Goal: Book appointment/travel/reservation

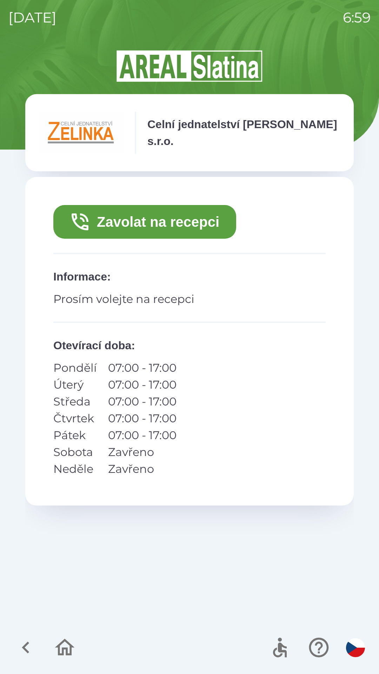
click at [215, 219] on button "Zavolat na recepci" at bounding box center [144, 222] width 183 height 34
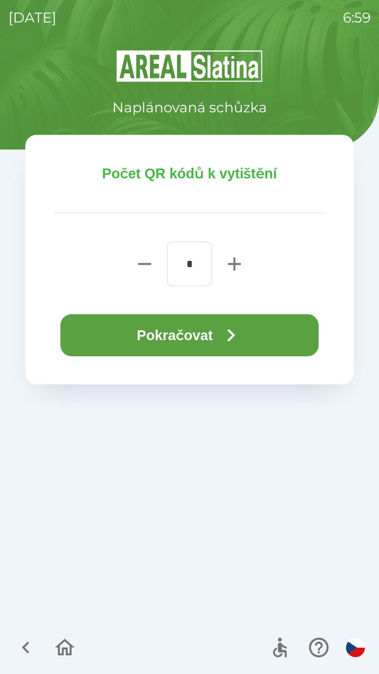
click at [228, 264] on icon "button" at bounding box center [234, 263] width 13 height 13
type input "*"
click at [201, 331] on button "Pokračovat" at bounding box center [189, 335] width 258 height 42
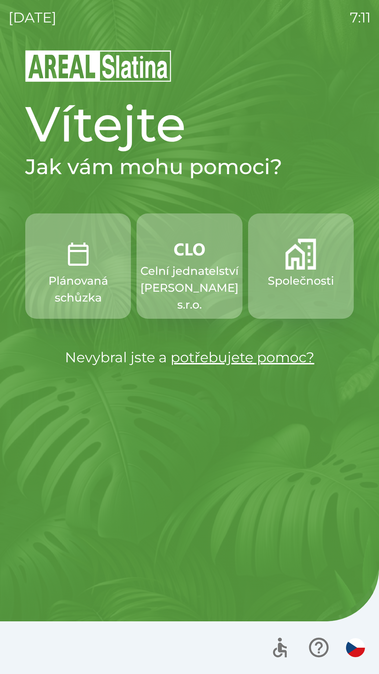
click at [198, 274] on p "Celní jednatelství [PERSON_NAME] s.r.o." at bounding box center [189, 287] width 98 height 51
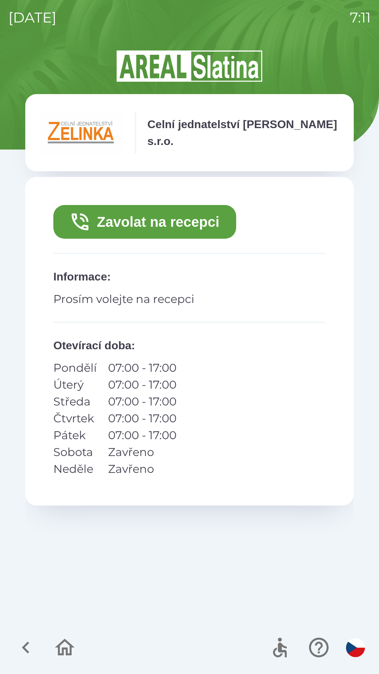
click at [199, 220] on button "Zavolat na recepci" at bounding box center [144, 222] width 183 height 34
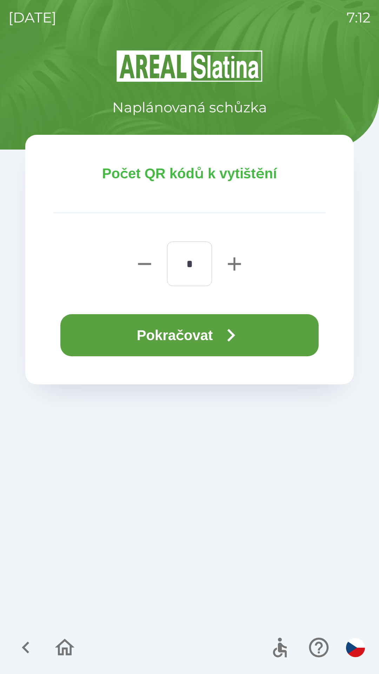
click at [234, 336] on icon "button" at bounding box center [231, 335] width 8 height 13
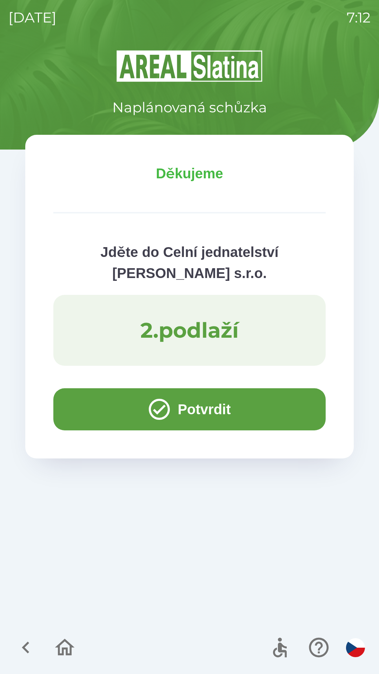
click at [190, 402] on button "Potvrdit" at bounding box center [189, 409] width 272 height 42
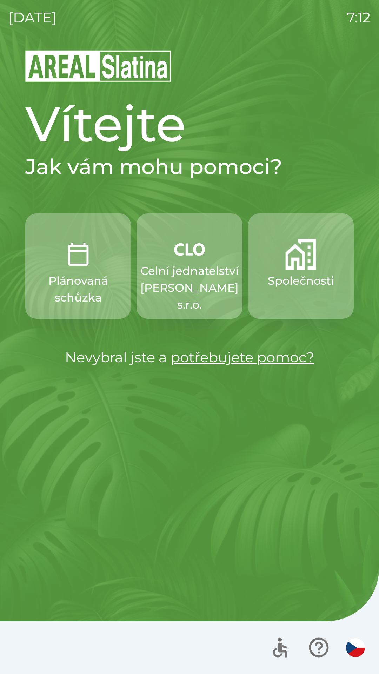
click at [199, 272] on p "Celní jednatelství [PERSON_NAME] s.r.o." at bounding box center [189, 287] width 98 height 51
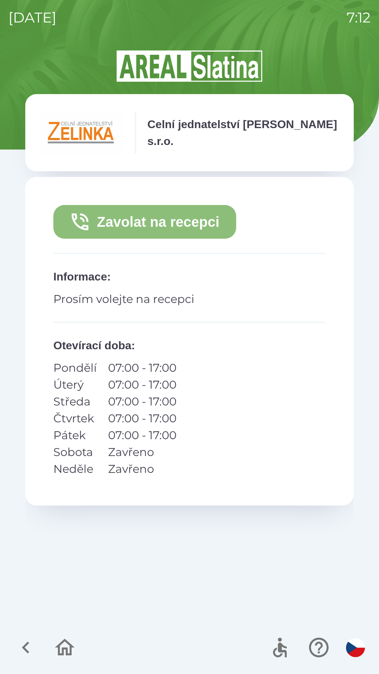
click at [200, 224] on button "Zavolat na recepci" at bounding box center [144, 222] width 183 height 34
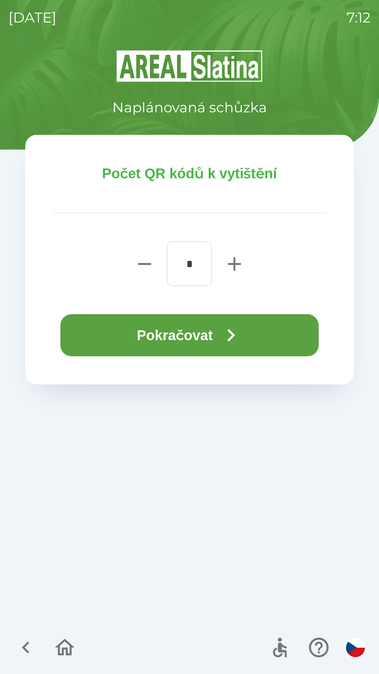
click at [233, 264] on icon "button" at bounding box center [234, 263] width 13 height 13
click at [234, 263] on icon "button" at bounding box center [234, 263] width 13 height 13
type input "*"
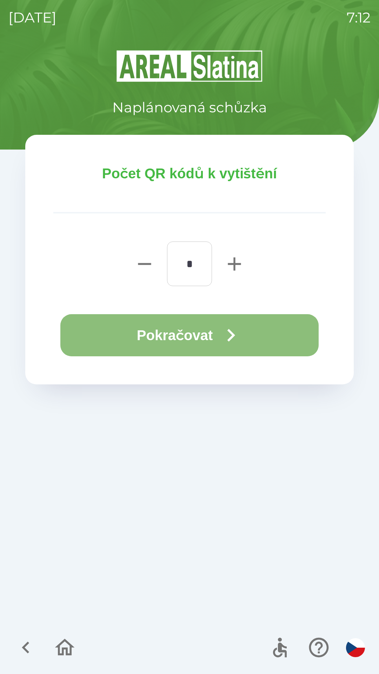
click at [228, 334] on icon "button" at bounding box center [230, 334] width 25 height 25
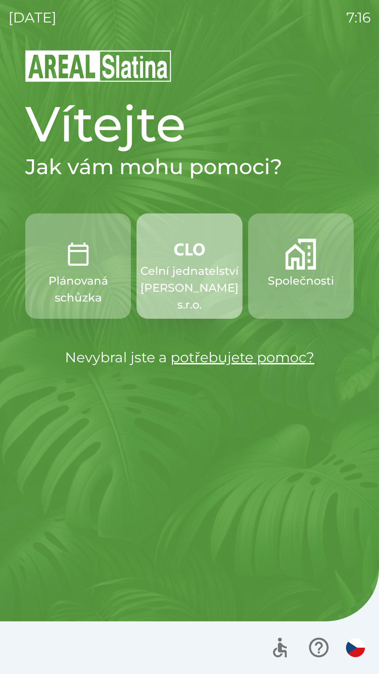
click at [185, 258] on img "button" at bounding box center [189, 249] width 31 height 21
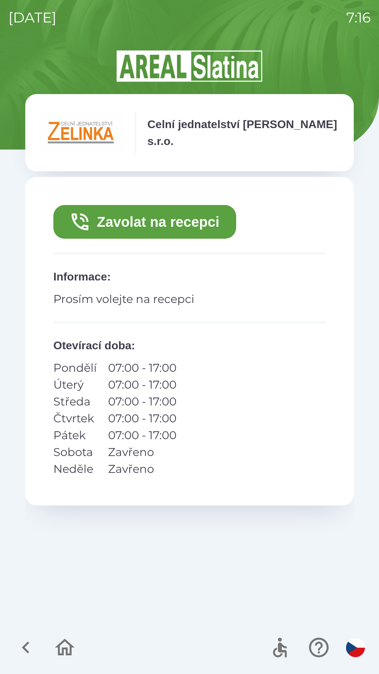
click at [148, 215] on button "Zavolat na recepci" at bounding box center [144, 222] width 183 height 34
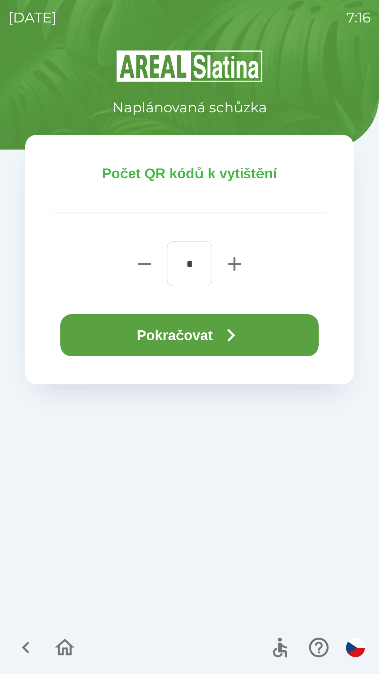
click at [233, 266] on icon "button" at bounding box center [234, 264] width 22 height 22
type input "*"
click at [213, 334] on button "Pokračovat" at bounding box center [189, 335] width 258 height 42
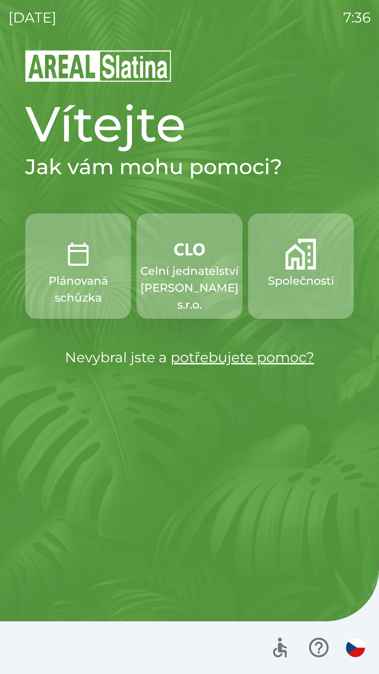
click at [192, 279] on p "Celní jednatelství [PERSON_NAME] s.r.o." at bounding box center [189, 287] width 98 height 51
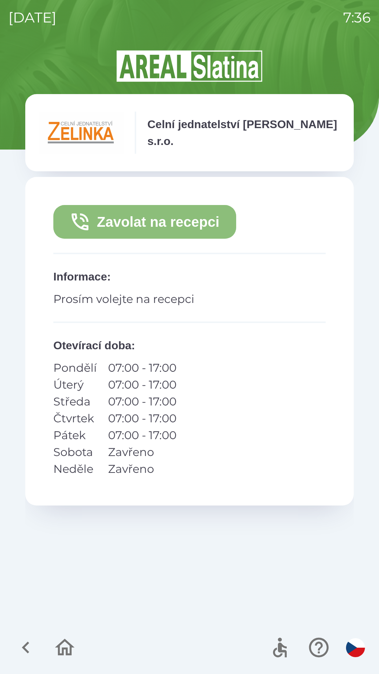
click at [171, 226] on button "Zavolat na recepci" at bounding box center [144, 222] width 183 height 34
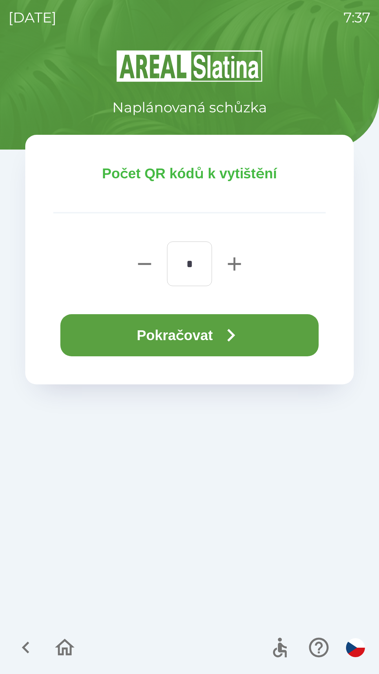
click at [215, 342] on button "Pokračovat" at bounding box center [189, 335] width 258 height 42
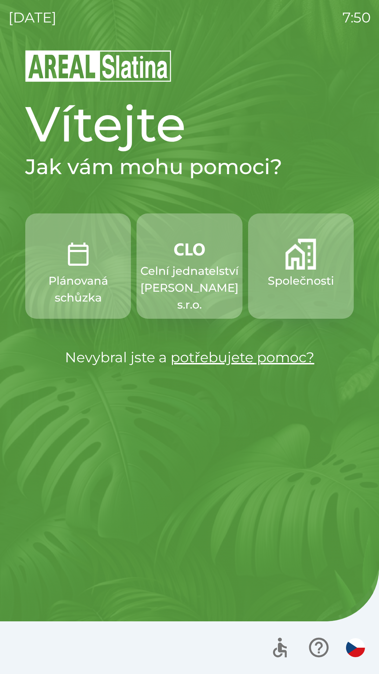
click at [199, 281] on p "Celní jednatelství [PERSON_NAME] s.r.o." at bounding box center [189, 287] width 98 height 51
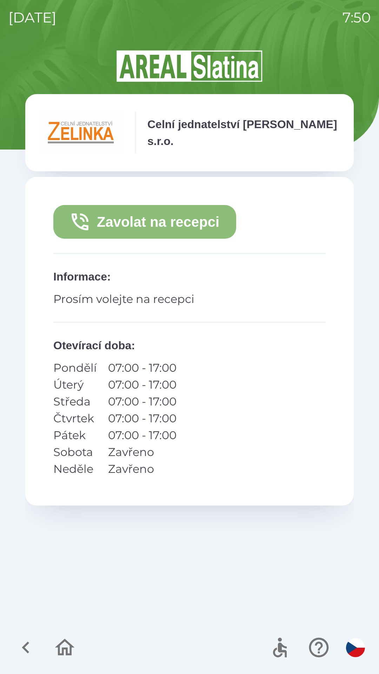
click at [178, 227] on button "Zavolat na recepci" at bounding box center [144, 222] width 183 height 34
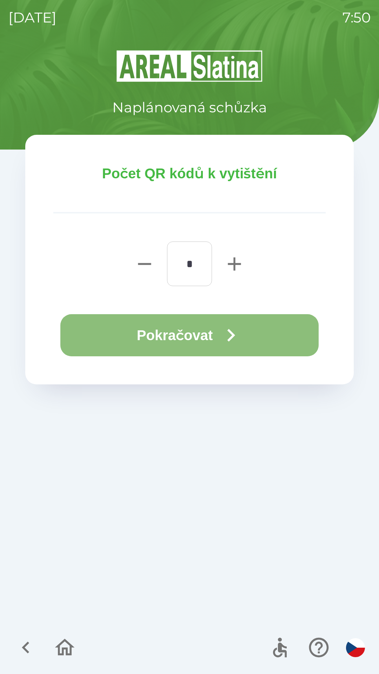
click at [207, 329] on button "Pokračovat" at bounding box center [189, 335] width 258 height 42
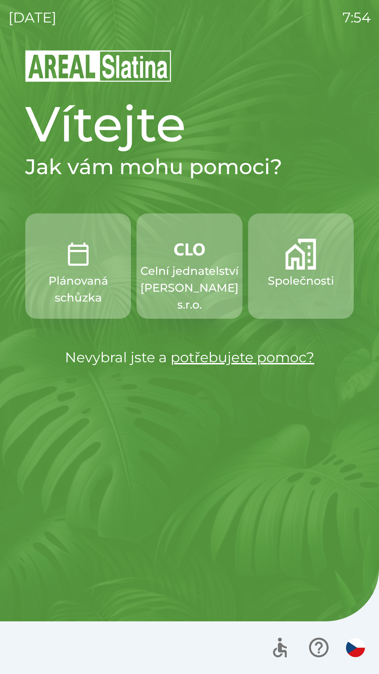
click at [207, 305] on p "Celní jednatelství [PERSON_NAME] s.r.o." at bounding box center [189, 287] width 98 height 51
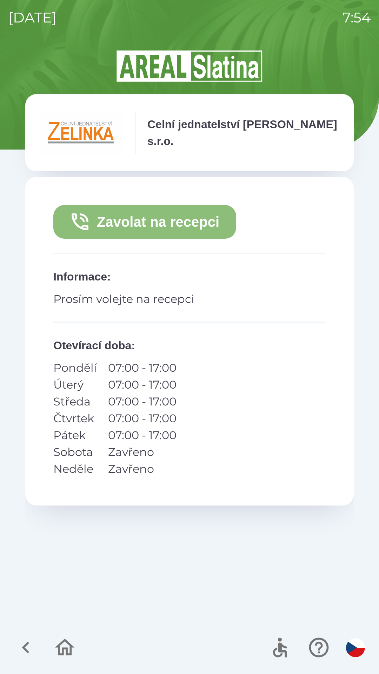
click at [214, 221] on button "Zavolat na recepci" at bounding box center [144, 222] width 183 height 34
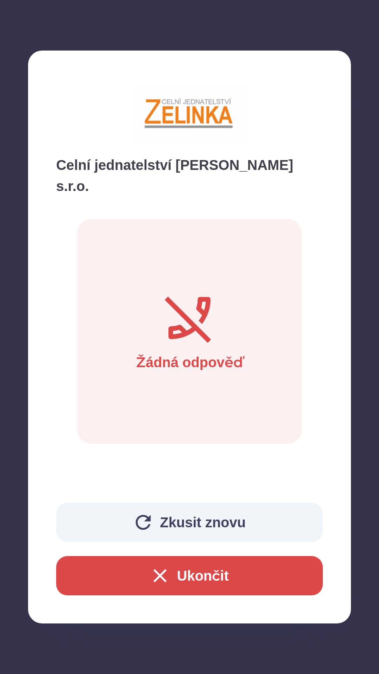
click at [269, 527] on button "Zkusit znovu" at bounding box center [189, 522] width 267 height 39
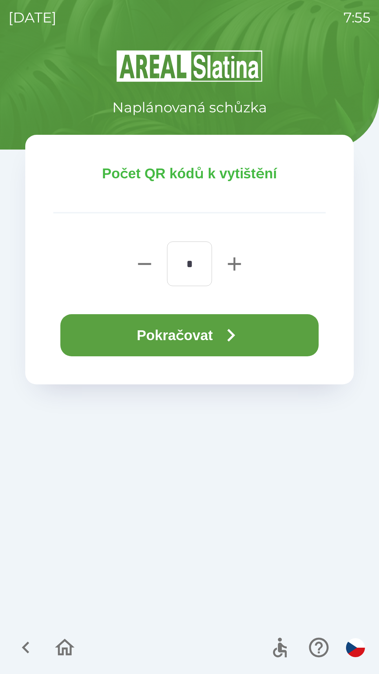
click at [272, 328] on button "Pokračovat" at bounding box center [189, 335] width 258 height 42
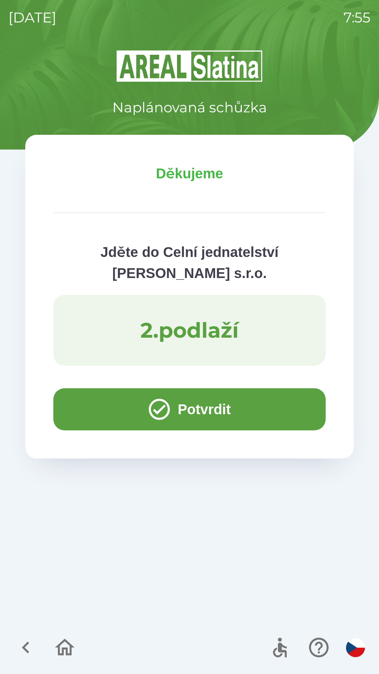
click at [168, 415] on icon "button" at bounding box center [159, 409] width 25 height 25
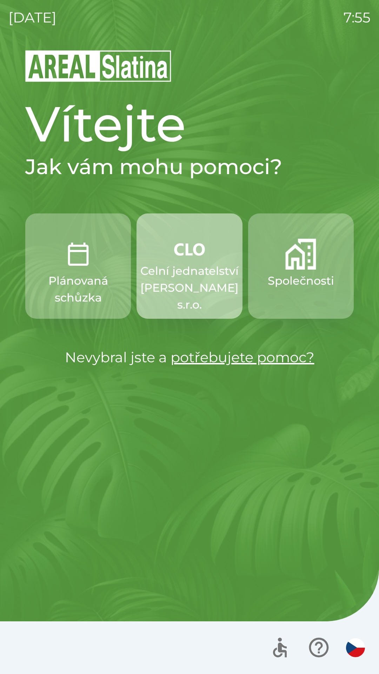
click at [179, 271] on p "Celní jednatelství [PERSON_NAME] s.r.o." at bounding box center [189, 287] width 98 height 51
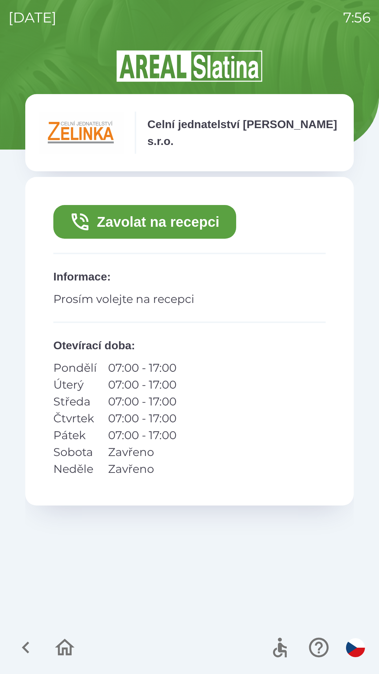
click at [154, 222] on button "Zavolat na recepci" at bounding box center [144, 222] width 183 height 34
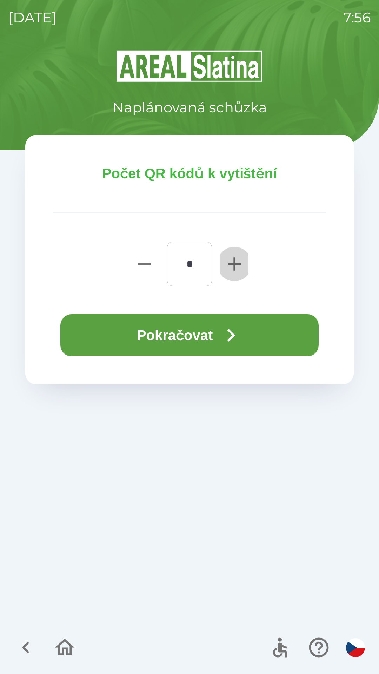
click at [234, 262] on icon "button" at bounding box center [234, 263] width 13 height 13
type input "*"
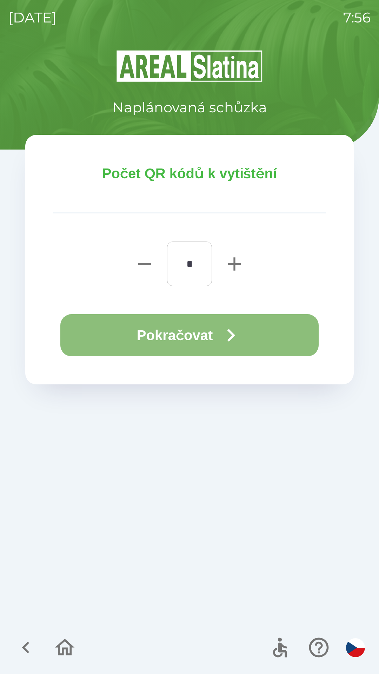
click at [175, 335] on button "Pokračovat" at bounding box center [189, 335] width 258 height 42
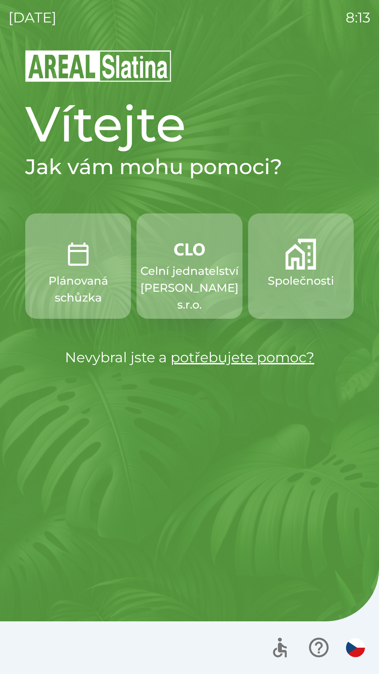
click at [285, 271] on button "Společnosti" at bounding box center [301, 265] width 106 height 105
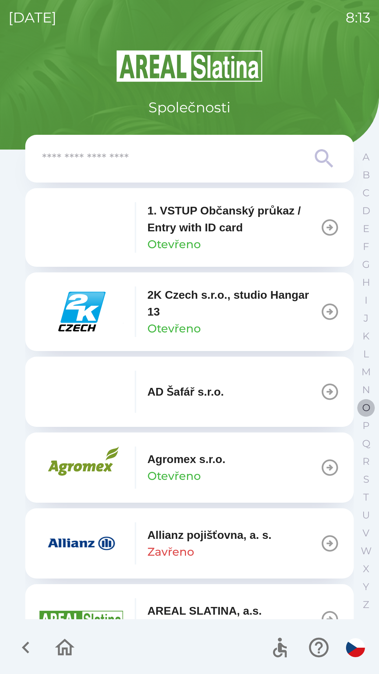
click at [361, 402] on button "O" at bounding box center [366, 408] width 18 height 18
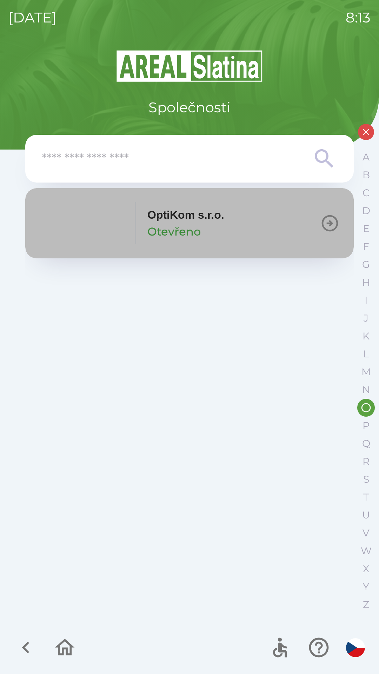
click at [169, 227] on p "Otevřeno" at bounding box center [173, 231] width 53 height 17
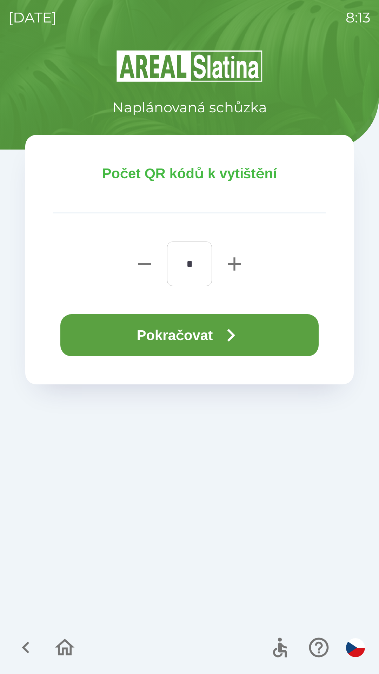
click at [218, 331] on button "Pokračovat" at bounding box center [189, 335] width 258 height 42
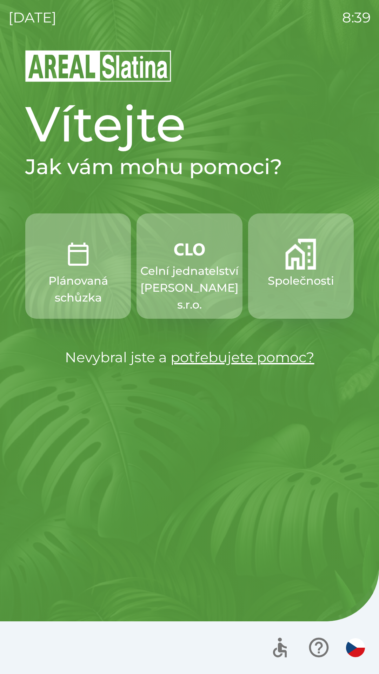
click at [193, 294] on p "Celní jednatelství [PERSON_NAME] s.r.o." at bounding box center [189, 287] width 98 height 51
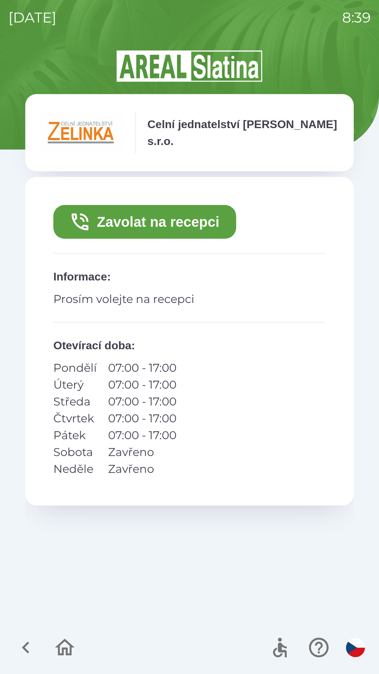
click at [164, 222] on button "Zavolat na recepci" at bounding box center [144, 222] width 183 height 34
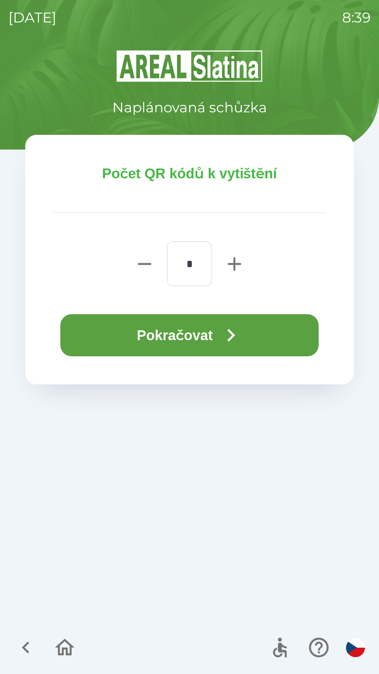
click at [201, 326] on button "Pokračovat" at bounding box center [189, 335] width 258 height 42
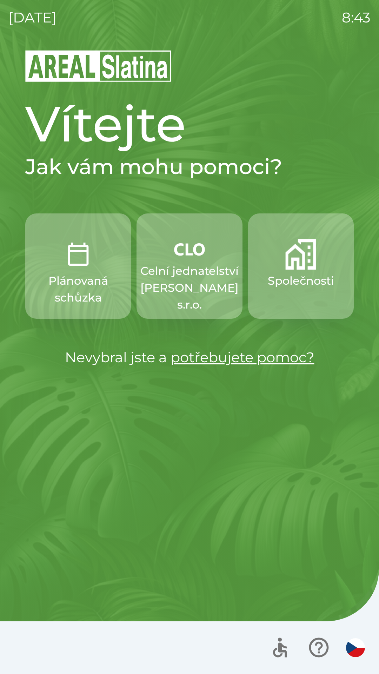
click at [306, 281] on p "Společnosti" at bounding box center [301, 280] width 66 height 17
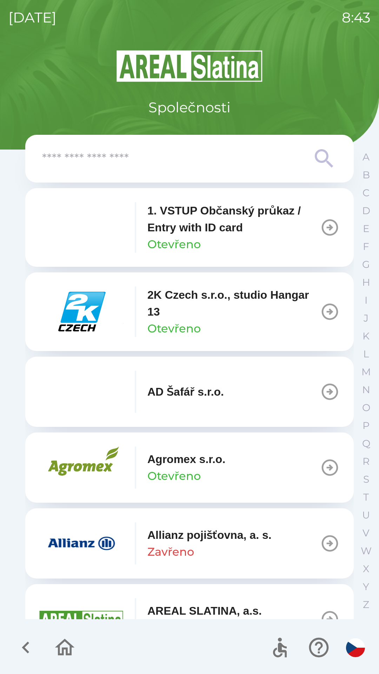
click at [190, 152] on input "text" at bounding box center [175, 158] width 267 height 19
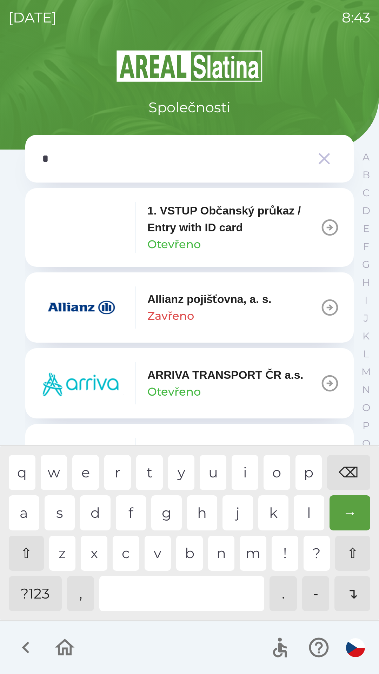
type input "**"
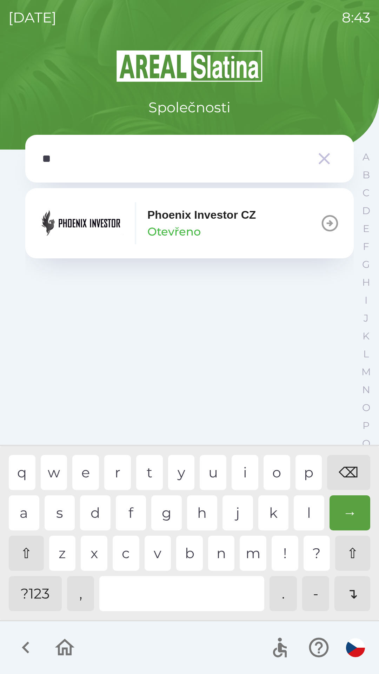
click at [198, 222] on p "Phoenix Investor CZ" at bounding box center [201, 214] width 108 height 17
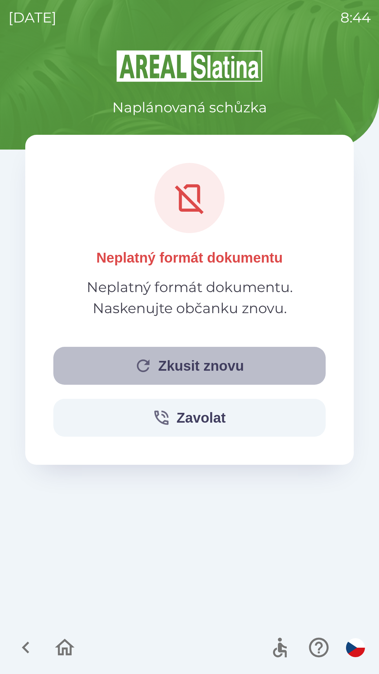
click at [200, 377] on button "Zkusit znovu" at bounding box center [189, 366] width 272 height 38
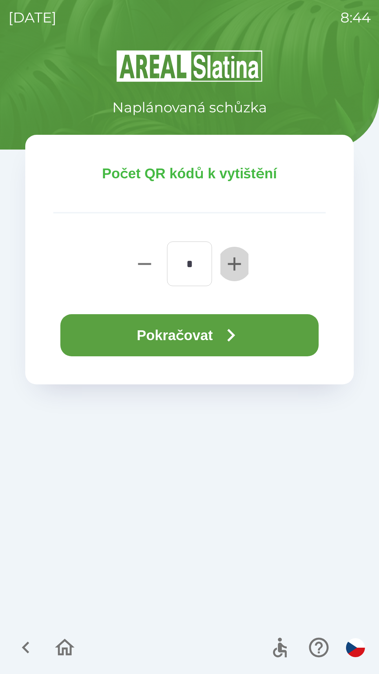
click at [230, 262] on icon "button" at bounding box center [234, 264] width 22 height 22
click at [233, 263] on icon "button" at bounding box center [234, 263] width 13 height 13
type input "*"
click at [207, 334] on button "Pokračovat" at bounding box center [189, 335] width 258 height 42
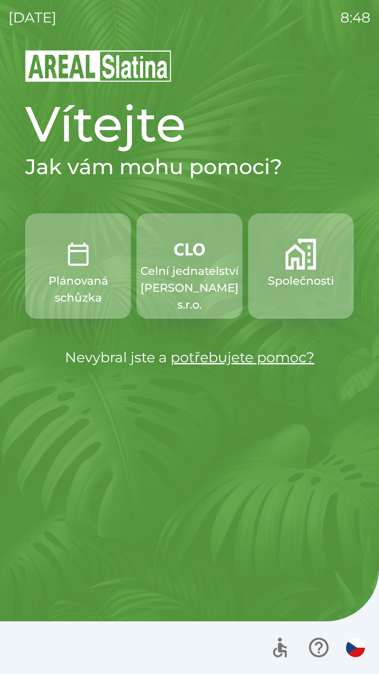
click at [182, 288] on p "Celní jednatelství [PERSON_NAME] s.r.o." at bounding box center [189, 287] width 98 height 51
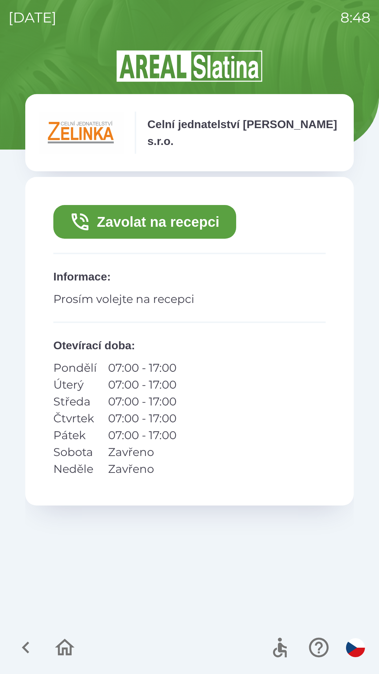
click at [113, 220] on button "Zavolat na recepci" at bounding box center [144, 222] width 183 height 34
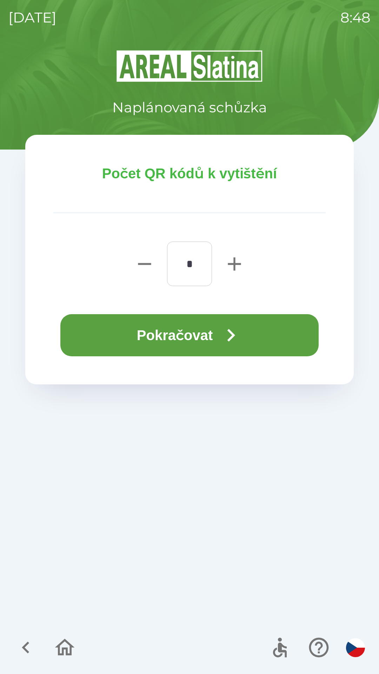
click at [87, 341] on button "Pokračovat" at bounding box center [189, 335] width 258 height 42
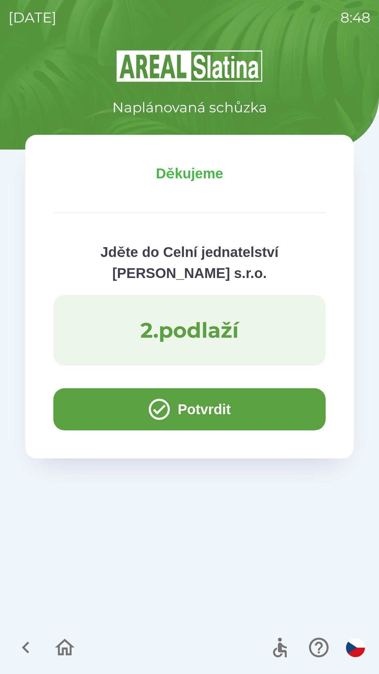
click at [92, 410] on button "Potvrdit" at bounding box center [189, 409] width 272 height 42
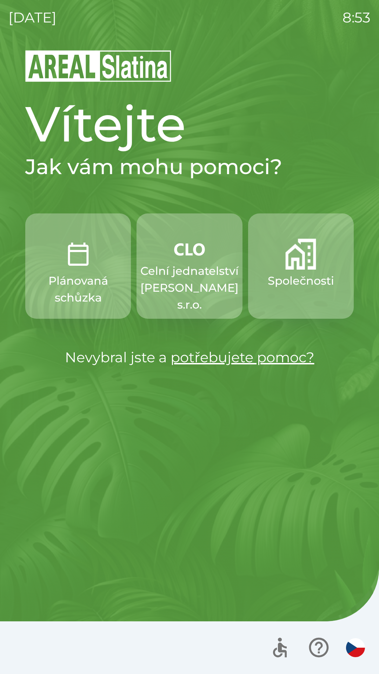
click at [286, 272] on button "Společnosti" at bounding box center [301, 265] width 106 height 105
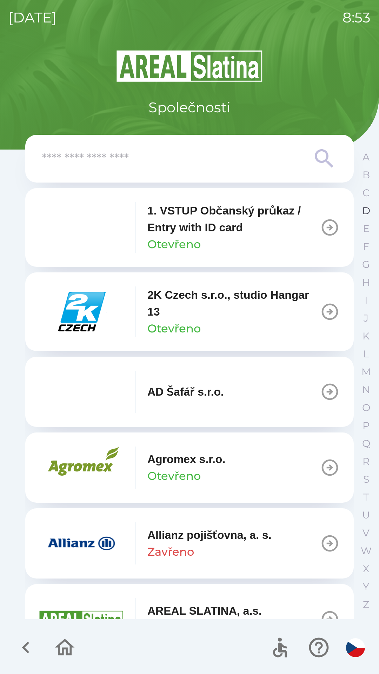
click at [362, 213] on p "D" at bounding box center [366, 211] width 8 height 12
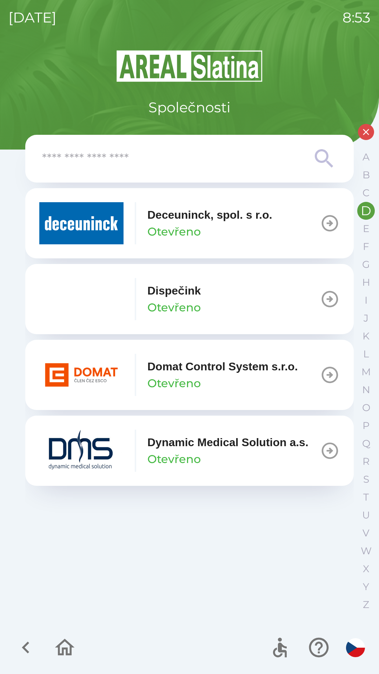
click at [186, 229] on p "Otevřeno" at bounding box center [173, 231] width 53 height 17
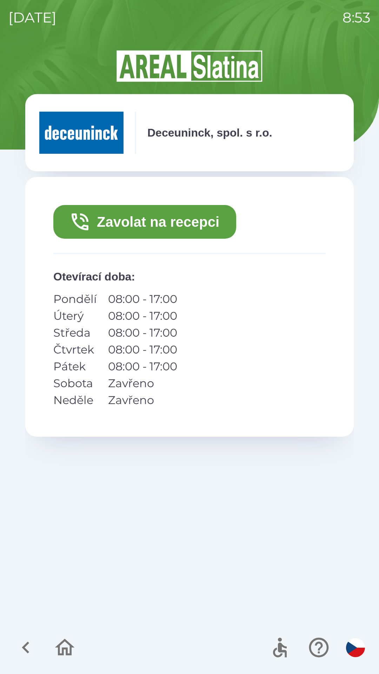
click at [180, 224] on button "Zavolat na recepci" at bounding box center [144, 222] width 183 height 34
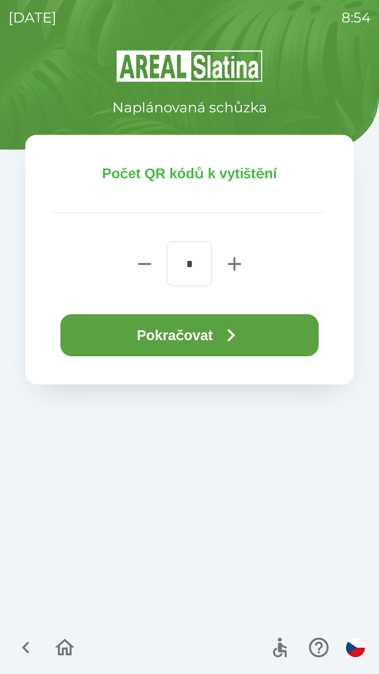
click at [172, 328] on button "Pokračovat" at bounding box center [189, 335] width 258 height 42
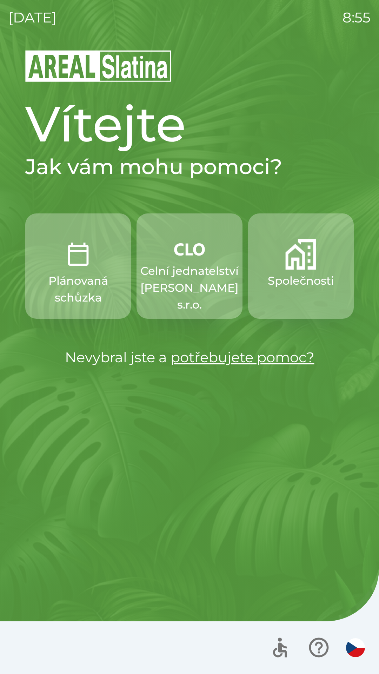
click at [171, 284] on p "Celní jednatelství [PERSON_NAME] s.r.o." at bounding box center [189, 287] width 98 height 51
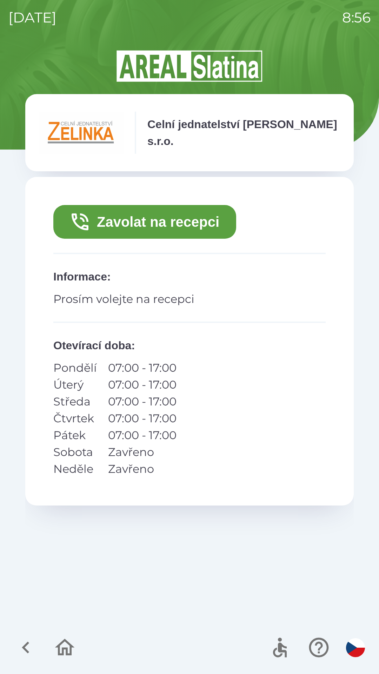
click at [175, 224] on button "Zavolat na recepci" at bounding box center [144, 222] width 183 height 34
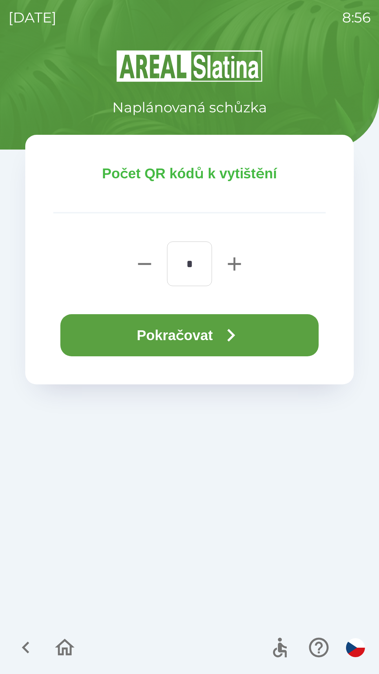
click at [176, 330] on button "Pokračovat" at bounding box center [189, 335] width 258 height 42
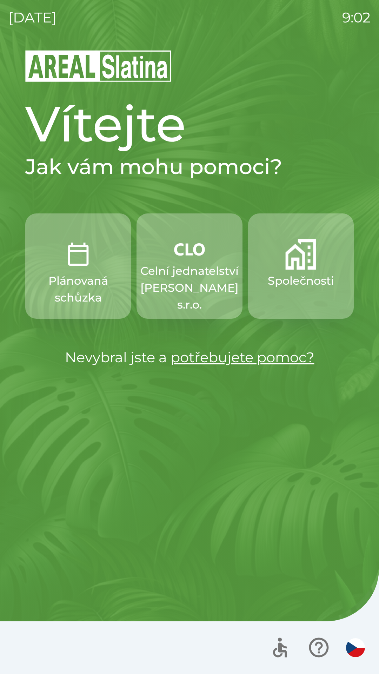
click at [184, 291] on p "Celní jednatelství [PERSON_NAME] s.r.o." at bounding box center [189, 287] width 98 height 51
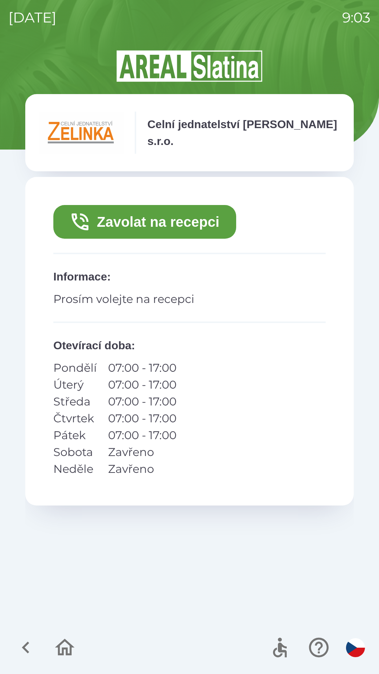
click at [198, 220] on button "Zavolat na recepci" at bounding box center [144, 222] width 183 height 34
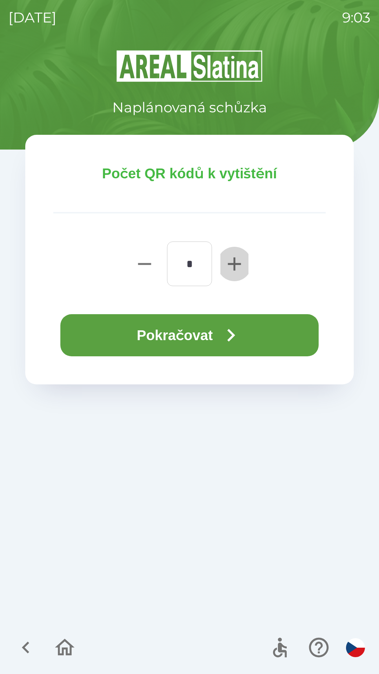
click at [240, 259] on icon "button" at bounding box center [234, 264] width 22 height 22
click at [233, 263] on icon "button" at bounding box center [234, 263] width 13 height 13
type input "*"
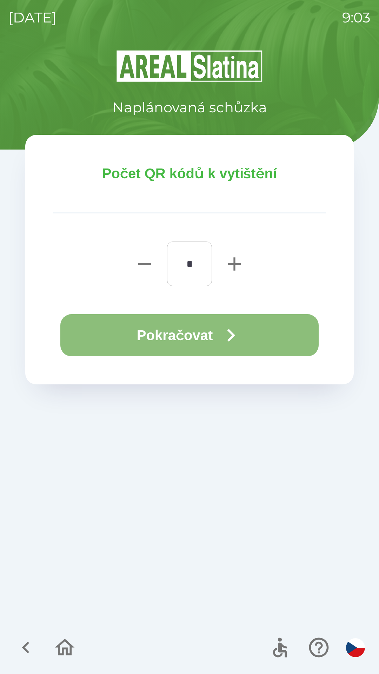
click at [178, 336] on button "Pokračovat" at bounding box center [189, 335] width 258 height 42
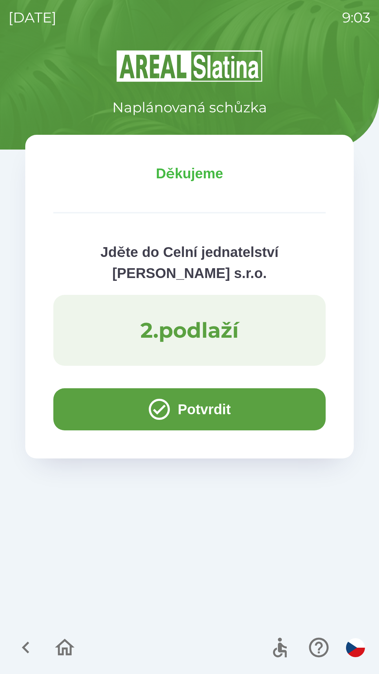
click at [184, 410] on button "Potvrdit" at bounding box center [189, 409] width 272 height 42
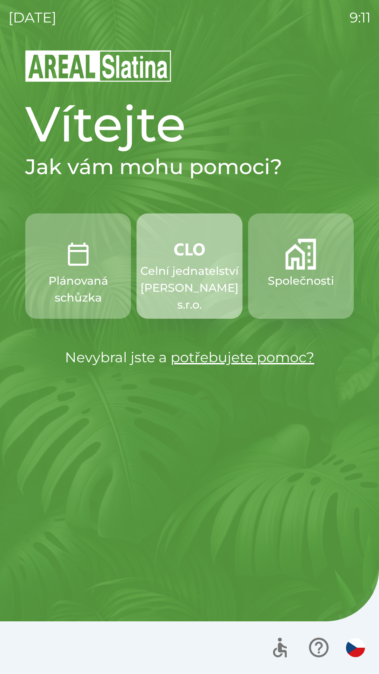
click at [179, 273] on p "Celní jednatelství [PERSON_NAME] s.r.o." at bounding box center [189, 287] width 98 height 51
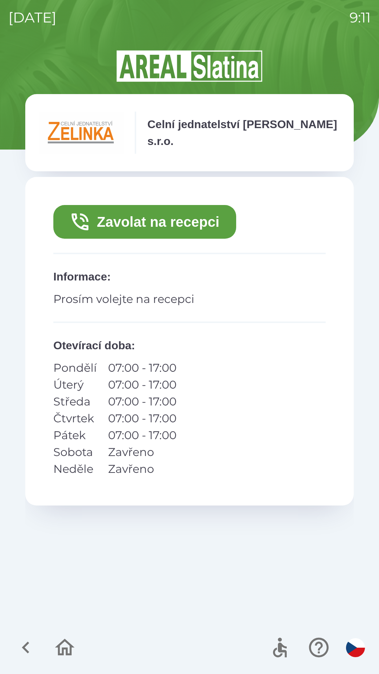
click at [127, 222] on button "Zavolat na recepci" at bounding box center [144, 222] width 183 height 34
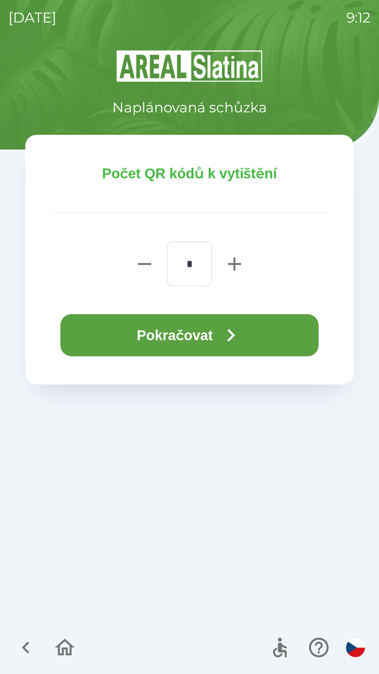
click at [165, 330] on button "Pokračovat" at bounding box center [189, 335] width 258 height 42
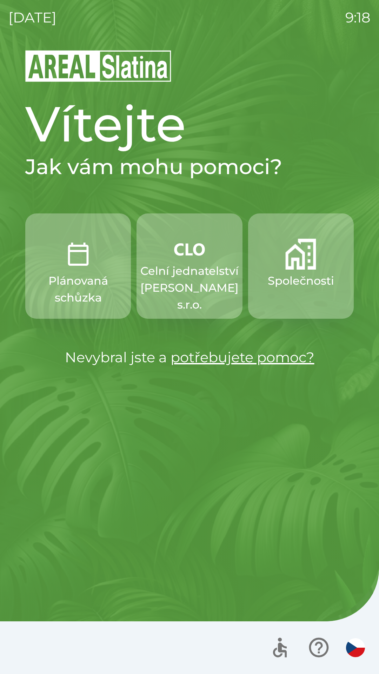
click at [164, 280] on p "Celní jednatelství [PERSON_NAME] s.r.o." at bounding box center [189, 287] width 98 height 51
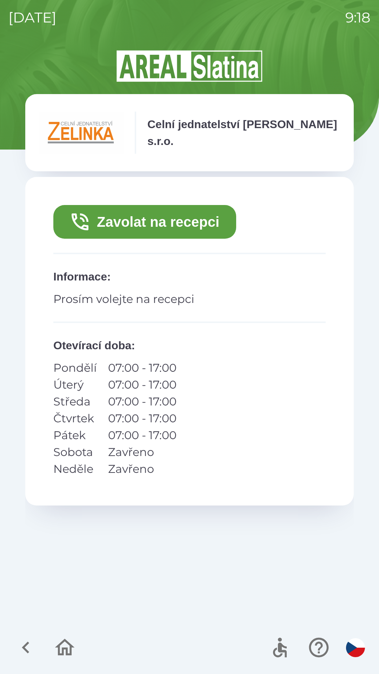
click at [118, 231] on button "Zavolat na recepci" at bounding box center [144, 222] width 183 height 34
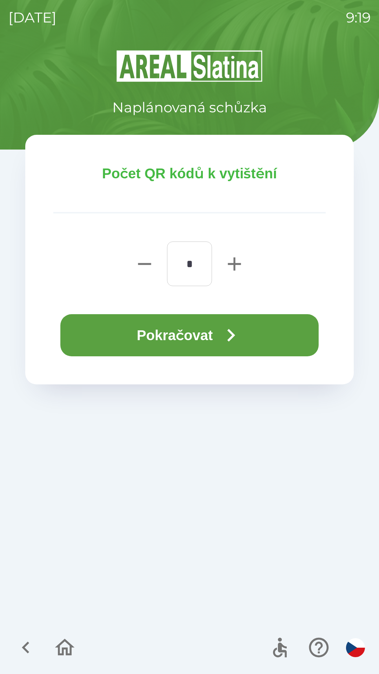
click at [97, 335] on button "Pokračovat" at bounding box center [189, 335] width 258 height 42
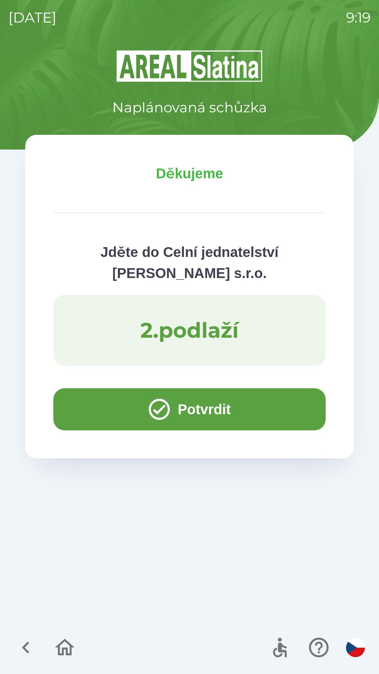
click at [62, 647] on icon "button" at bounding box center [65, 648] width 24 height 24
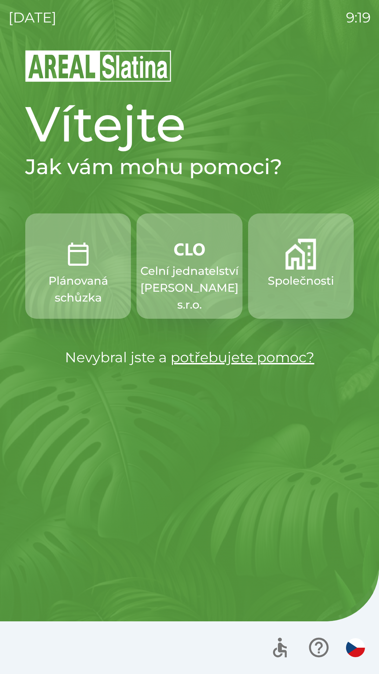
click at [305, 288] on p "Společnosti" at bounding box center [301, 280] width 66 height 17
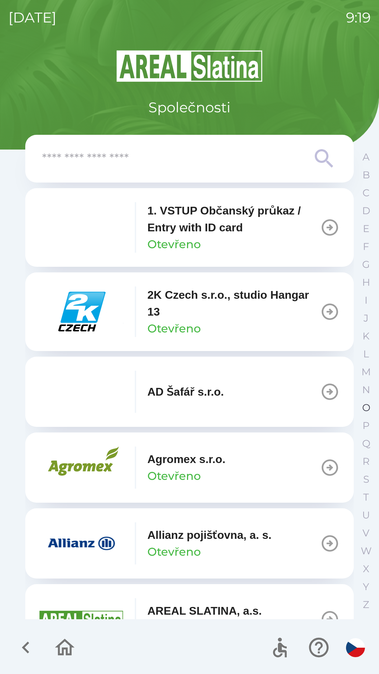
click at [363, 407] on p "O" at bounding box center [366, 407] width 8 height 12
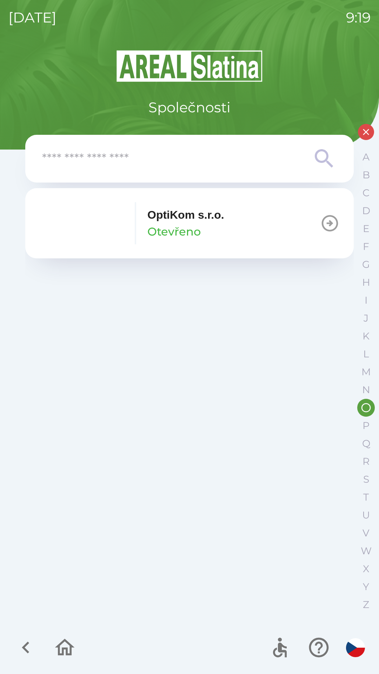
click at [278, 230] on button "OptiKom s.r.o. Otevřeno" at bounding box center [189, 223] width 328 height 70
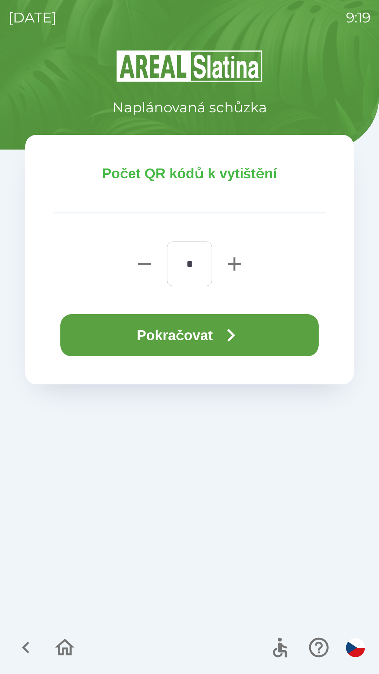
click at [262, 335] on button "Pokračovat" at bounding box center [189, 335] width 258 height 42
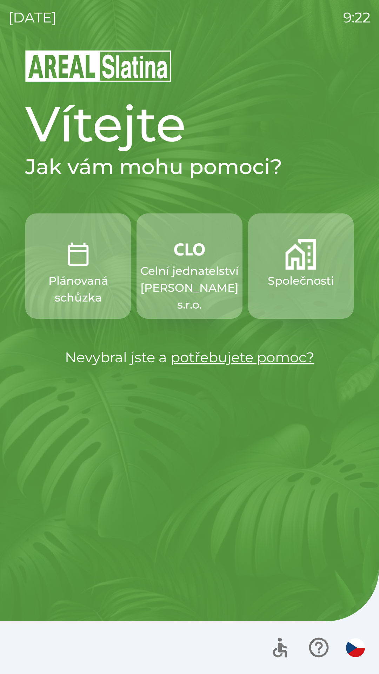
click at [201, 279] on p "Celní jednatelství [PERSON_NAME] s.r.o." at bounding box center [189, 287] width 98 height 51
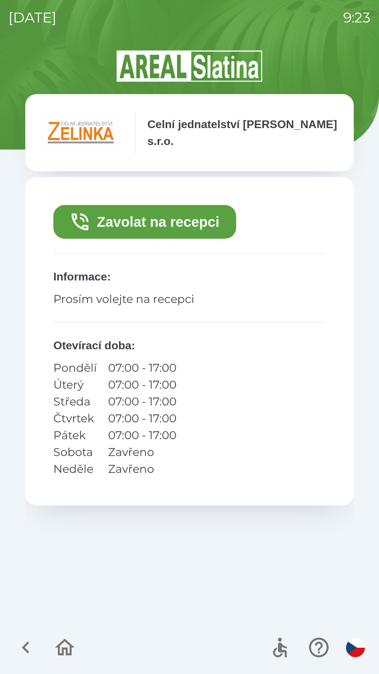
click at [185, 221] on button "Zavolat na recepci" at bounding box center [144, 222] width 183 height 34
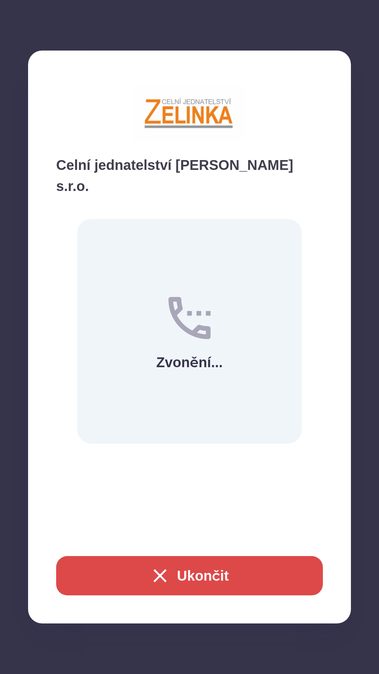
click at [196, 310] on icon at bounding box center [189, 318] width 42 height 42
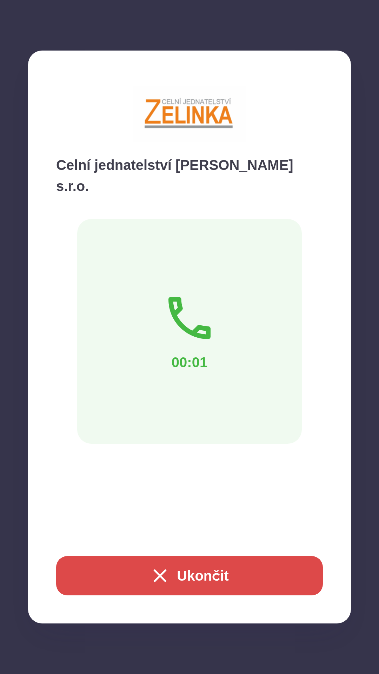
click at [257, 565] on button "Ukončit" at bounding box center [189, 575] width 267 height 39
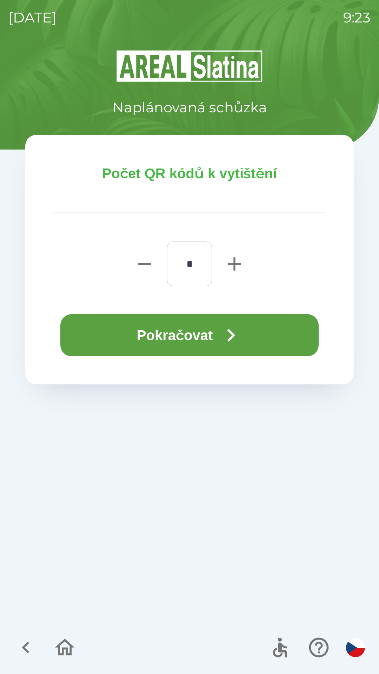
click at [240, 321] on button "Pokračovat" at bounding box center [189, 335] width 258 height 42
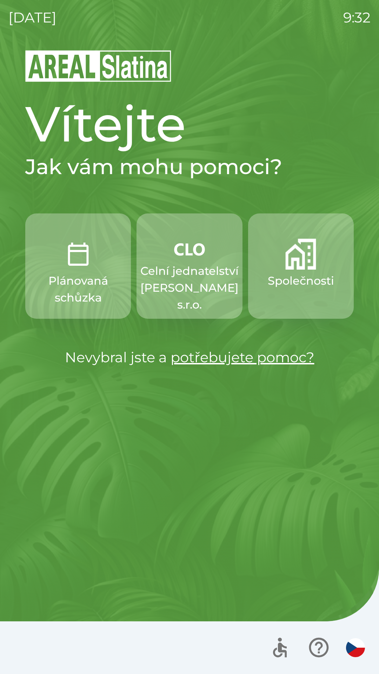
click at [197, 266] on p "Celní jednatelství [PERSON_NAME] s.r.o." at bounding box center [189, 287] width 98 height 51
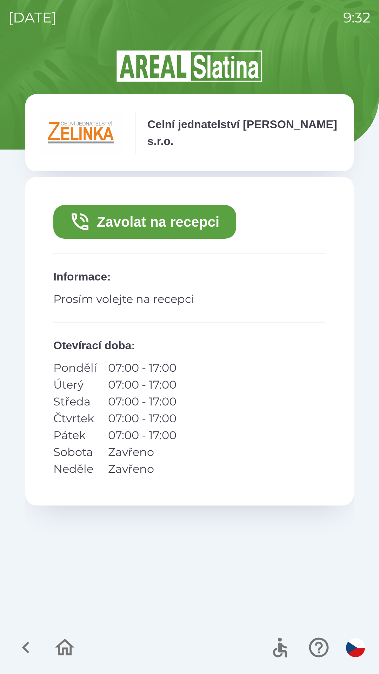
click at [143, 222] on button "Zavolat na recepci" at bounding box center [144, 222] width 183 height 34
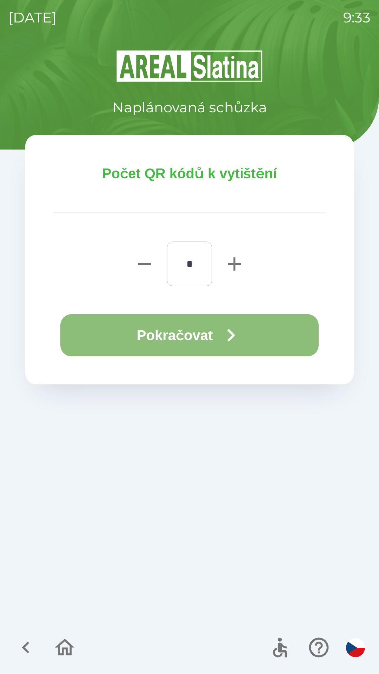
click at [191, 329] on button "Pokračovat" at bounding box center [189, 335] width 258 height 42
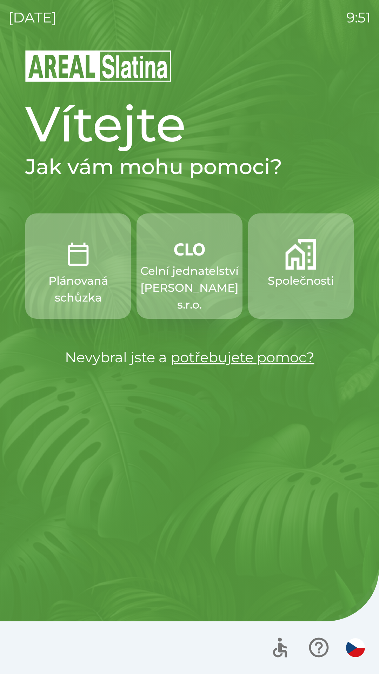
click at [78, 277] on p "Plánovaná schůzka" at bounding box center [78, 289] width 72 height 34
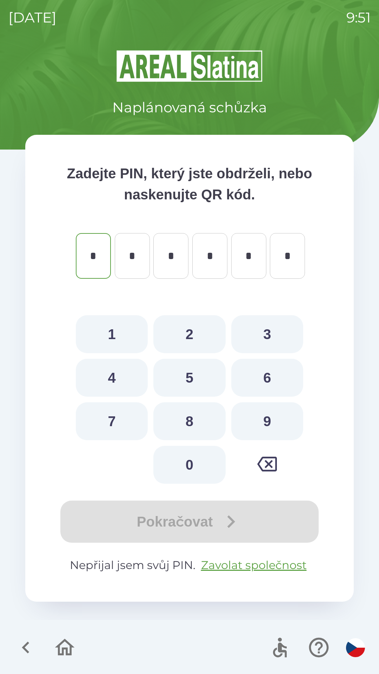
click at [21, 650] on icon "button" at bounding box center [26, 648] width 24 height 24
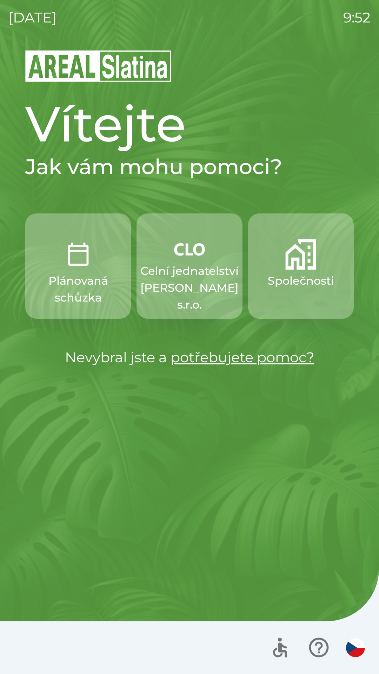
click at [299, 271] on button "Společnosti" at bounding box center [301, 265] width 106 height 105
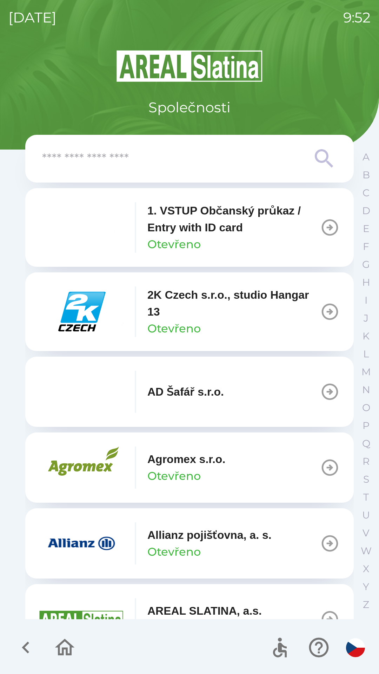
click at [103, 157] on input "text" at bounding box center [175, 158] width 267 height 19
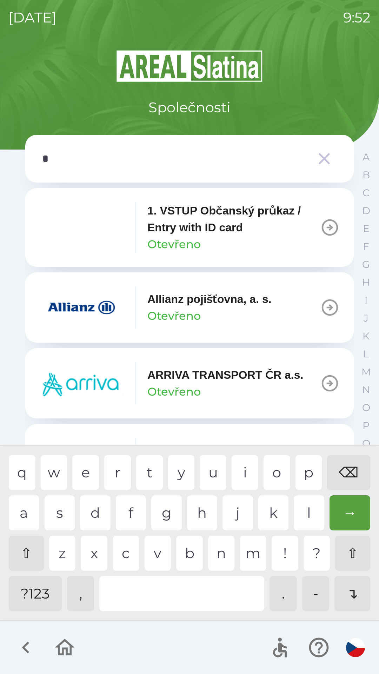
type input "**"
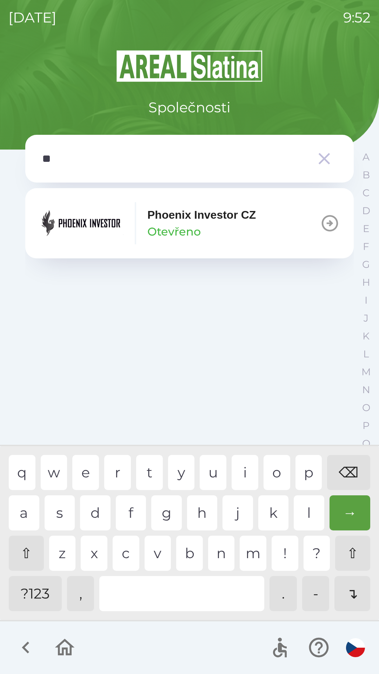
click at [144, 224] on div "Phoenix Investor CZ Otevřeno" at bounding box center [147, 223] width 217 height 42
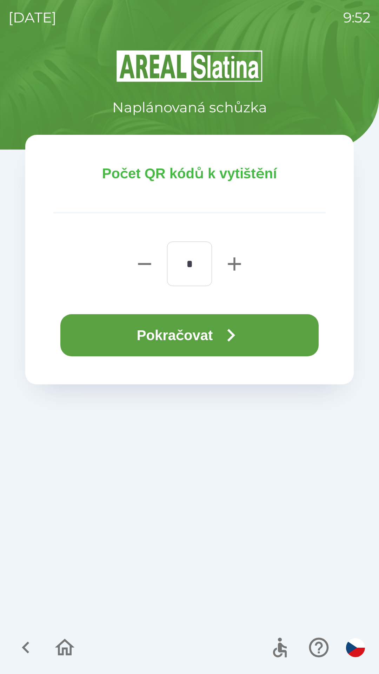
click at [156, 341] on button "Pokračovat" at bounding box center [189, 335] width 258 height 42
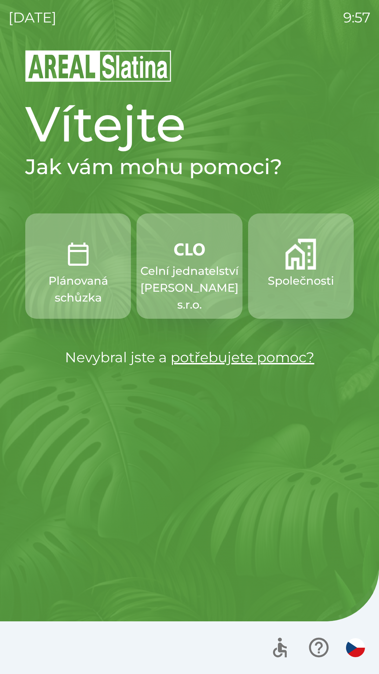
click at [185, 279] on p "Celní jednatelství [PERSON_NAME] s.r.o." at bounding box center [189, 287] width 98 height 51
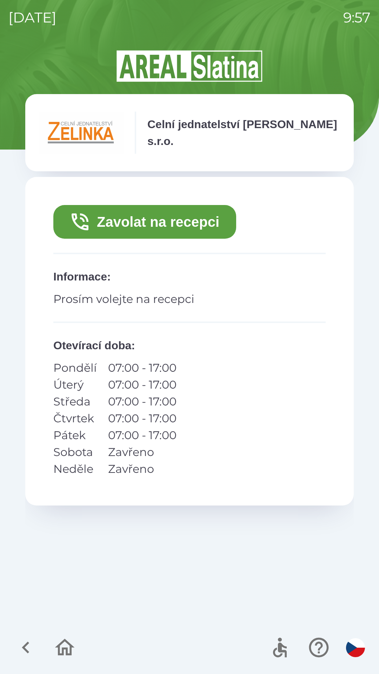
click at [176, 221] on button "Zavolat na recepci" at bounding box center [144, 222] width 183 height 34
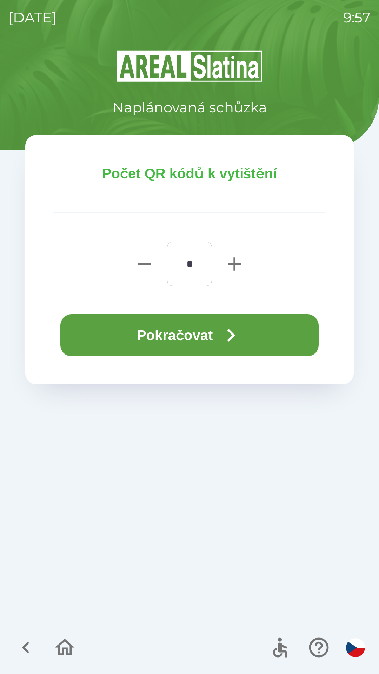
click at [197, 328] on button "Pokračovat" at bounding box center [189, 335] width 258 height 42
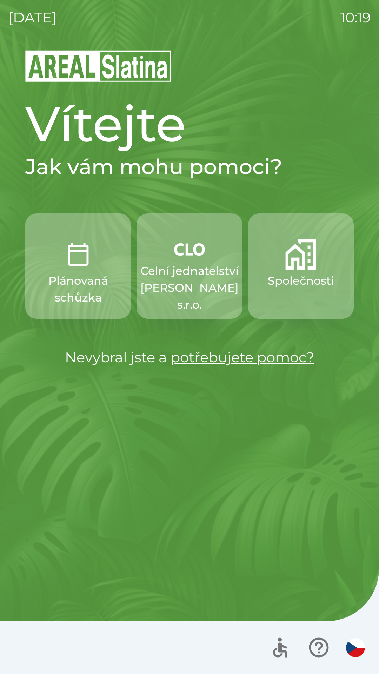
click at [183, 272] on p "Celní jednatelství [PERSON_NAME] s.r.o." at bounding box center [189, 287] width 98 height 51
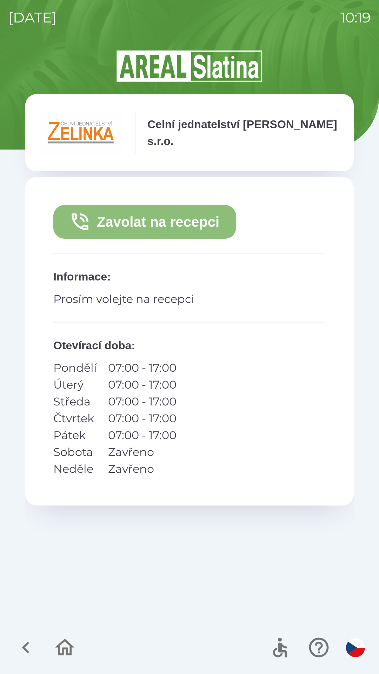
click at [207, 219] on button "Zavolat na recepci" at bounding box center [144, 222] width 183 height 34
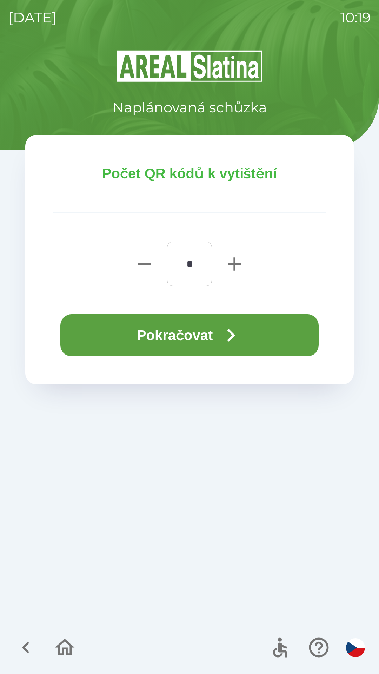
click at [229, 270] on icon "button" at bounding box center [234, 264] width 22 height 22
type input "*"
click at [225, 330] on icon "button" at bounding box center [230, 334] width 25 height 25
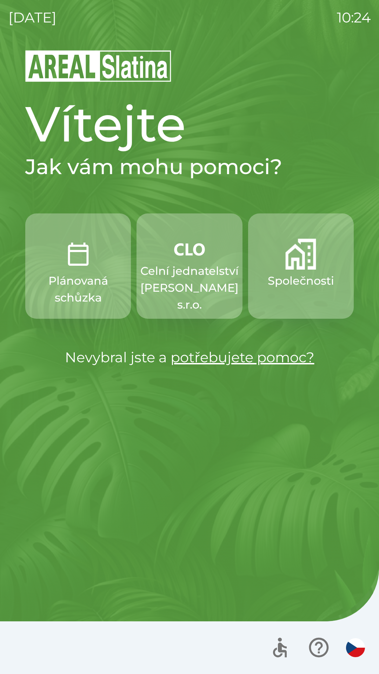
click at [284, 273] on p "Společnosti" at bounding box center [301, 280] width 66 height 17
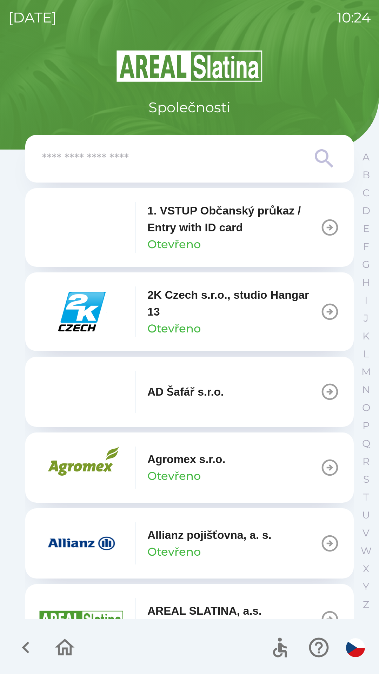
click at [135, 162] on input "text" at bounding box center [175, 158] width 267 height 19
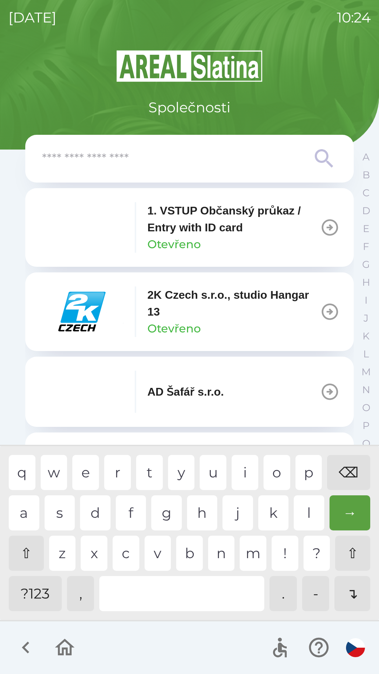
type input "*"
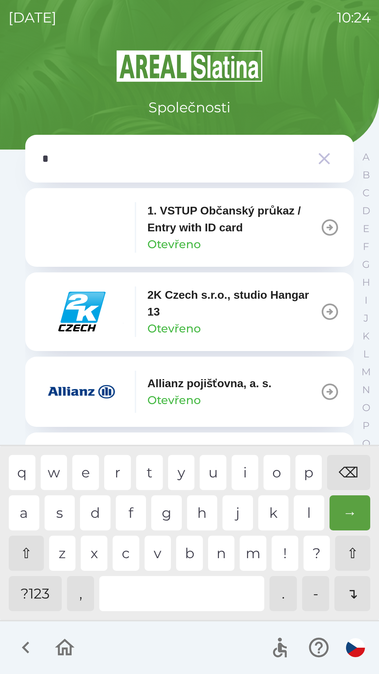
click at [62, 552] on div "z" at bounding box center [62, 553] width 27 height 35
click at [347, 515] on div "→" at bounding box center [350, 512] width 41 height 35
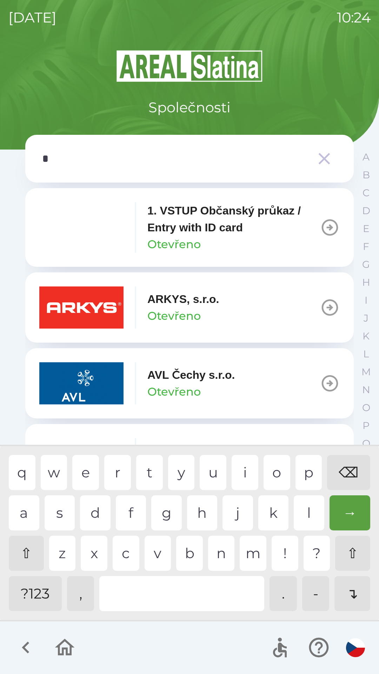
type input "**"
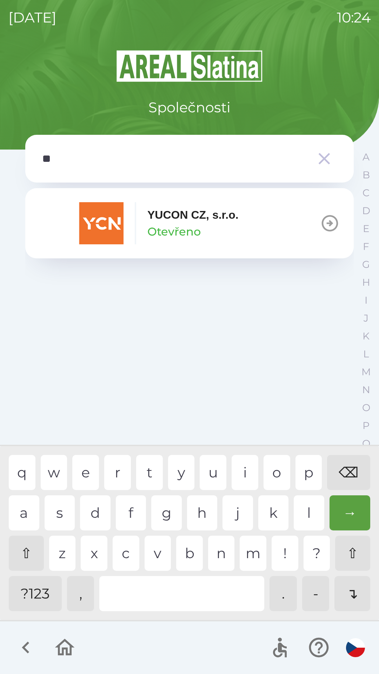
click at [214, 224] on div "YUCON CZ, [PERSON_NAME]" at bounding box center [192, 223] width 91 height 34
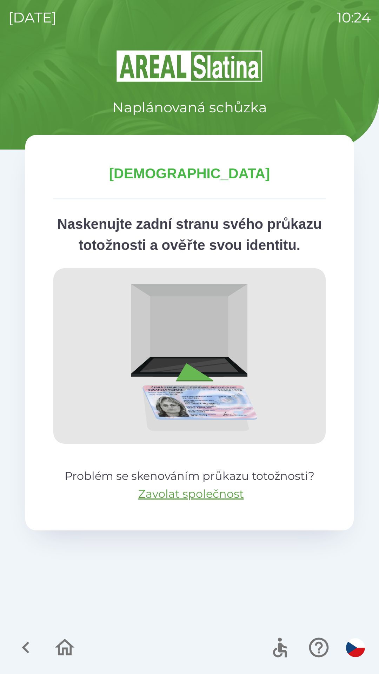
click at [213, 231] on p "Naskenujte zadní stranu svého průkazu totožnosti a ověřte svou identitu." at bounding box center [189, 234] width 272 height 42
click at [15, 644] on icon "button" at bounding box center [26, 648] width 24 height 24
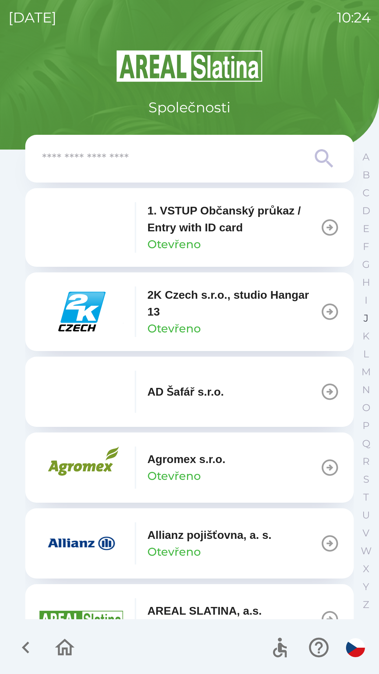
click at [358, 317] on button "J" at bounding box center [366, 318] width 18 height 18
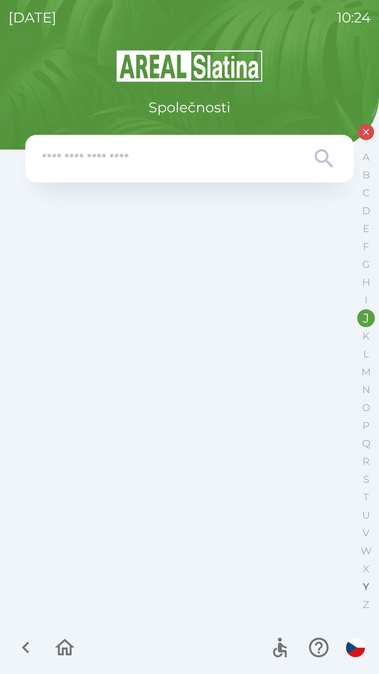
click at [361, 579] on button "Y" at bounding box center [366, 587] width 18 height 18
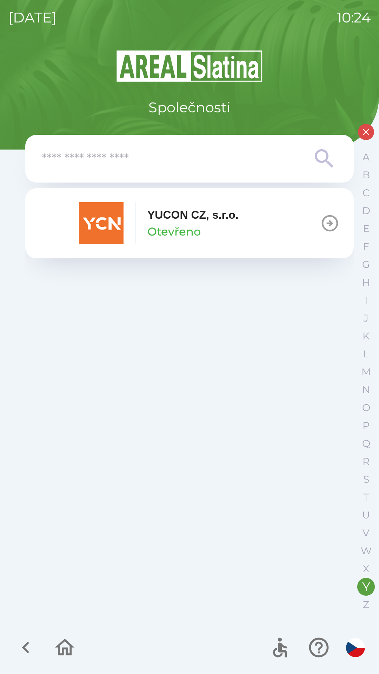
click at [151, 229] on p "Otevřeno" at bounding box center [173, 231] width 53 height 17
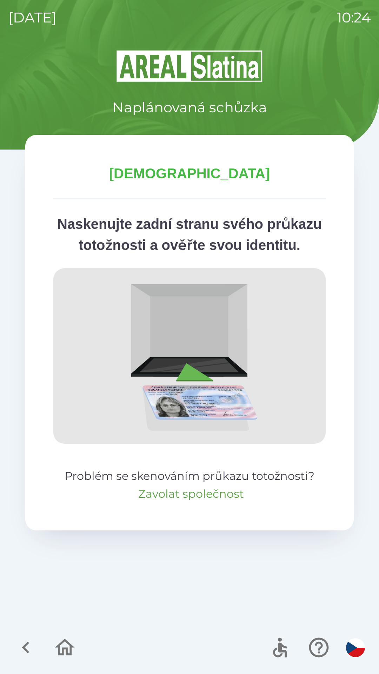
click at [168, 502] on button "Zavolat společnost" at bounding box center [191, 493] width 106 height 17
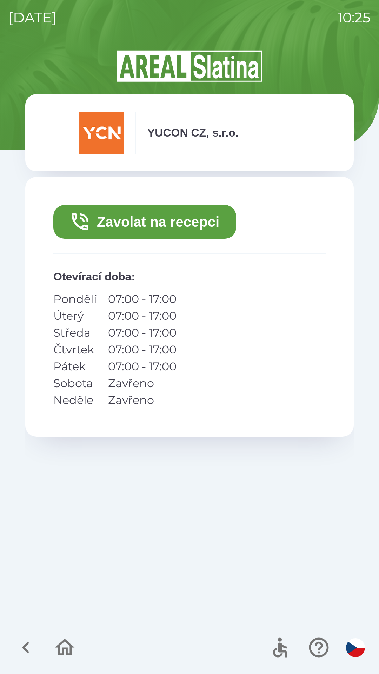
click at [115, 230] on button "Zavolat na recepci" at bounding box center [144, 222] width 183 height 34
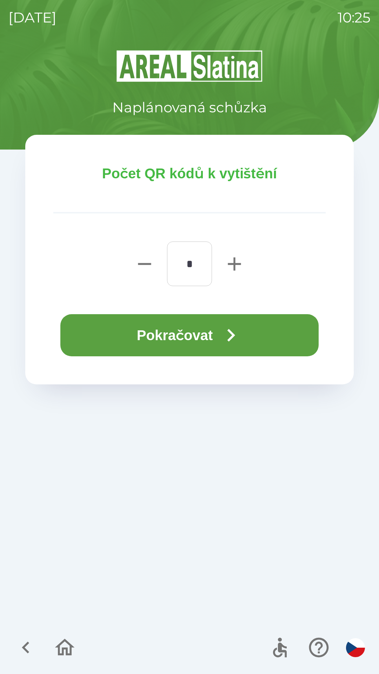
click at [201, 337] on button "Pokračovat" at bounding box center [189, 335] width 258 height 42
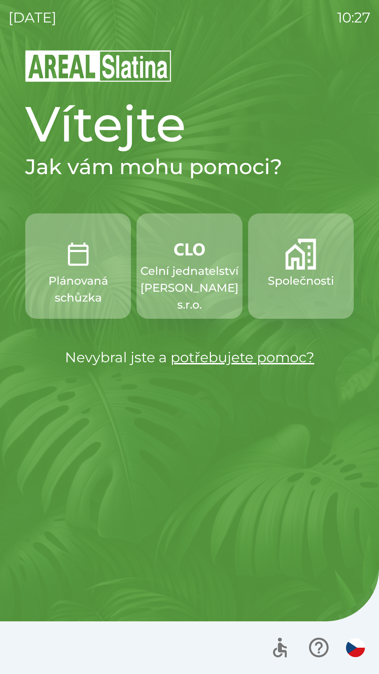
click at [289, 274] on p "Společnosti" at bounding box center [301, 280] width 66 height 17
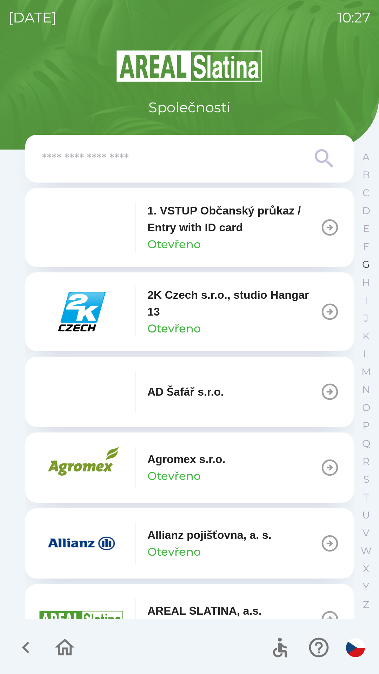
click at [364, 258] on button "G" at bounding box center [366, 264] width 18 height 18
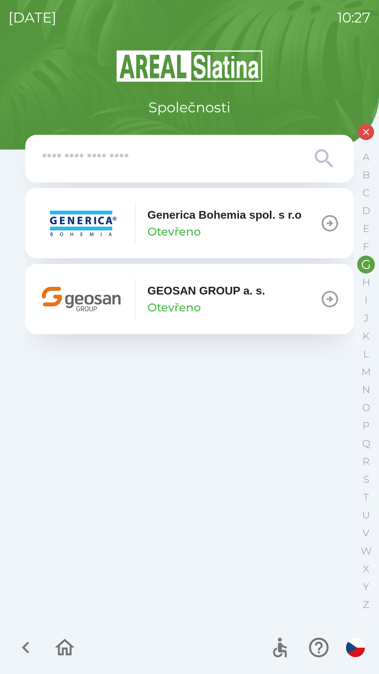
click at [106, 301] on img "button" at bounding box center [81, 299] width 84 height 42
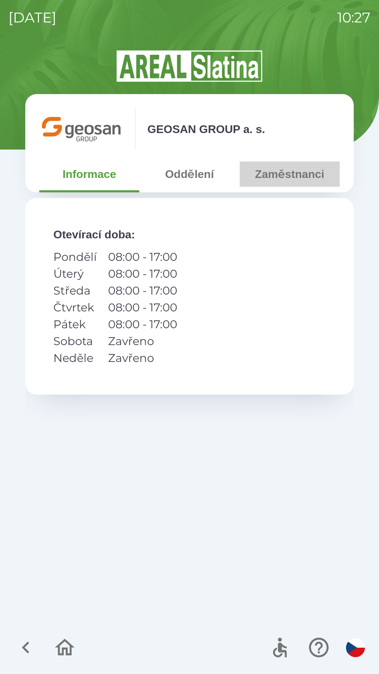
click at [272, 180] on button "Zaměstnanci" at bounding box center [290, 173] width 100 height 25
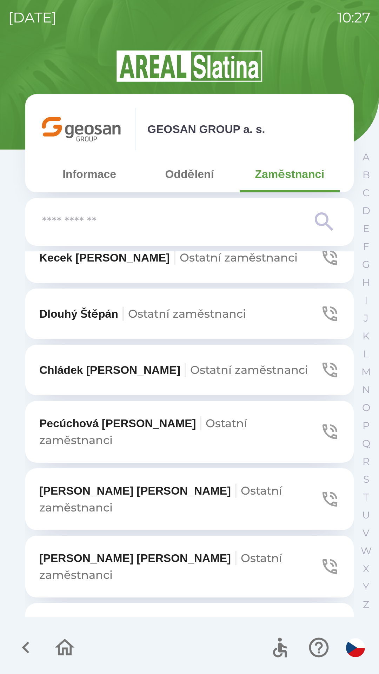
scroll to position [583, 0]
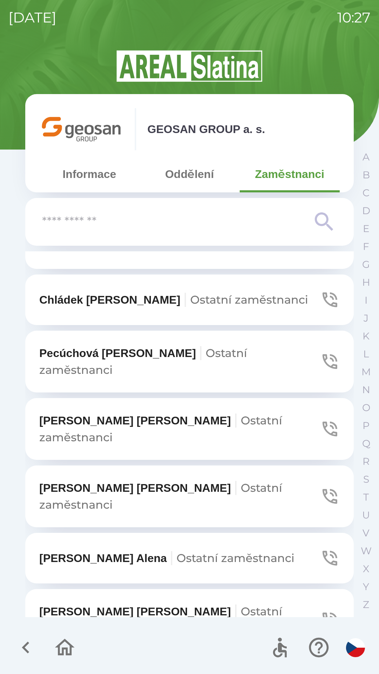
click at [213, 481] on span "Ostatní zaměstnanci" at bounding box center [160, 496] width 243 height 31
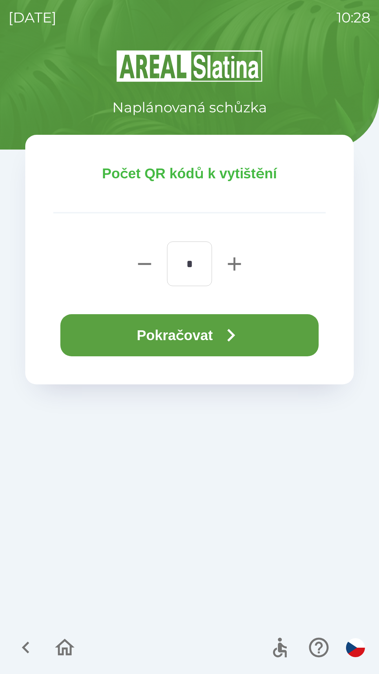
click at [227, 258] on icon "button" at bounding box center [234, 264] width 22 height 22
type input "*"
click at [190, 331] on button "Pokračovat" at bounding box center [189, 335] width 258 height 42
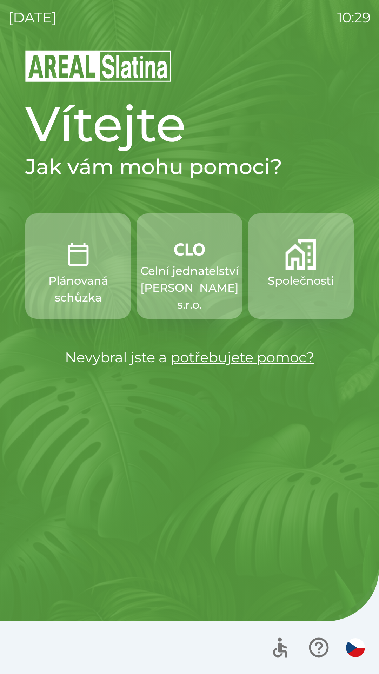
click at [191, 291] on p "Celní jednatelství [PERSON_NAME] s.r.o." at bounding box center [189, 287] width 98 height 51
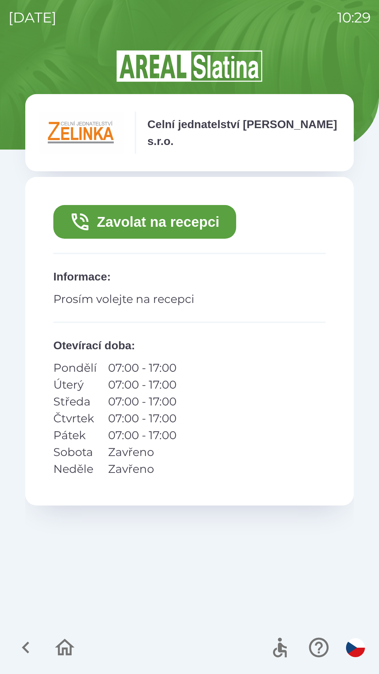
click at [179, 227] on button "Zavolat na recepci" at bounding box center [144, 222] width 183 height 34
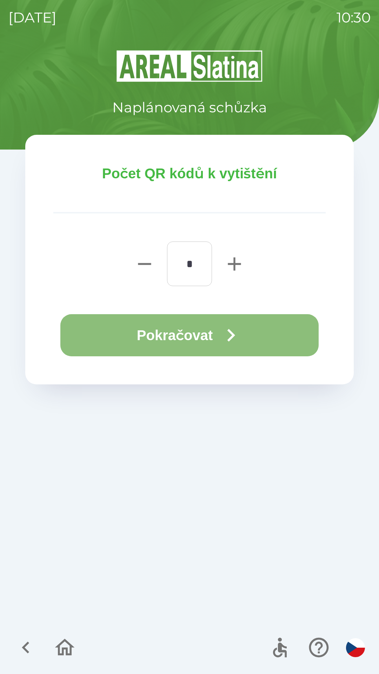
click at [247, 334] on button "Pokračovat" at bounding box center [189, 335] width 258 height 42
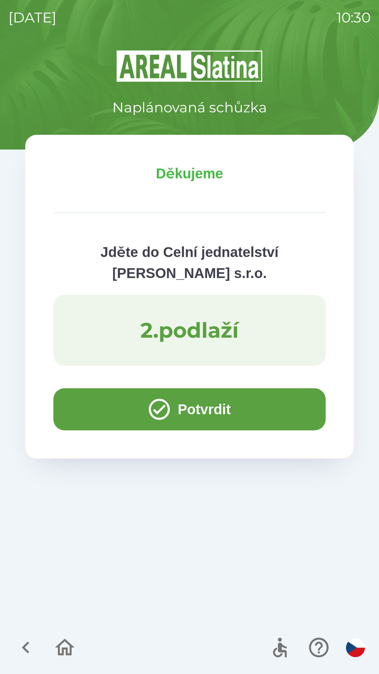
click at [225, 415] on button "Potvrdit" at bounding box center [189, 409] width 272 height 42
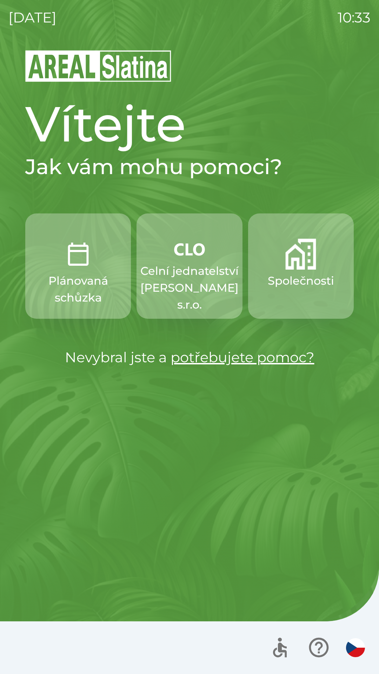
click at [77, 259] on img "button" at bounding box center [78, 254] width 31 height 31
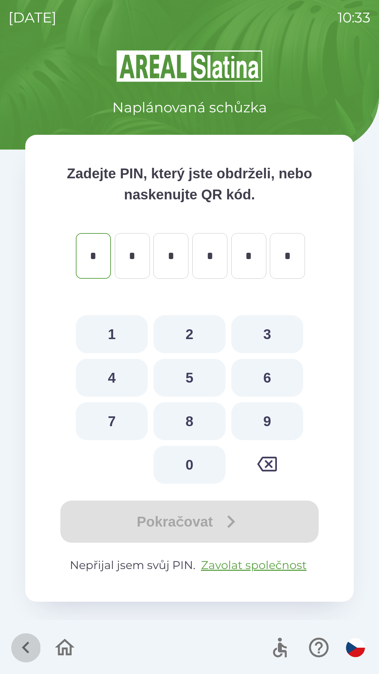
click at [26, 635] on button "button" at bounding box center [25, 647] width 29 height 29
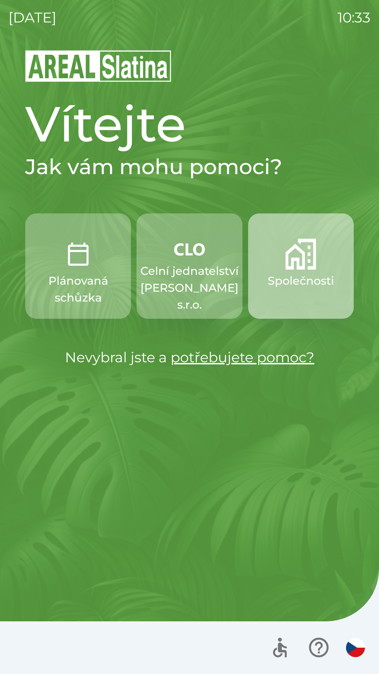
click at [293, 266] on img "button" at bounding box center [300, 254] width 31 height 31
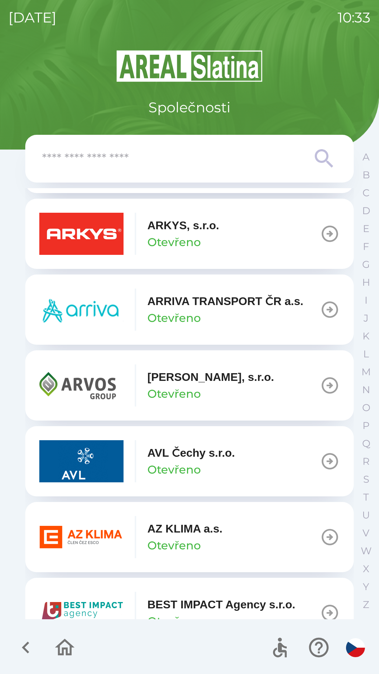
scroll to position [465, 0]
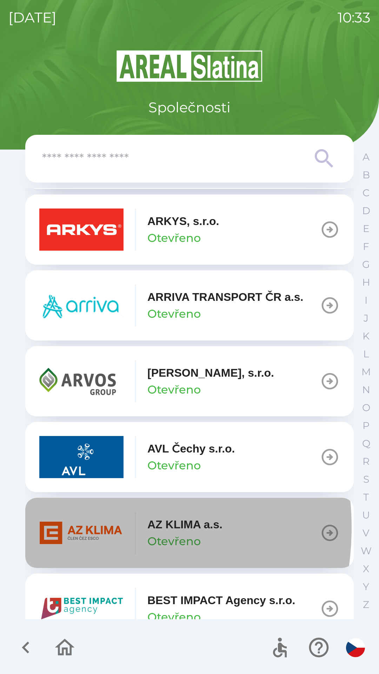
click at [70, 527] on img "button" at bounding box center [81, 533] width 84 height 42
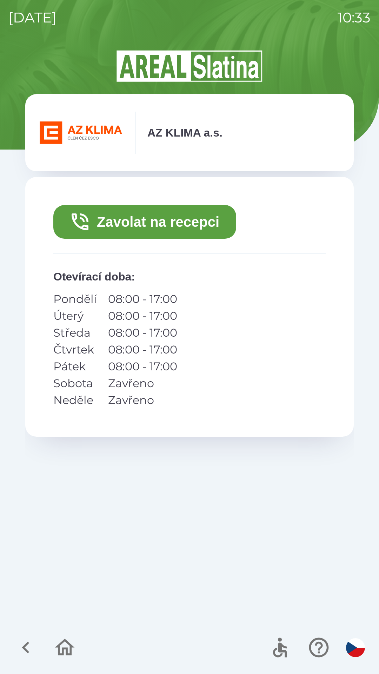
click at [156, 224] on button "Zavolat na recepci" at bounding box center [144, 222] width 183 height 34
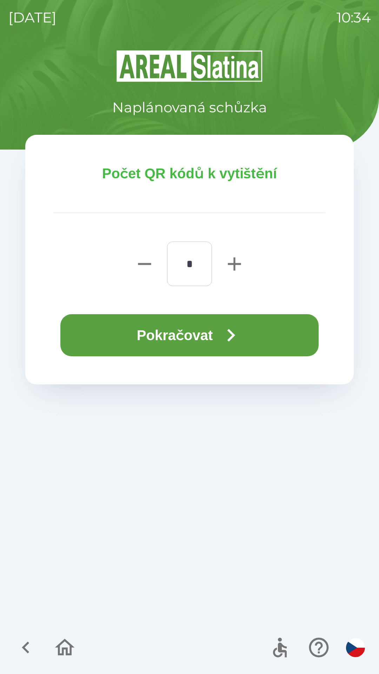
click at [234, 263] on icon "button" at bounding box center [234, 263] width 13 height 13
click at [235, 263] on icon "button" at bounding box center [234, 263] width 13 height 13
type input "*"
click at [186, 334] on button "Pokračovat" at bounding box center [189, 335] width 258 height 42
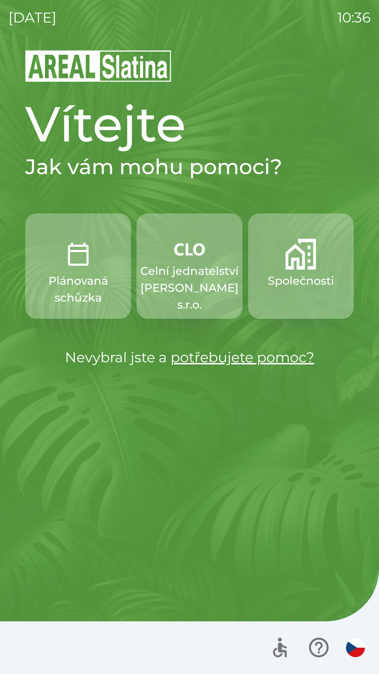
click at [198, 231] on button "Celní jednatelství [PERSON_NAME] s.r.o." at bounding box center [190, 265] width 106 height 105
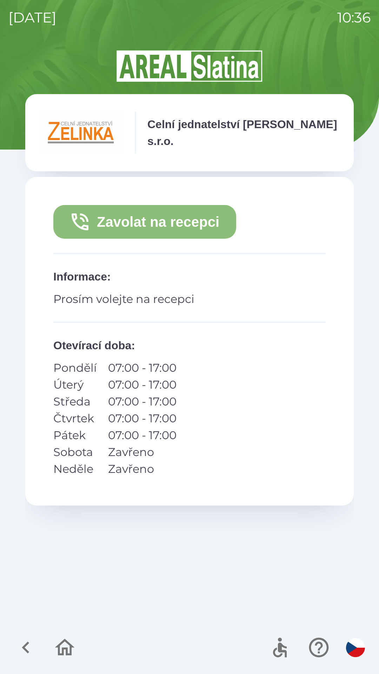
click at [158, 225] on button "Zavolat na recepci" at bounding box center [144, 222] width 183 height 34
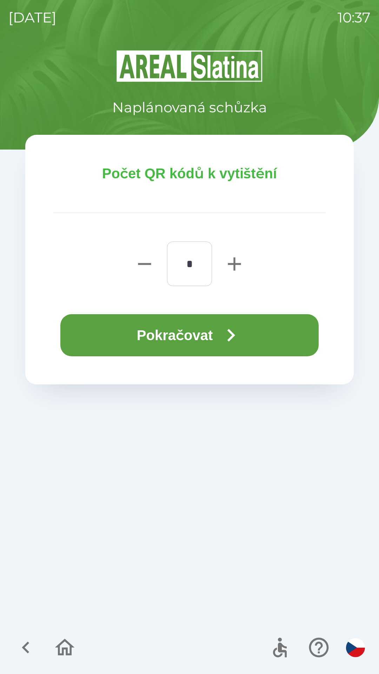
click at [199, 334] on button "Pokračovat" at bounding box center [189, 335] width 258 height 42
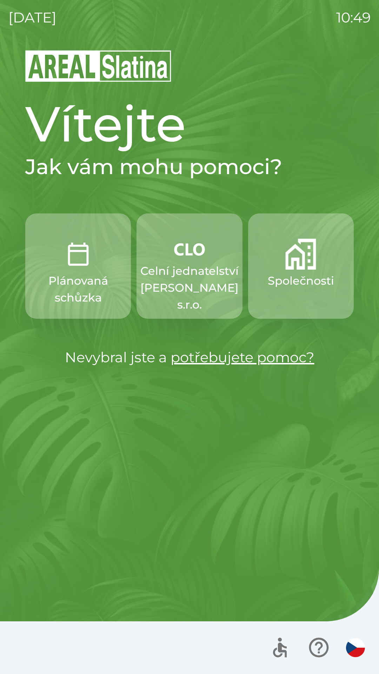
click at [292, 271] on button "Společnosti" at bounding box center [301, 265] width 106 height 105
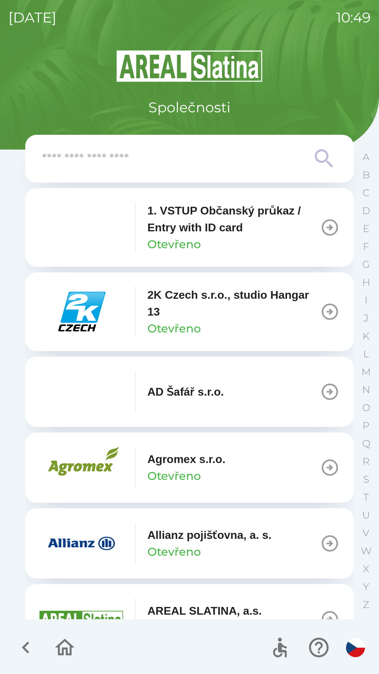
click at [167, 158] on input "text" at bounding box center [175, 158] width 267 height 19
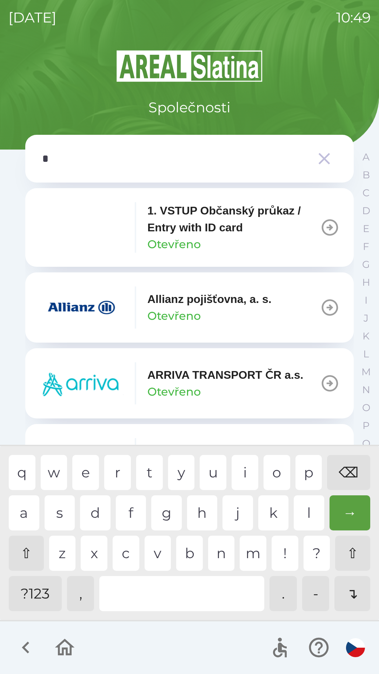
click at [300, 465] on div "p" at bounding box center [308, 472] width 27 height 35
type input "**"
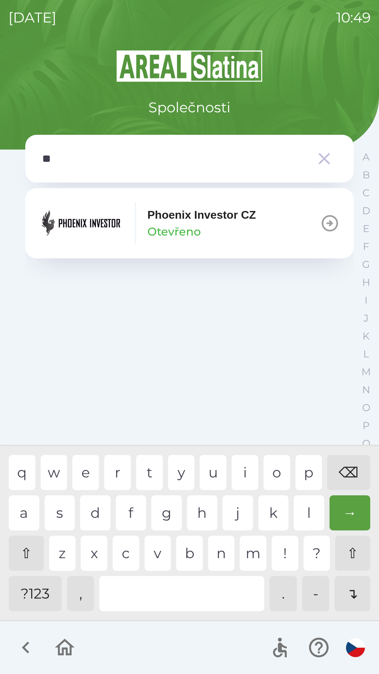
click at [321, 223] on icon "button" at bounding box center [330, 223] width 20 height 20
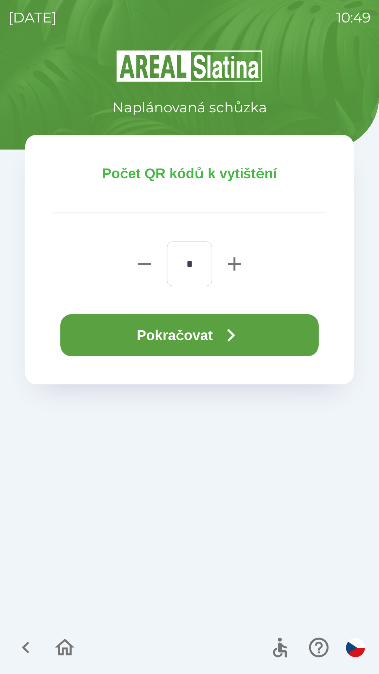
click at [220, 342] on button "Pokračovat" at bounding box center [189, 335] width 258 height 42
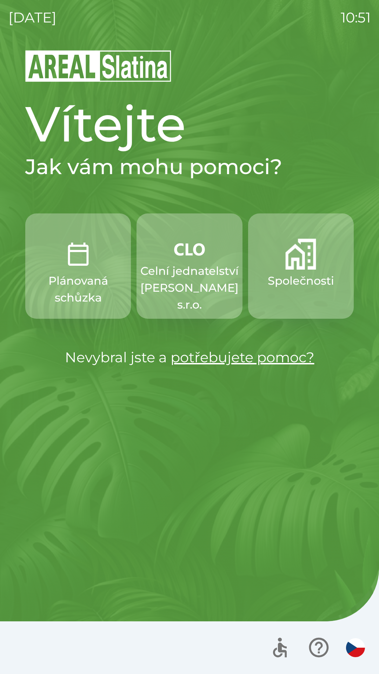
click at [171, 272] on p "Celní jednatelství [PERSON_NAME] s.r.o." at bounding box center [189, 287] width 98 height 51
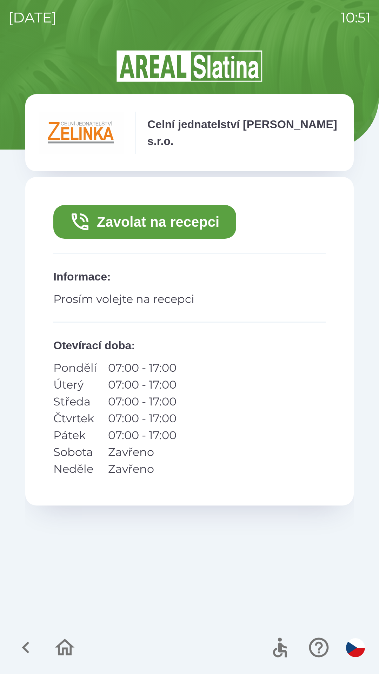
click at [169, 222] on button "Zavolat na recepci" at bounding box center [144, 222] width 183 height 34
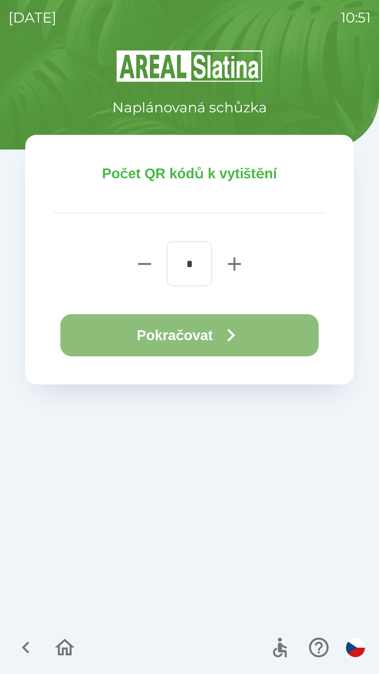
click at [185, 338] on button "Pokračovat" at bounding box center [189, 335] width 258 height 42
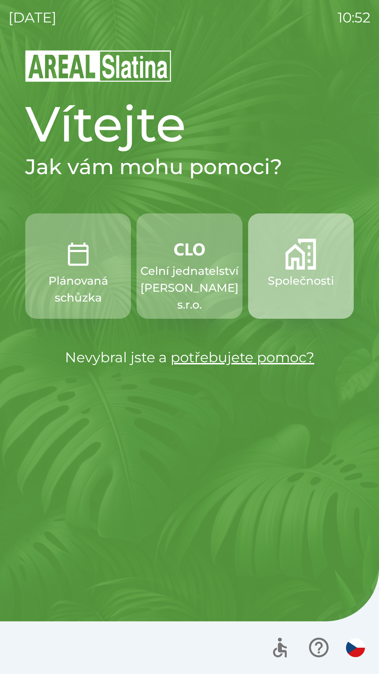
click at [293, 279] on p "Společnosti" at bounding box center [301, 280] width 66 height 17
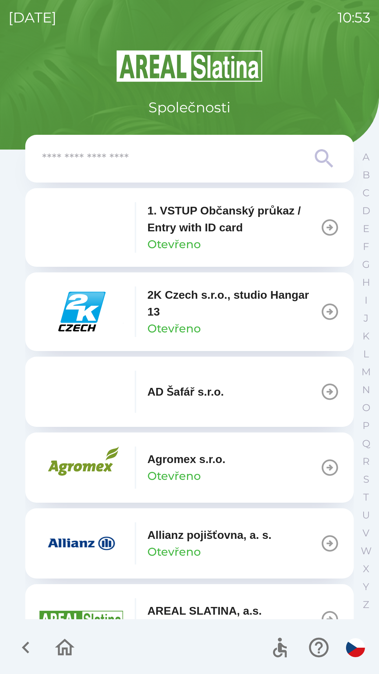
click at [206, 165] on input "text" at bounding box center [175, 158] width 267 height 19
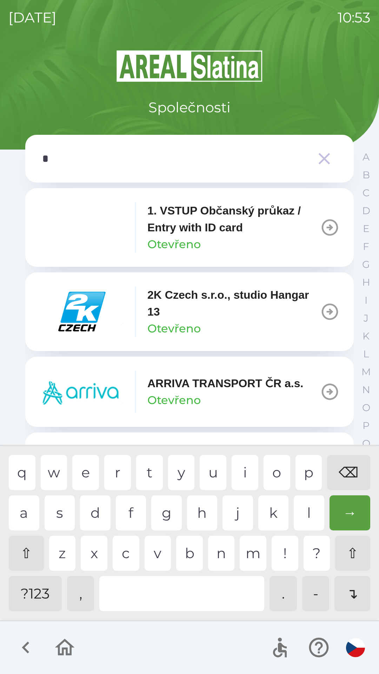
click at [122, 553] on div "c" at bounding box center [126, 553] width 27 height 35
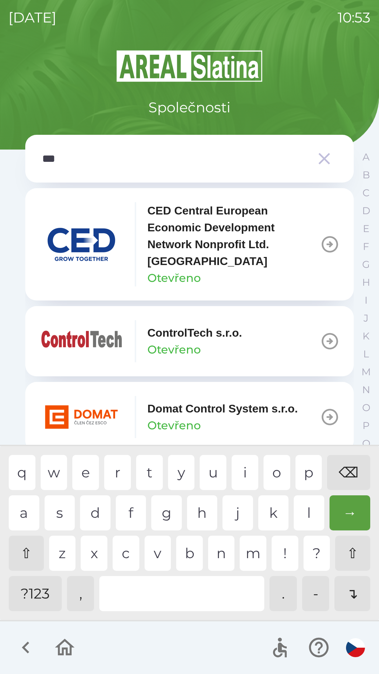
click at [221, 551] on div "n" at bounding box center [221, 553] width 27 height 35
type input "****"
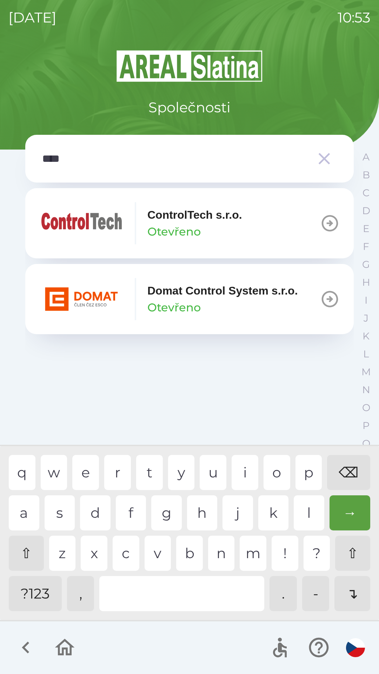
click at [149, 478] on div "t" at bounding box center [149, 472] width 27 height 35
click at [320, 230] on icon "button" at bounding box center [330, 223] width 20 height 20
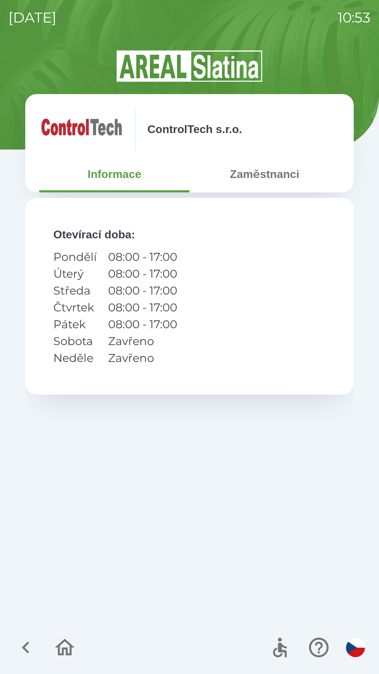
click at [269, 177] on button "Zaměstnanci" at bounding box center [264, 173] width 150 height 25
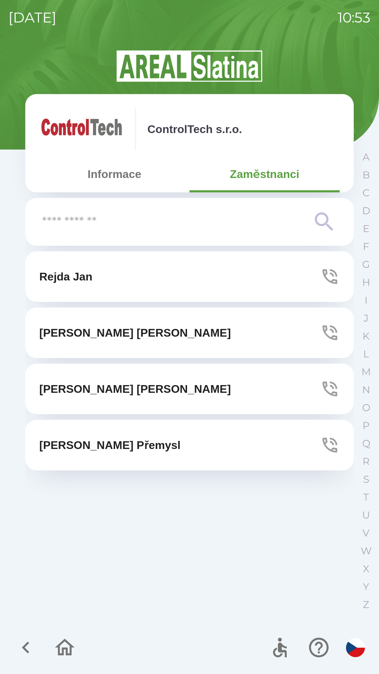
click at [111, 173] on button "Informace" at bounding box center [114, 173] width 150 height 25
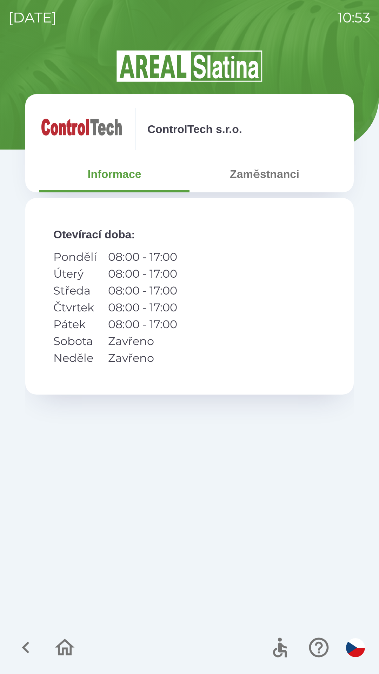
click at [272, 172] on button "Zaměstnanci" at bounding box center [264, 173] width 150 height 25
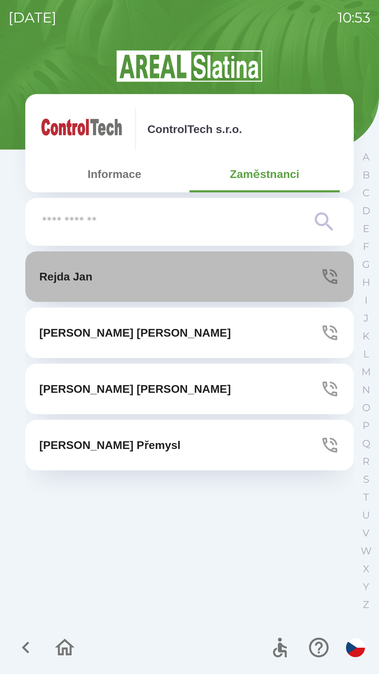
click at [172, 286] on button "[PERSON_NAME]" at bounding box center [189, 276] width 328 height 51
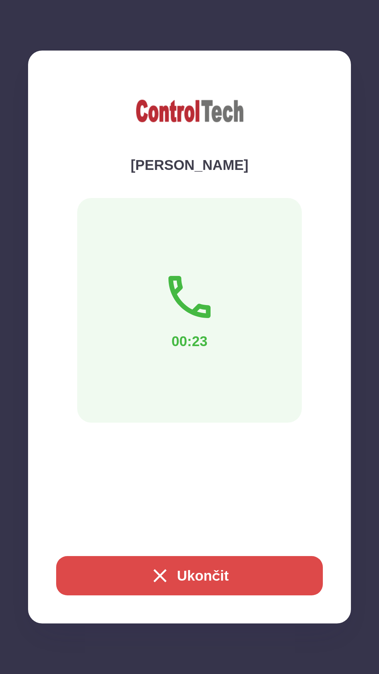
click at [170, 571] on button "Ukončit" at bounding box center [189, 575] width 267 height 39
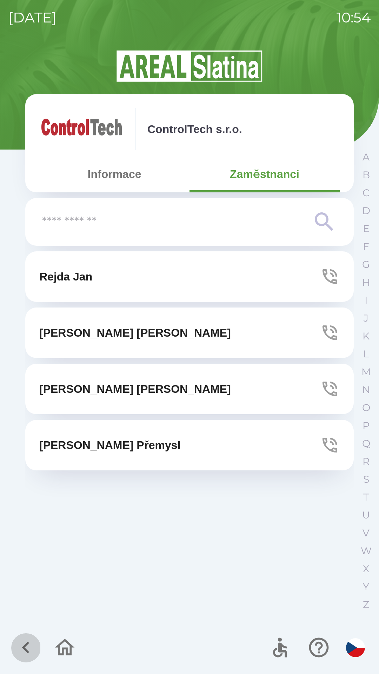
click at [27, 643] on icon "button" at bounding box center [25, 647] width 7 height 12
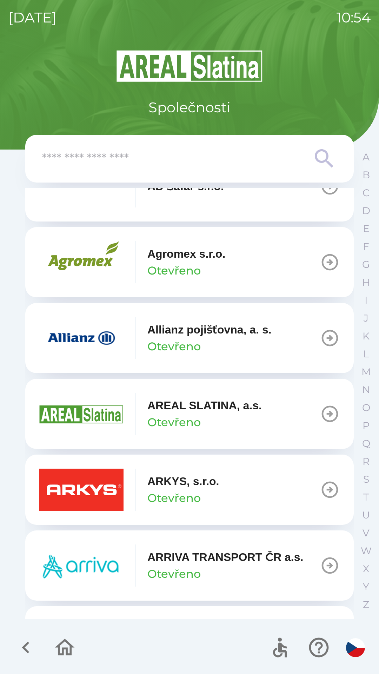
scroll to position [206, 0]
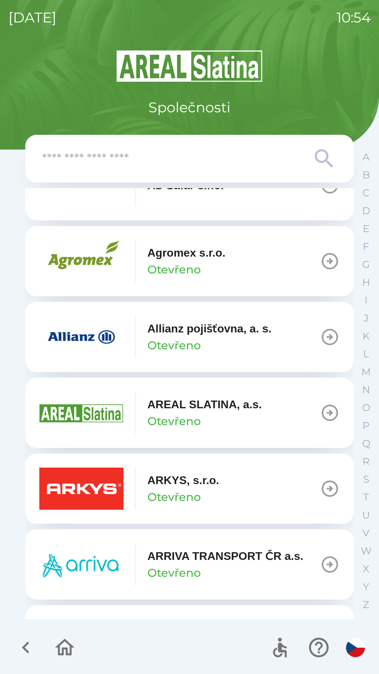
click at [232, 495] on button "ARKYS, s.r.o. Otevřeno" at bounding box center [189, 488] width 328 height 70
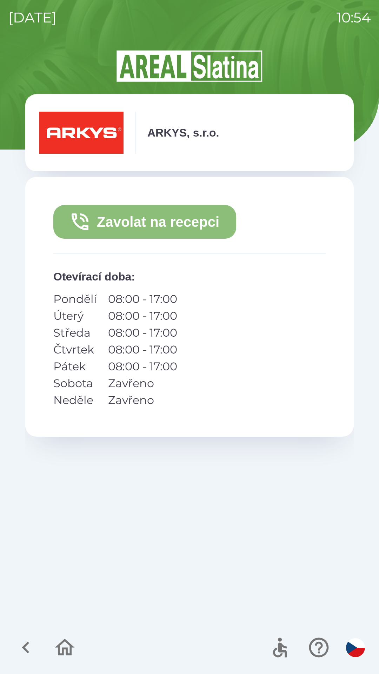
click at [204, 206] on button "Zavolat na recepci" at bounding box center [144, 222] width 183 height 34
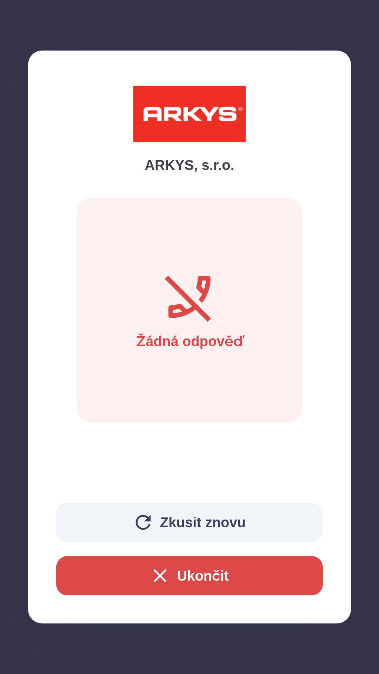
click at [234, 522] on button "Zkusit znovu" at bounding box center [189, 522] width 267 height 39
click at [225, 577] on button "Ukončit" at bounding box center [189, 575] width 267 height 39
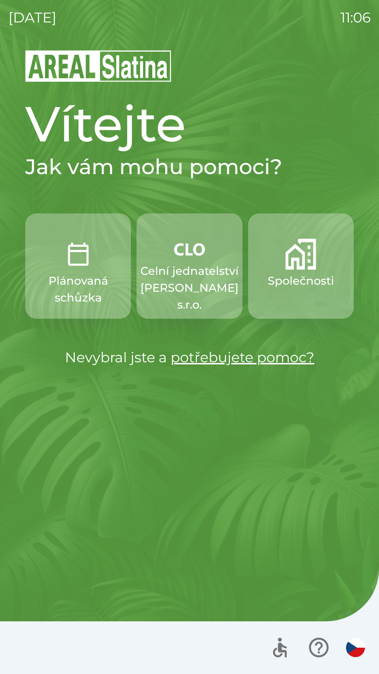
click at [193, 288] on p "Celní jednatelství [PERSON_NAME] s.r.o." at bounding box center [189, 287] width 98 height 51
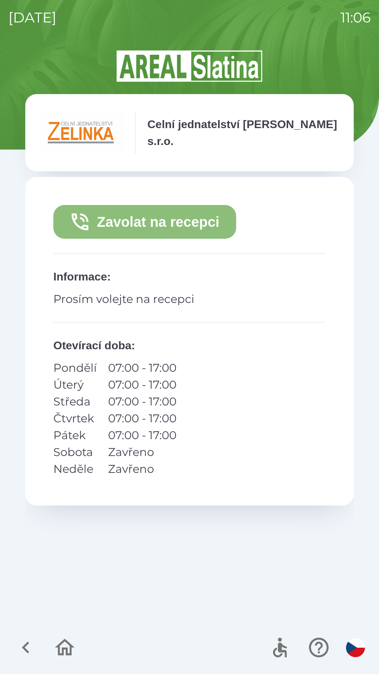
click at [185, 229] on button "Zavolat na recepci" at bounding box center [144, 222] width 183 height 34
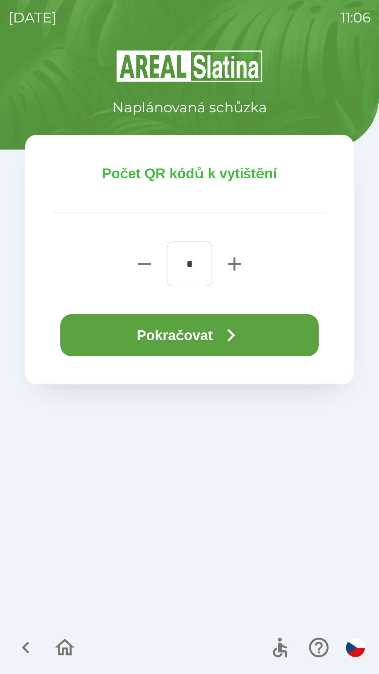
click at [198, 345] on button "Pokračovat" at bounding box center [189, 335] width 258 height 42
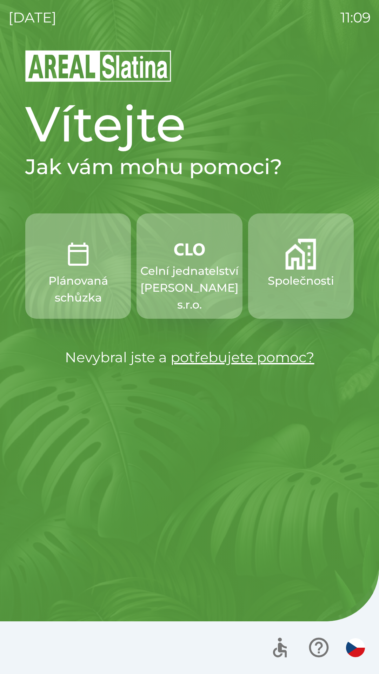
click at [305, 270] on button "Společnosti" at bounding box center [301, 265] width 106 height 105
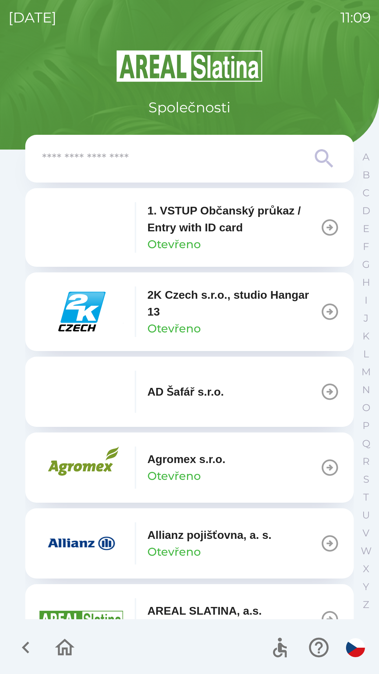
click at [120, 164] on input "text" at bounding box center [175, 158] width 267 height 19
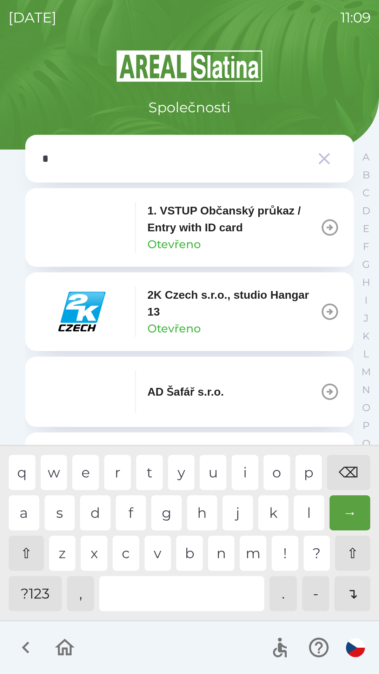
click at [279, 467] on div "o" at bounding box center [277, 472] width 27 height 35
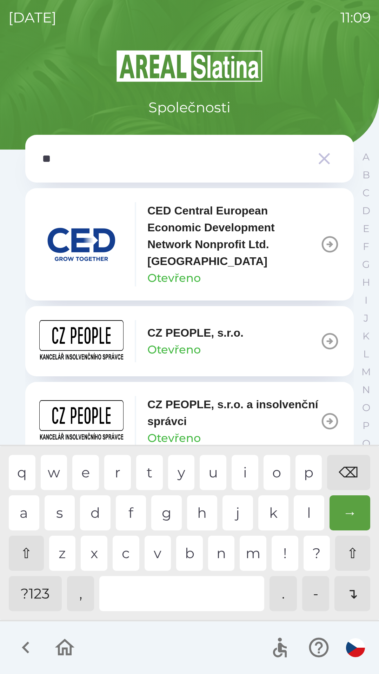
click at [311, 474] on div "p" at bounding box center [308, 472] width 27 height 35
type input "***"
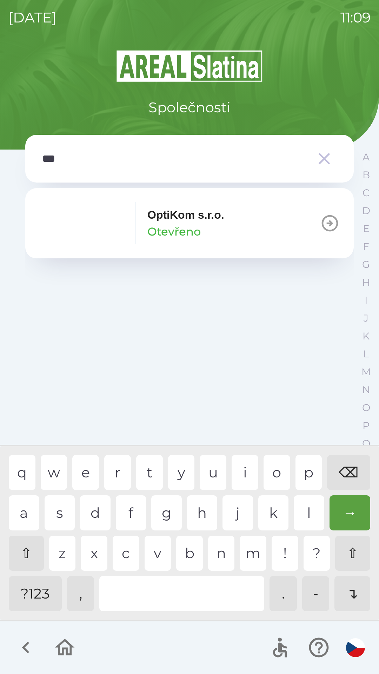
click at [144, 467] on div "t" at bounding box center [149, 472] width 27 height 35
click at [183, 215] on p "OptiKom s.r.o." at bounding box center [185, 214] width 77 height 17
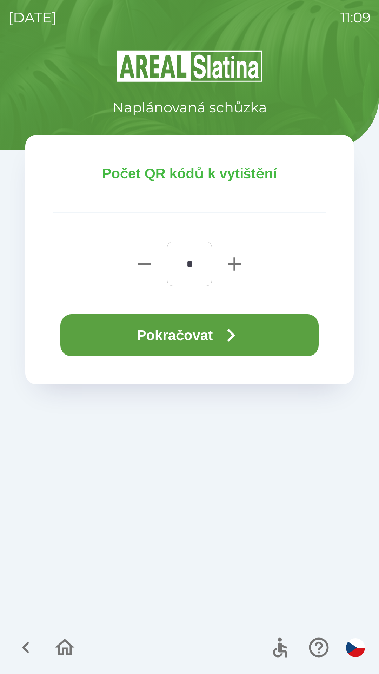
click at [172, 324] on button "Pokračovat" at bounding box center [189, 335] width 258 height 42
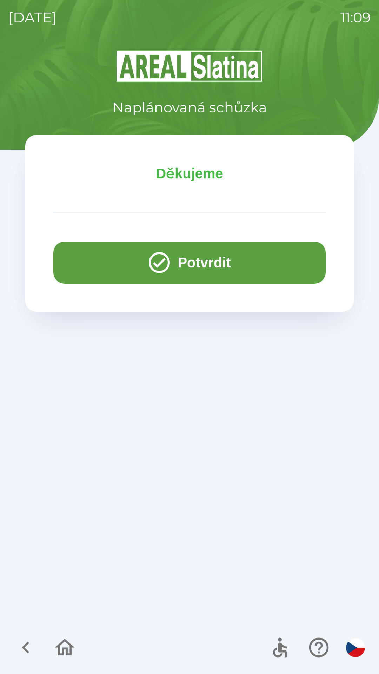
click at [187, 269] on button "Potvrdit" at bounding box center [189, 262] width 272 height 42
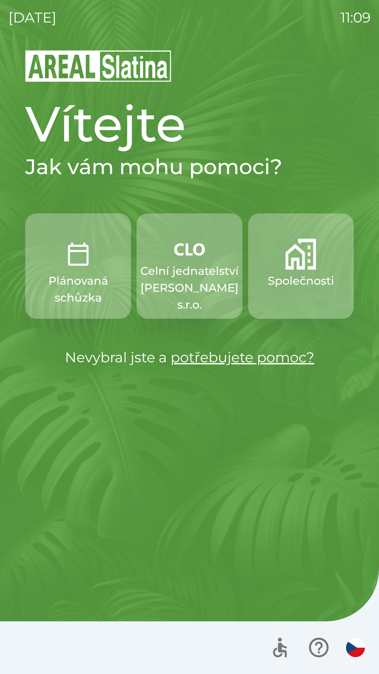
click at [313, 280] on p "Společnosti" at bounding box center [301, 280] width 66 height 17
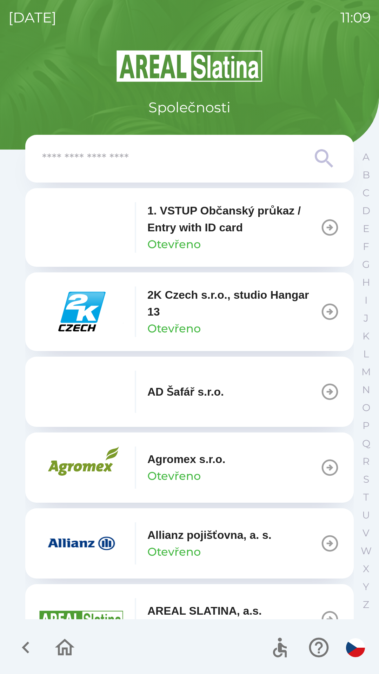
click at [161, 159] on input "text" at bounding box center [175, 158] width 267 height 19
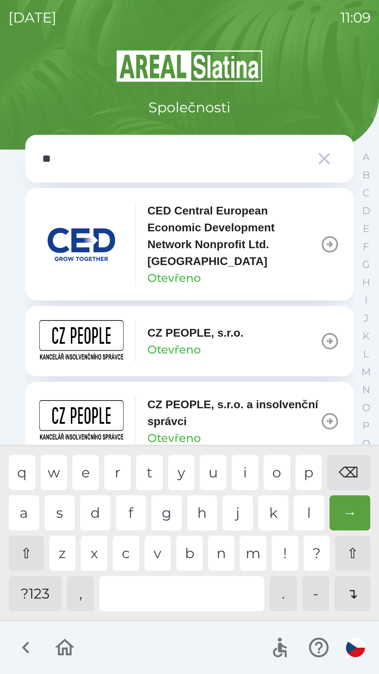
click at [306, 473] on div "p" at bounding box center [308, 472] width 27 height 35
type input "***"
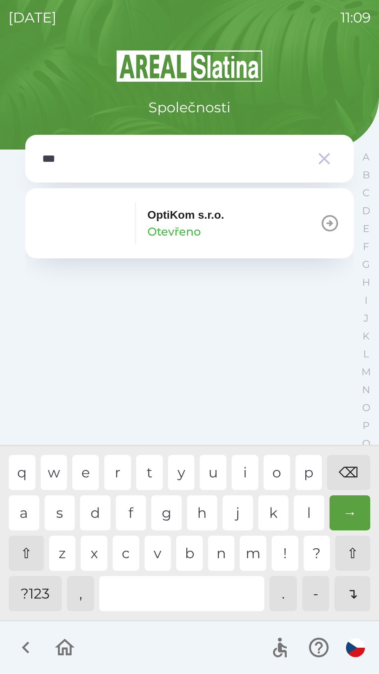
click at [184, 217] on p "OptiKom s.r.o." at bounding box center [185, 214] width 77 height 17
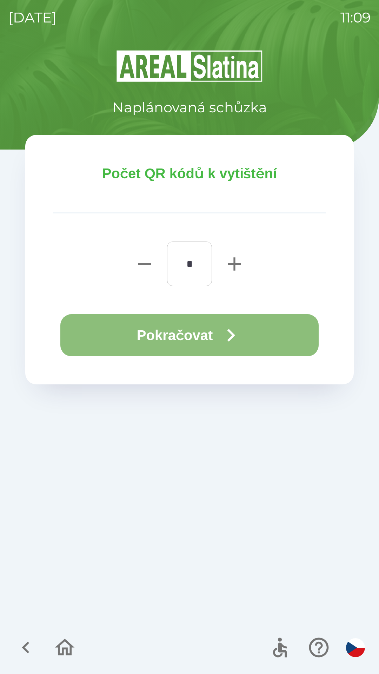
click at [172, 342] on button "Pokračovat" at bounding box center [189, 335] width 258 height 42
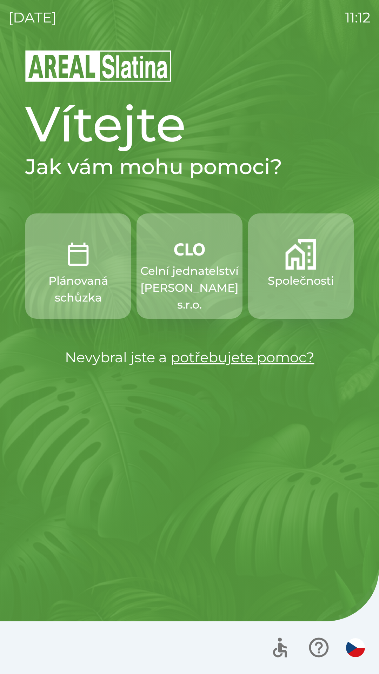
click at [193, 270] on p "Celní jednatelství [PERSON_NAME] s.r.o." at bounding box center [189, 287] width 98 height 51
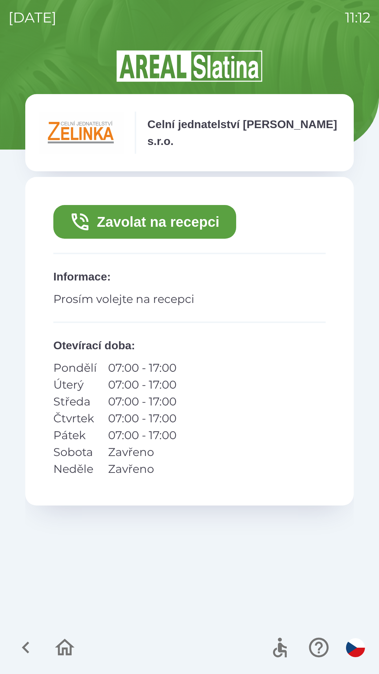
click at [114, 226] on button "Zavolat na recepci" at bounding box center [144, 222] width 183 height 34
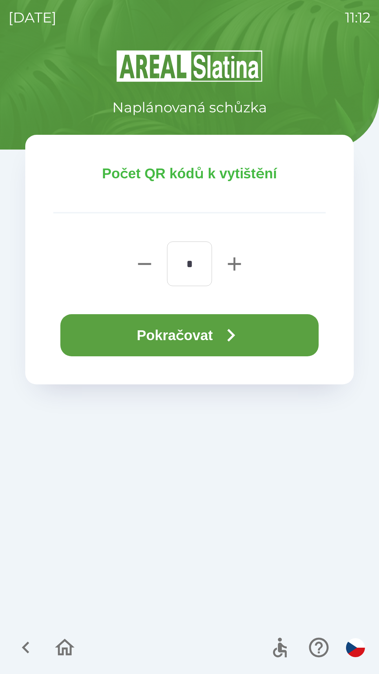
click at [183, 328] on button "Pokračovat" at bounding box center [189, 335] width 258 height 42
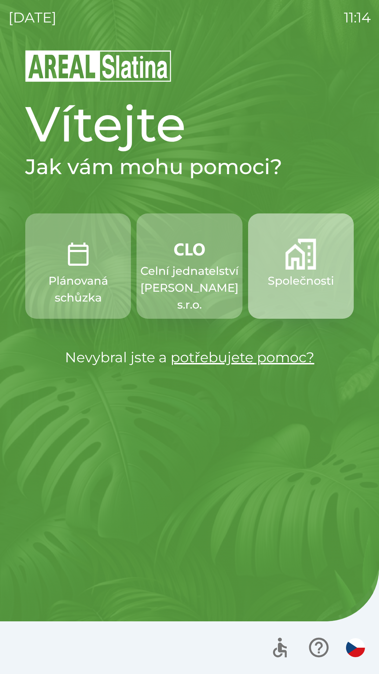
click at [305, 269] on img "button" at bounding box center [300, 254] width 31 height 31
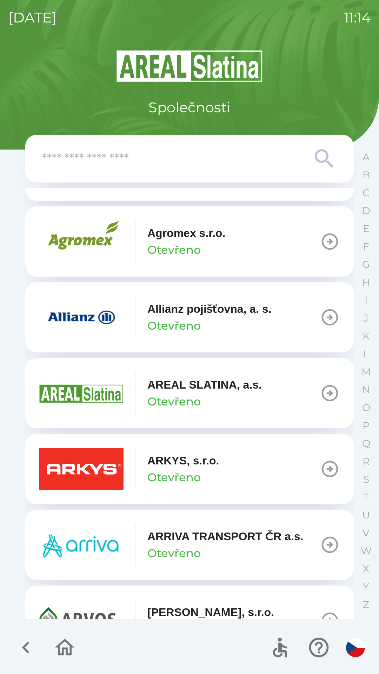
scroll to position [225, 0]
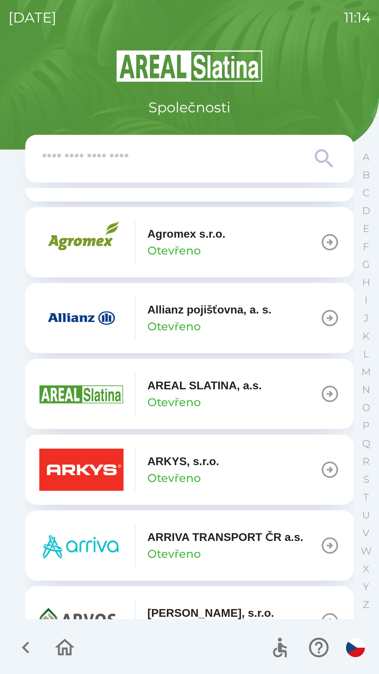
click at [186, 162] on input "text" at bounding box center [175, 158] width 267 height 19
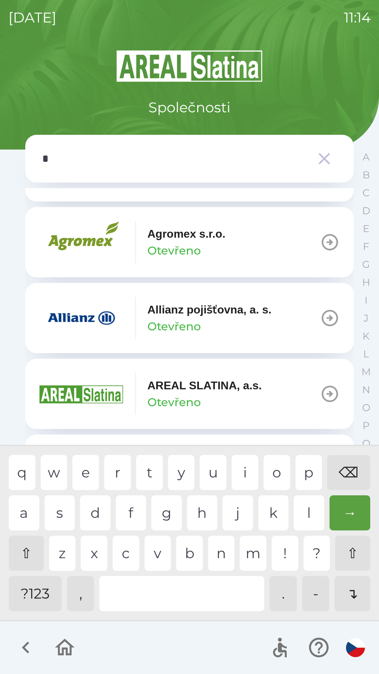
click at [26, 513] on div "a" at bounding box center [24, 512] width 31 height 35
type input "**"
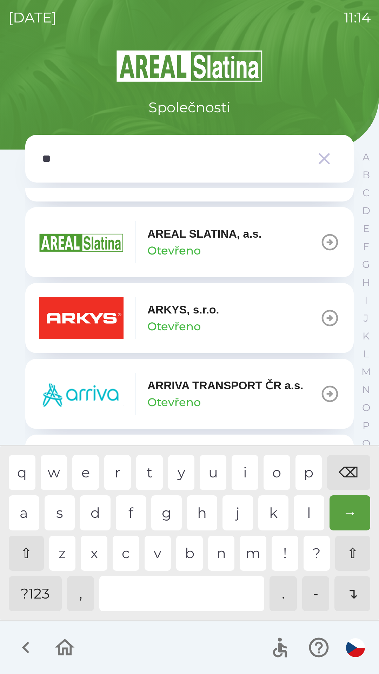
click at [119, 471] on div "r" at bounding box center [117, 472] width 27 height 35
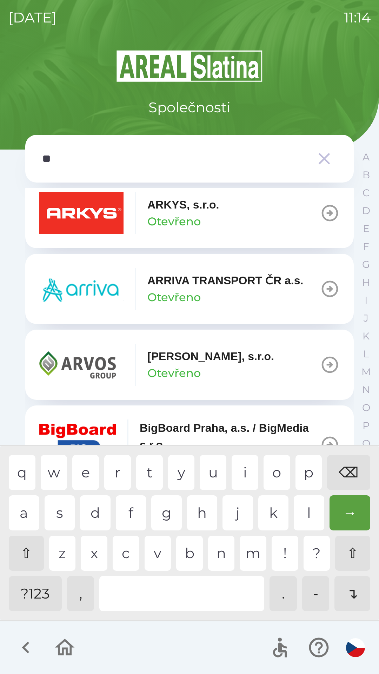
scroll to position [338, 0]
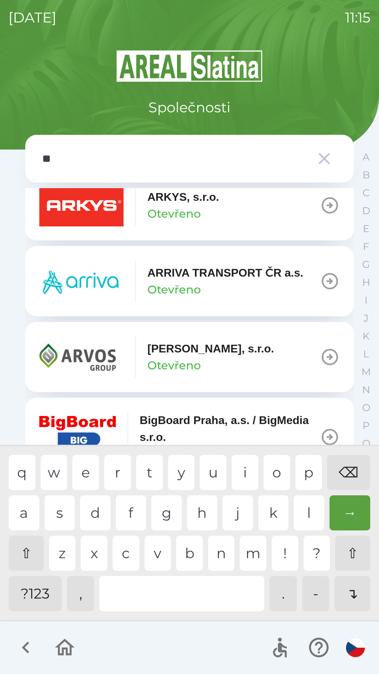
click at [322, 352] on icon "button" at bounding box center [330, 357] width 16 height 16
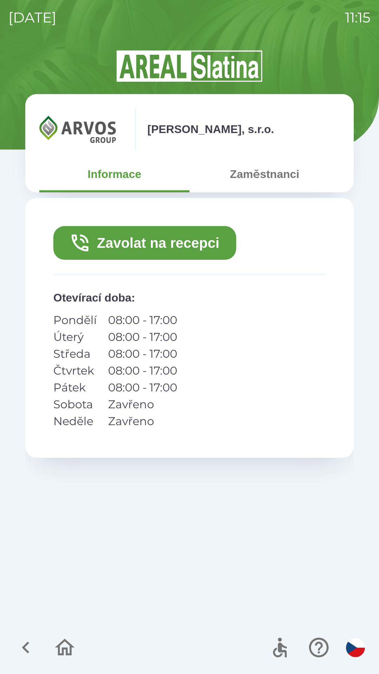
click at [200, 249] on button "Zavolat na recepci" at bounding box center [144, 243] width 183 height 34
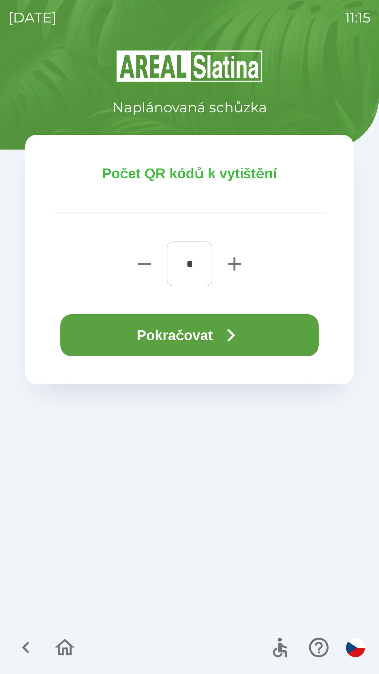
click at [244, 330] on icon "button" at bounding box center [230, 334] width 25 height 25
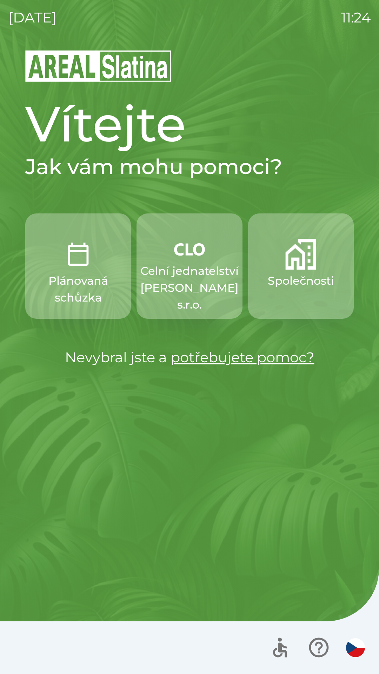
click at [300, 281] on p "Společnosti" at bounding box center [301, 280] width 66 height 17
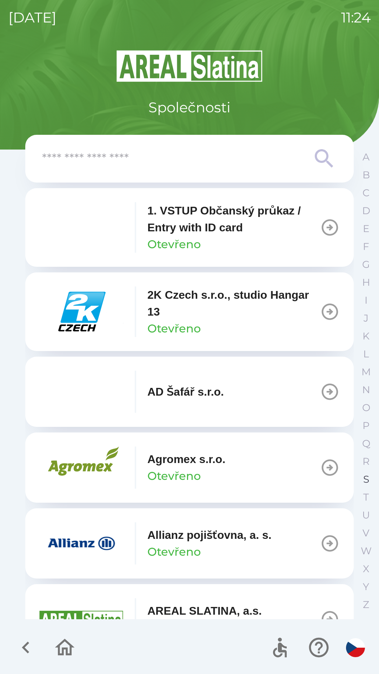
click at [367, 478] on p "S" at bounding box center [366, 479] width 6 height 12
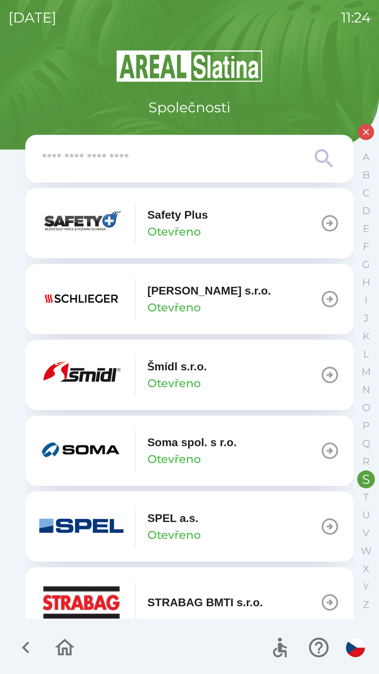
click at [240, 372] on button "[PERSON_NAME] [PERSON_NAME]" at bounding box center [189, 375] width 328 height 70
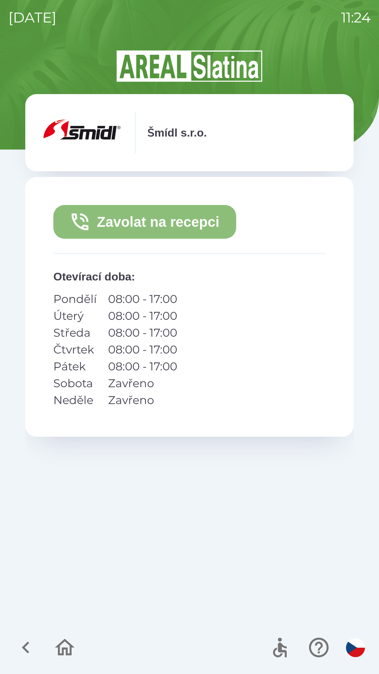
click at [201, 228] on button "Zavolat na recepci" at bounding box center [144, 222] width 183 height 34
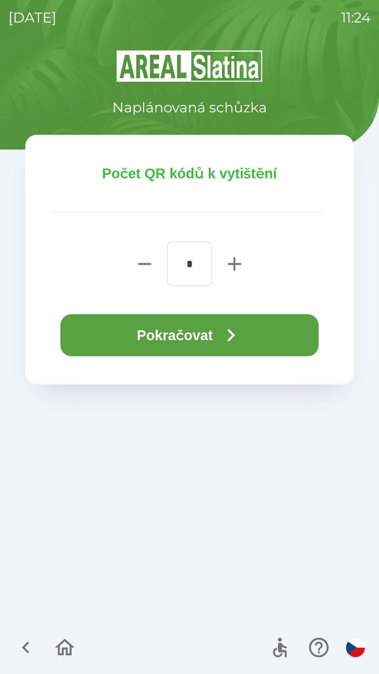
click at [233, 264] on icon "button" at bounding box center [234, 263] width 13 height 13
type input "*"
click at [192, 334] on button "Pokračovat" at bounding box center [189, 335] width 258 height 42
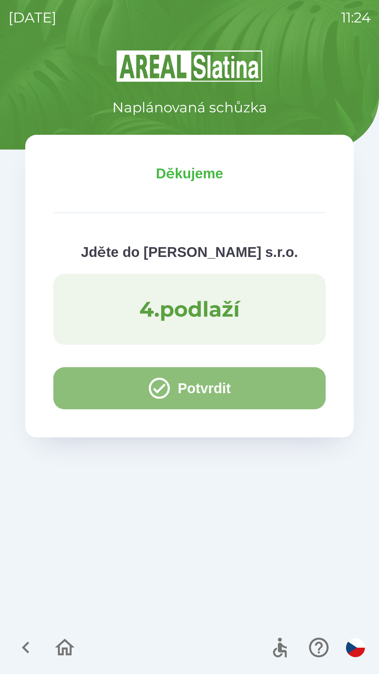
click at [208, 385] on button "Potvrdit" at bounding box center [189, 388] width 272 height 42
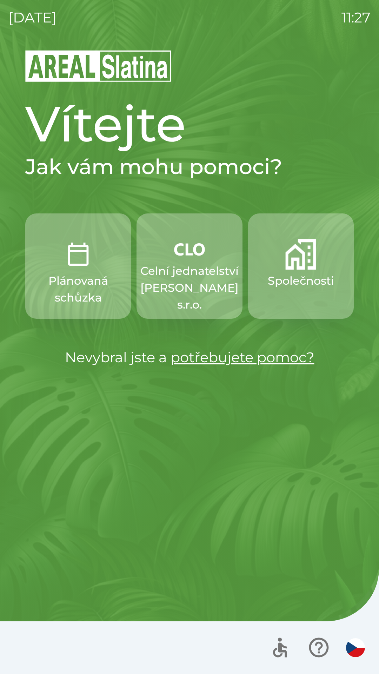
click at [184, 280] on p "Celní jednatelství [PERSON_NAME] s.r.o." at bounding box center [189, 287] width 98 height 51
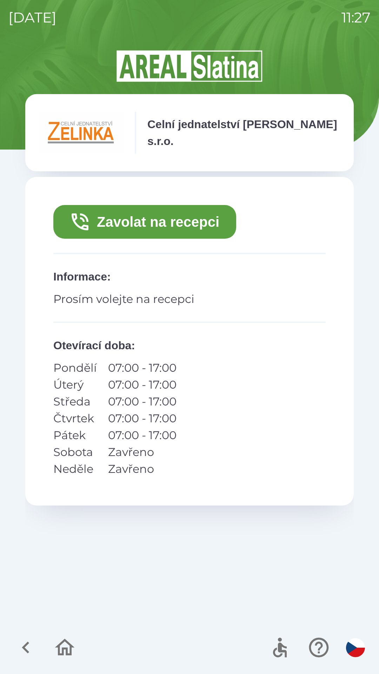
click at [148, 216] on button "Zavolat na recepci" at bounding box center [144, 222] width 183 height 34
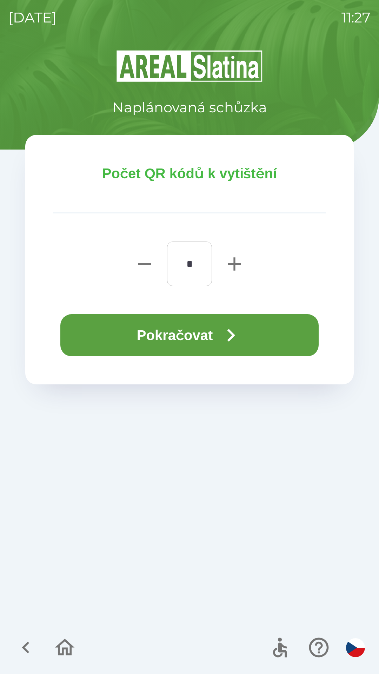
click at [229, 328] on icon "button" at bounding box center [230, 334] width 25 height 25
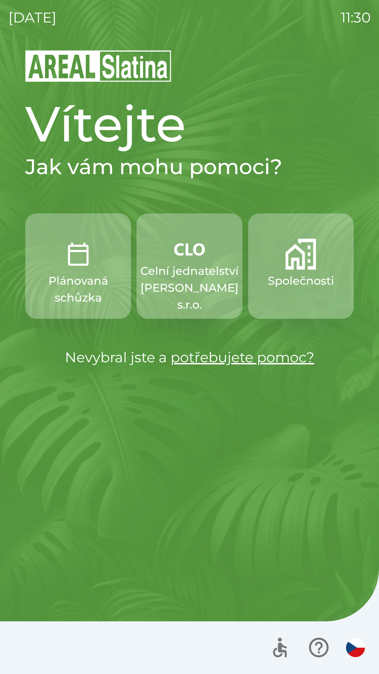
click at [304, 270] on button "Společnosti" at bounding box center [301, 265] width 106 height 105
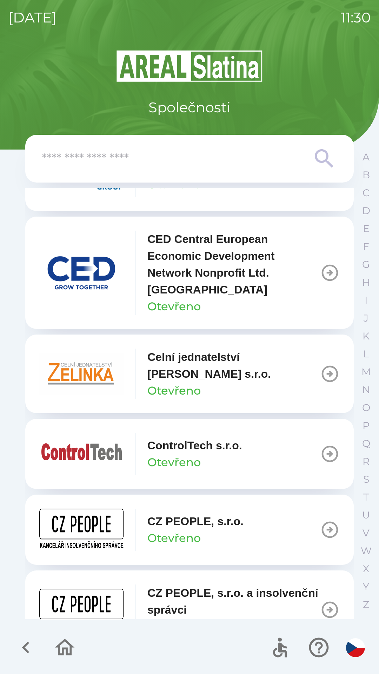
scroll to position [1134, 0]
click at [219, 367] on p "Celní jednatelství [PERSON_NAME] s.r.o." at bounding box center [233, 365] width 173 height 34
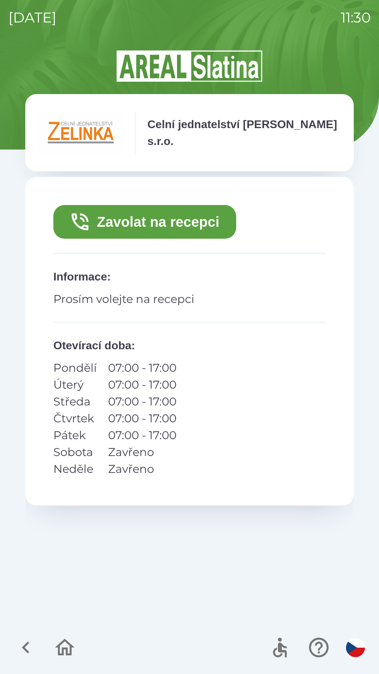
click at [119, 293] on p "Prosím volejte na recepci" at bounding box center [189, 299] width 272 height 17
click at [150, 214] on button "Zavolat na recepci" at bounding box center [144, 222] width 183 height 34
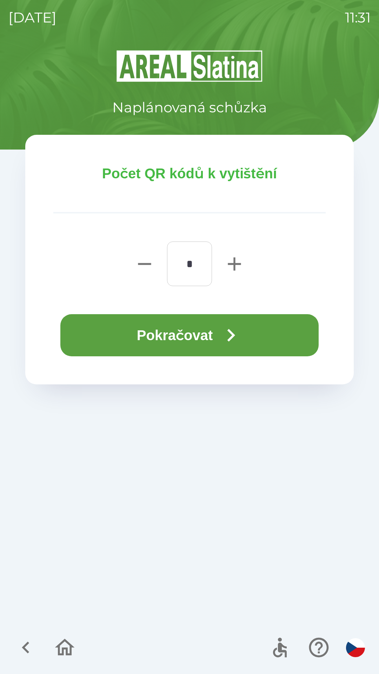
click at [184, 328] on button "Pokračovat" at bounding box center [189, 335] width 258 height 42
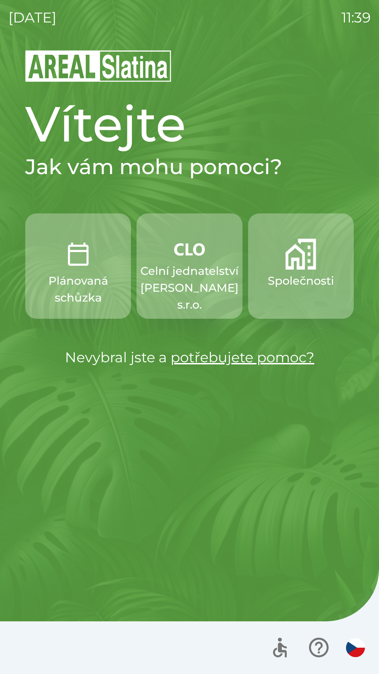
click at [300, 254] on img "button" at bounding box center [300, 254] width 31 height 31
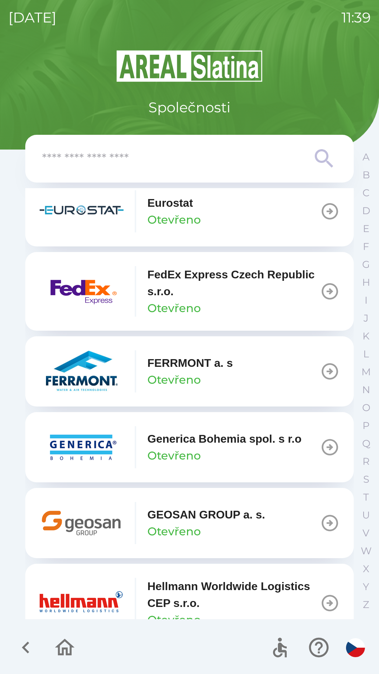
scroll to position [2218, 0]
click at [310, 293] on p "FedEx Express Czech Republic s.r.o." at bounding box center [233, 283] width 173 height 34
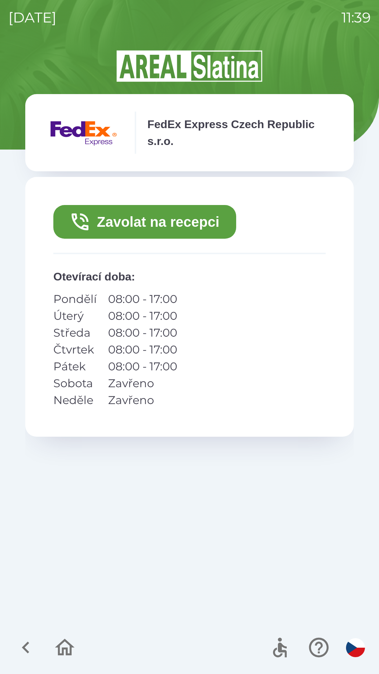
click at [180, 224] on button "Zavolat na recepci" at bounding box center [144, 222] width 183 height 34
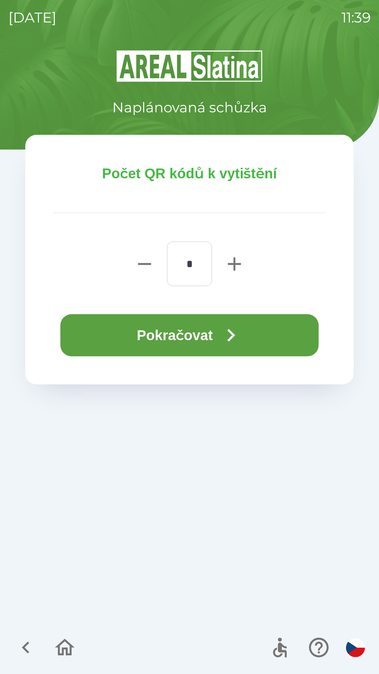
click at [235, 327] on icon "button" at bounding box center [230, 334] width 25 height 25
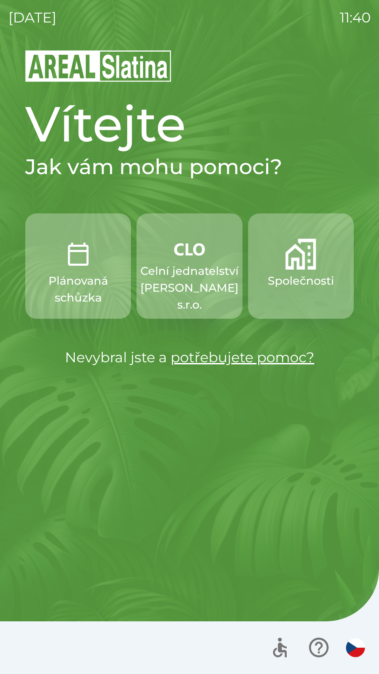
click at [185, 288] on p "Celní jednatelství [PERSON_NAME] s.r.o." at bounding box center [189, 287] width 98 height 51
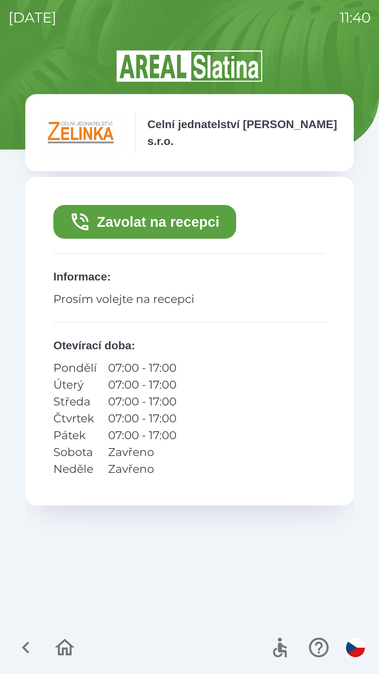
click at [178, 233] on button "Zavolat na recepci" at bounding box center [144, 222] width 183 height 34
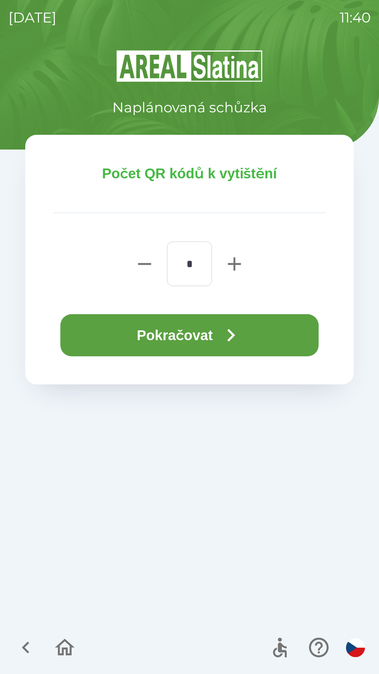
click at [196, 336] on button "Pokračovat" at bounding box center [189, 335] width 258 height 42
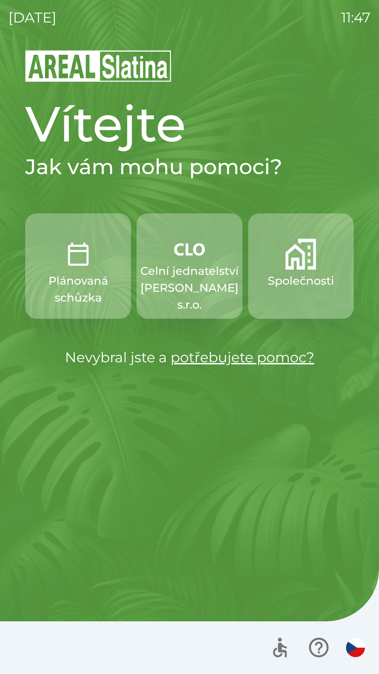
click at [289, 279] on p "Společnosti" at bounding box center [301, 280] width 66 height 17
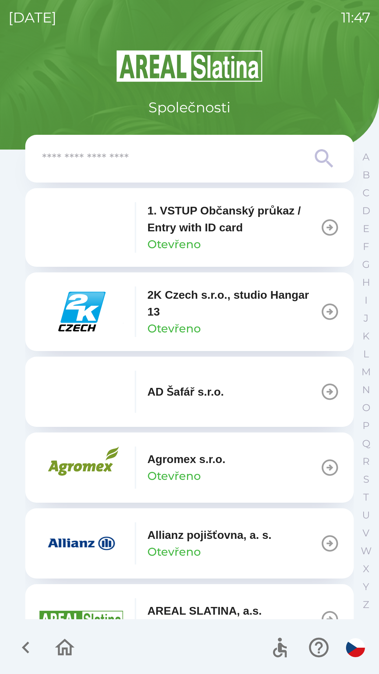
click at [212, 166] on input "text" at bounding box center [175, 158] width 267 height 19
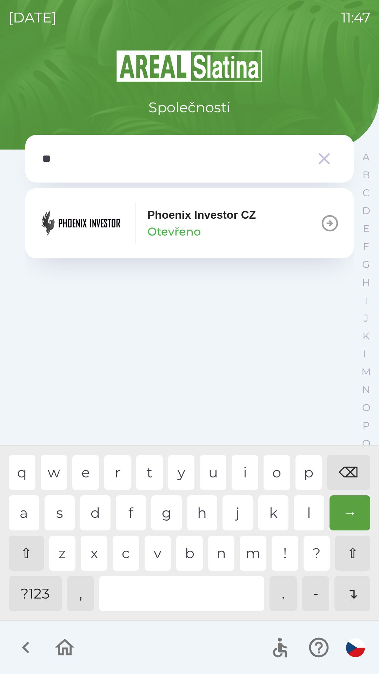
click at [197, 510] on div "h" at bounding box center [202, 512] width 31 height 35
click at [264, 473] on div "o" at bounding box center [277, 472] width 27 height 35
type input "****"
click at [228, 222] on p "Phoenix Investor CZ" at bounding box center [201, 214] width 108 height 17
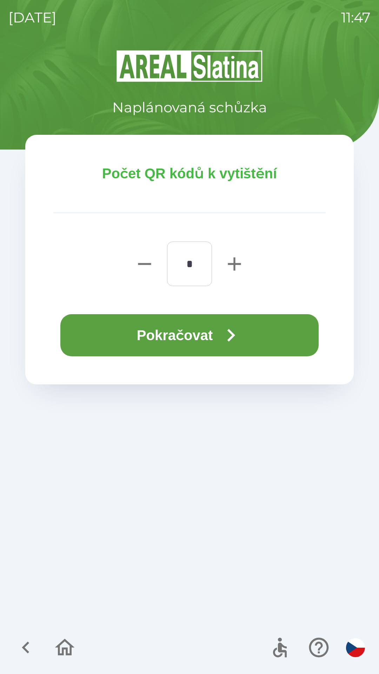
click at [219, 331] on button "Pokračovat" at bounding box center [189, 335] width 258 height 42
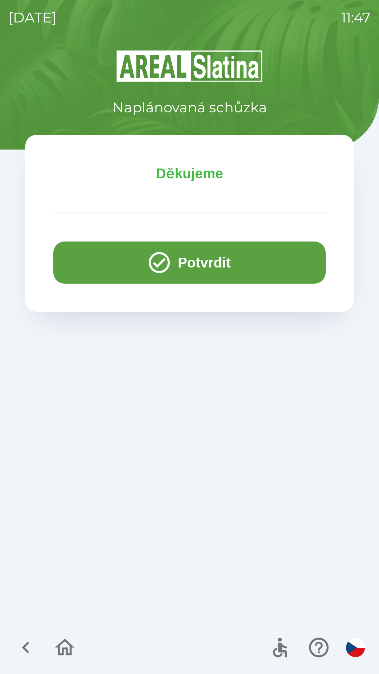
click at [234, 264] on button "Potvrdit" at bounding box center [189, 262] width 272 height 42
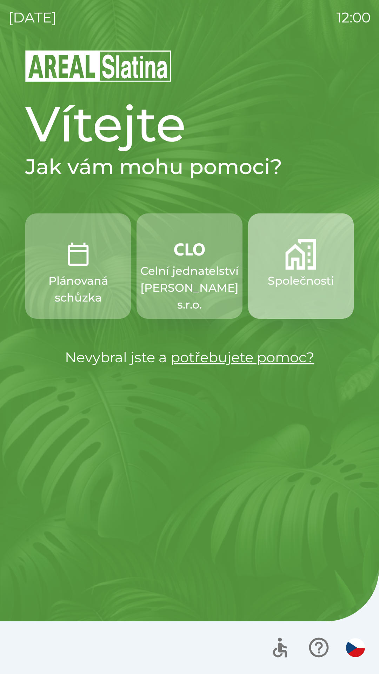
click at [305, 265] on img "button" at bounding box center [300, 254] width 31 height 31
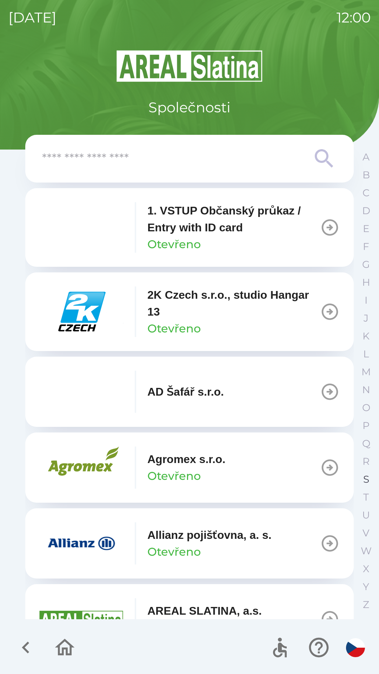
click at [363, 471] on button "S" at bounding box center [366, 479] width 18 height 18
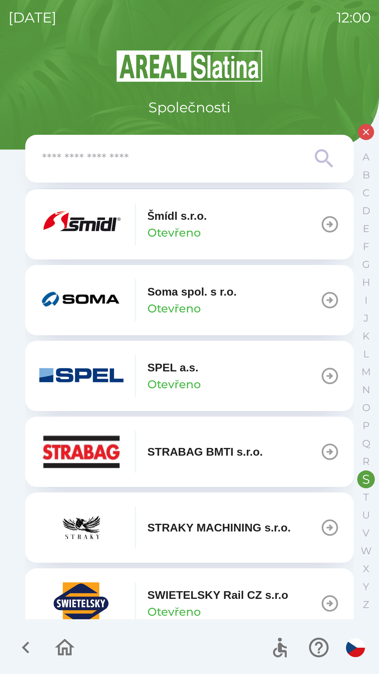
scroll to position [170, 0]
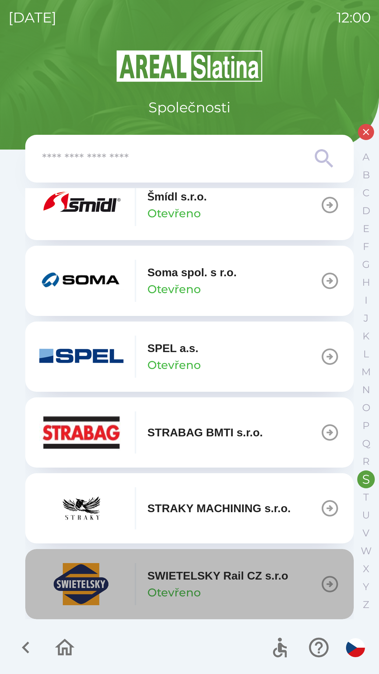
click at [211, 573] on p "SWIETELSKY Rail CZ s.r.o" at bounding box center [217, 575] width 141 height 17
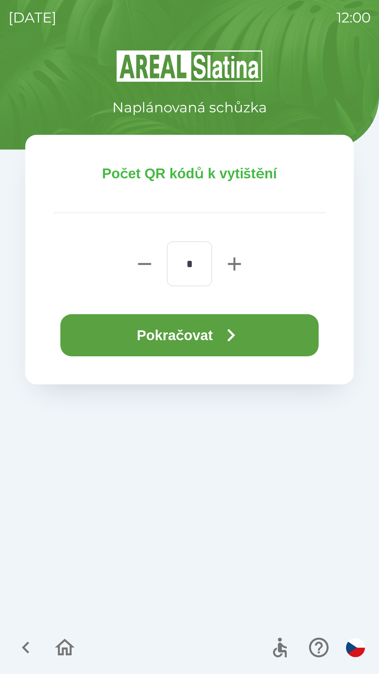
click at [206, 327] on button "Pokračovat" at bounding box center [189, 335] width 258 height 42
click at [165, 335] on button "Pokračovat" at bounding box center [189, 335] width 258 height 42
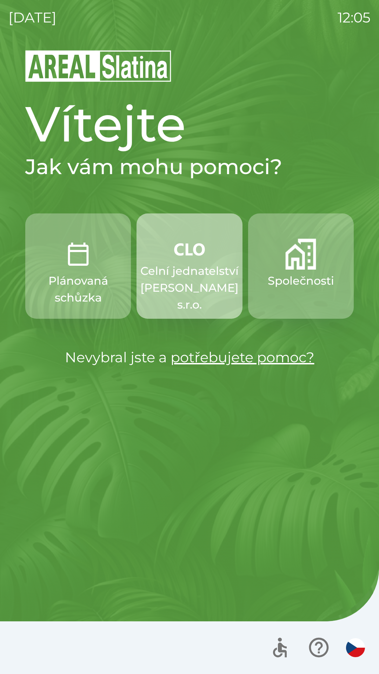
click at [193, 271] on p "Celní jednatelství [PERSON_NAME] s.r.o." at bounding box center [189, 287] width 98 height 51
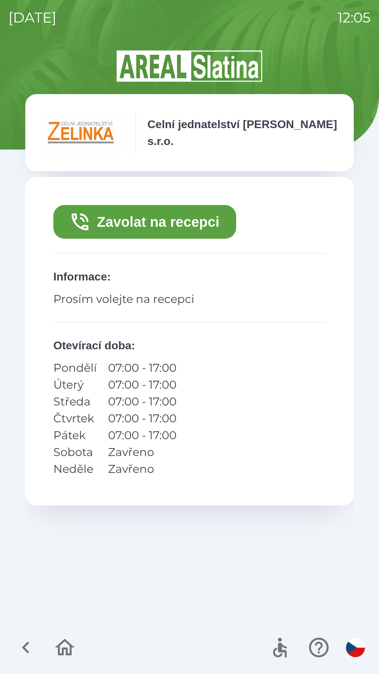
click at [192, 228] on button "Zavolat na recepci" at bounding box center [144, 222] width 183 height 34
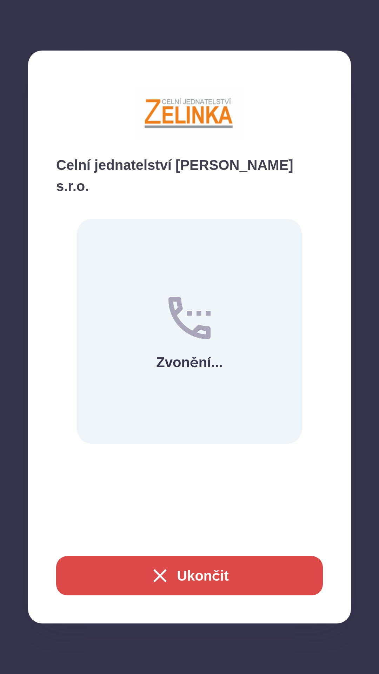
click at [199, 310] on icon at bounding box center [189, 318] width 56 height 56
click at [221, 574] on button "Ukončit" at bounding box center [189, 575] width 267 height 39
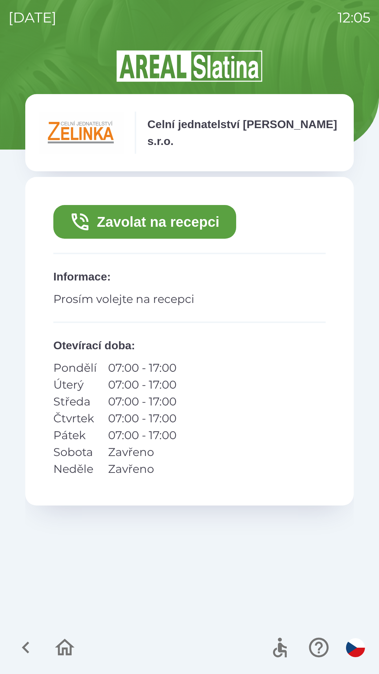
click at [199, 306] on p "Prosím volejte na recepci" at bounding box center [189, 299] width 272 height 17
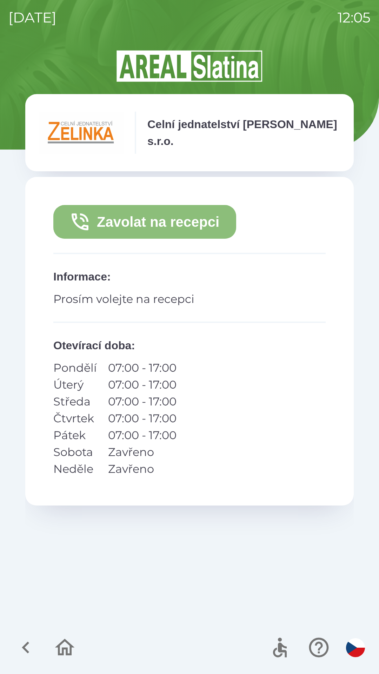
click at [186, 220] on button "Zavolat na recepci" at bounding box center [144, 222] width 183 height 34
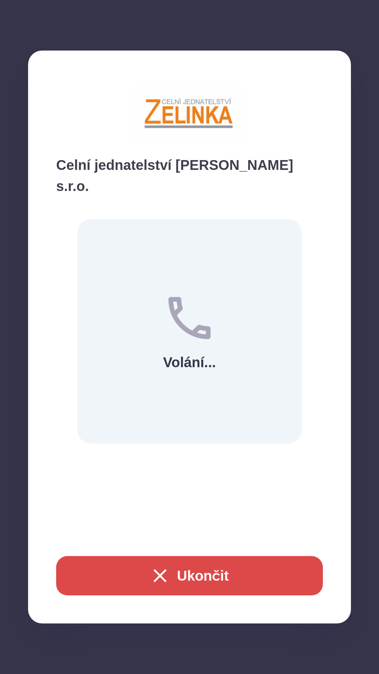
click at [214, 579] on button "Ukončit" at bounding box center [189, 575] width 267 height 39
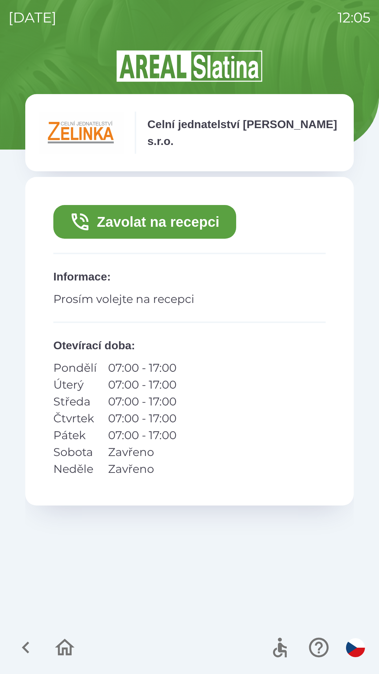
click at [178, 229] on button "Zavolat na recepci" at bounding box center [144, 222] width 183 height 34
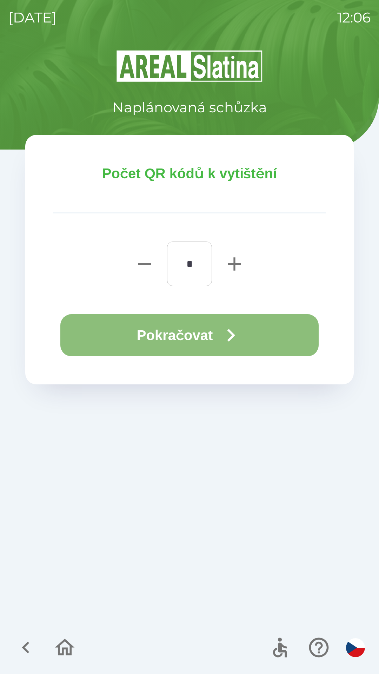
click at [232, 335] on icon "button" at bounding box center [230, 334] width 25 height 25
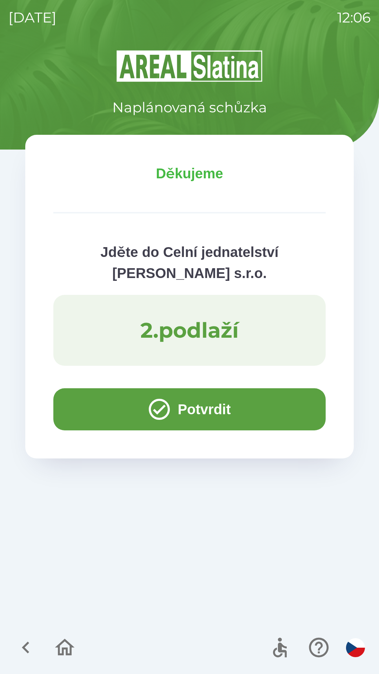
click at [185, 413] on button "Potvrdit" at bounding box center [189, 409] width 272 height 42
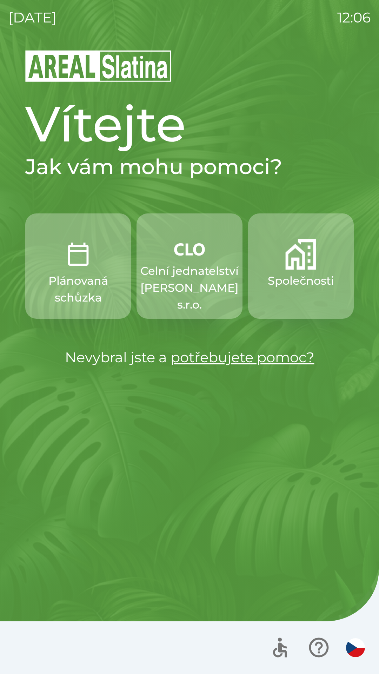
click at [193, 279] on p "Celní jednatelství [PERSON_NAME] s.r.o." at bounding box center [189, 287] width 98 height 51
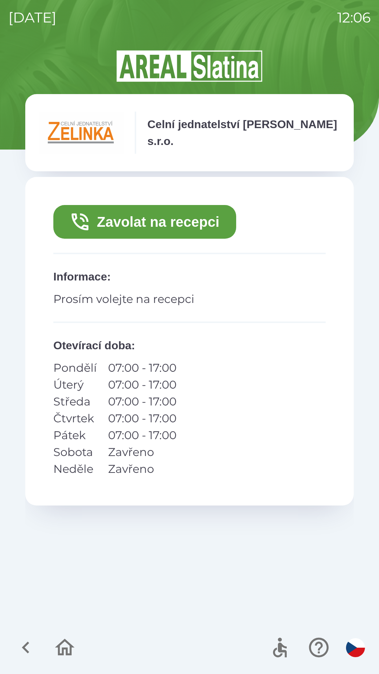
click at [168, 227] on button "Zavolat na recepci" at bounding box center [144, 222] width 183 height 34
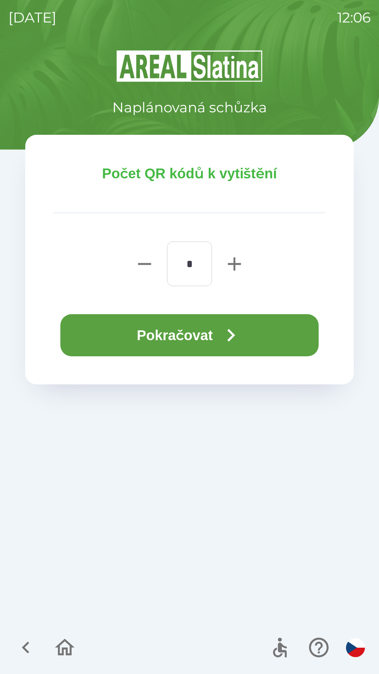
click at [200, 327] on button "Pokračovat" at bounding box center [189, 335] width 258 height 42
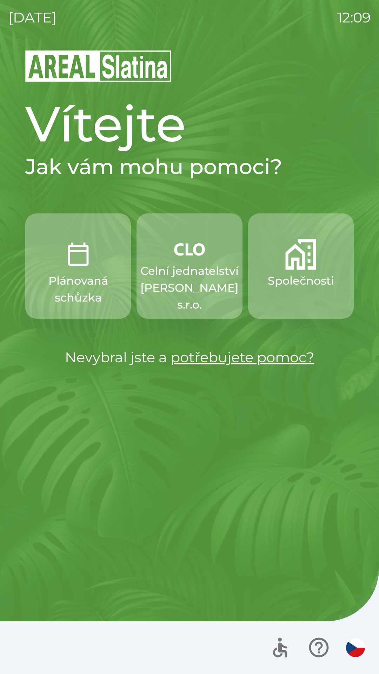
click at [193, 284] on p "Celní jednatelství [PERSON_NAME] s.r.o." at bounding box center [189, 287] width 98 height 51
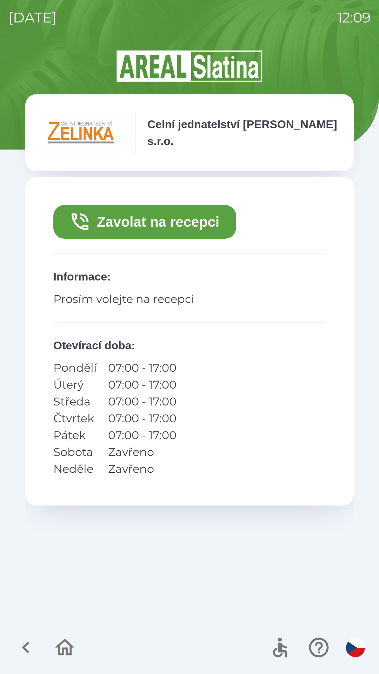
click at [182, 220] on button "Zavolat na recepci" at bounding box center [144, 222] width 183 height 34
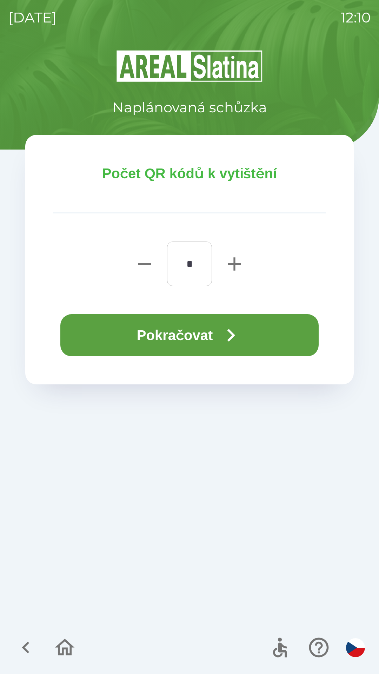
click at [187, 335] on button "Pokračovat" at bounding box center [189, 335] width 258 height 42
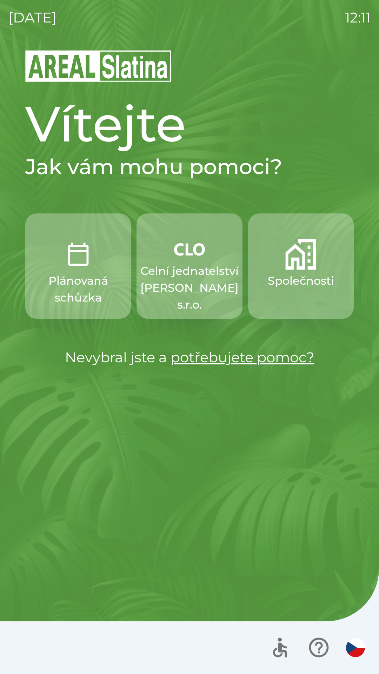
click at [194, 287] on p "Celní jednatelství [PERSON_NAME] s.r.o." at bounding box center [189, 287] width 98 height 51
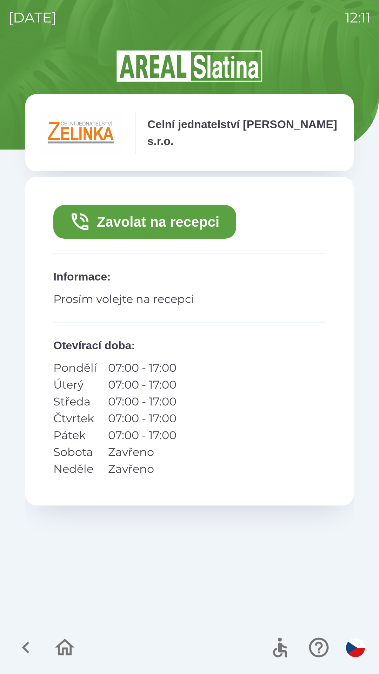
click at [198, 215] on button "Zavolat na recepci" at bounding box center [144, 222] width 183 height 34
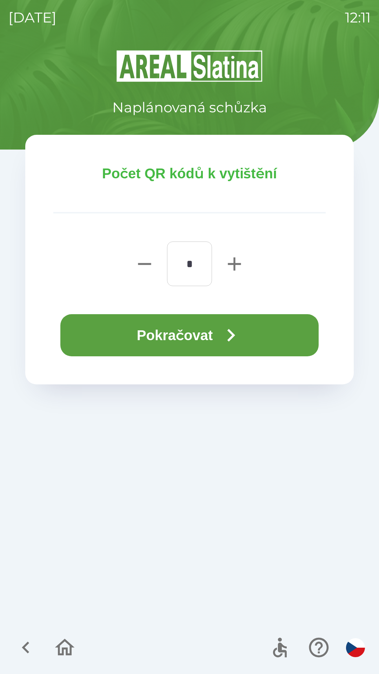
click at [200, 336] on button "Pokračovat" at bounding box center [189, 335] width 258 height 42
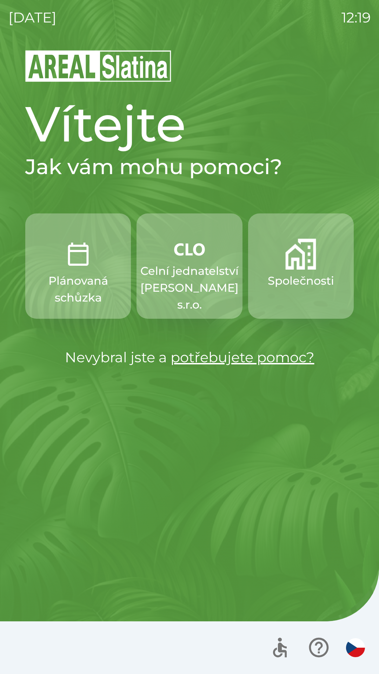
click at [198, 289] on p "Celní jednatelství [PERSON_NAME] s.r.o." at bounding box center [189, 287] width 98 height 51
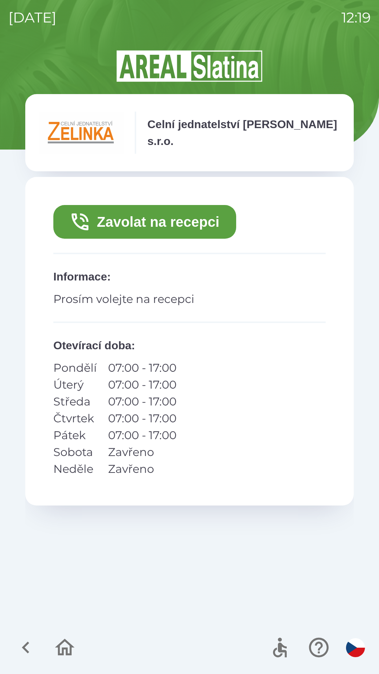
click at [193, 221] on button "Zavolat na recepci" at bounding box center [144, 222] width 183 height 34
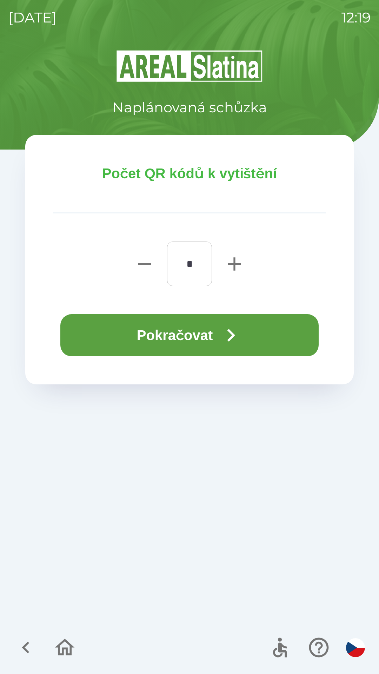
click at [242, 265] on icon "button" at bounding box center [234, 264] width 22 height 22
type input "*"
click at [222, 332] on icon "button" at bounding box center [230, 334] width 25 height 25
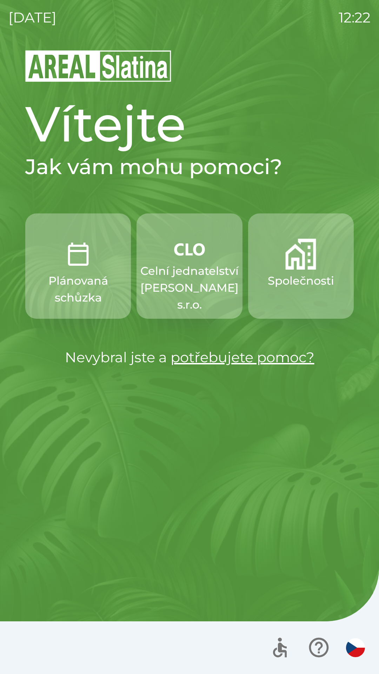
click at [298, 267] on img "button" at bounding box center [300, 254] width 31 height 31
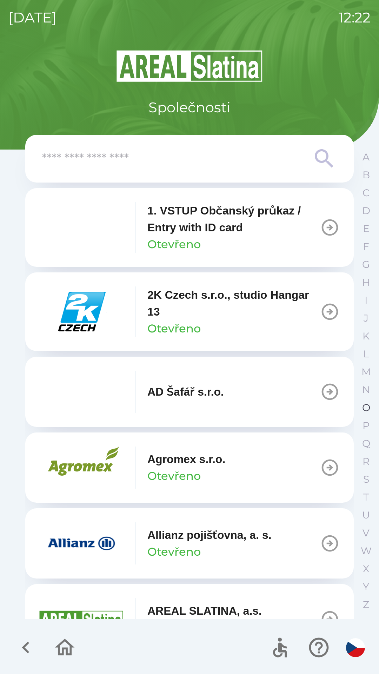
click at [364, 405] on p "O" at bounding box center [366, 407] width 8 height 12
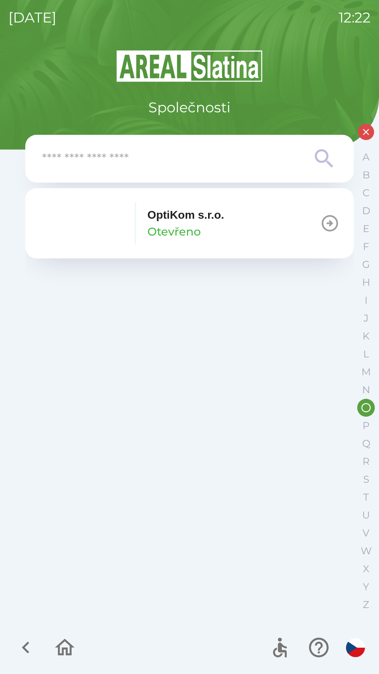
click at [251, 222] on button "OptiKom s.r.o. Otevřeno" at bounding box center [189, 223] width 328 height 70
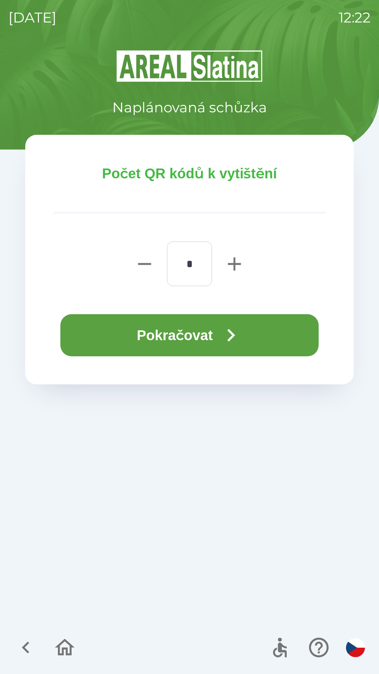
click at [177, 335] on button "Pokračovat" at bounding box center [189, 335] width 258 height 42
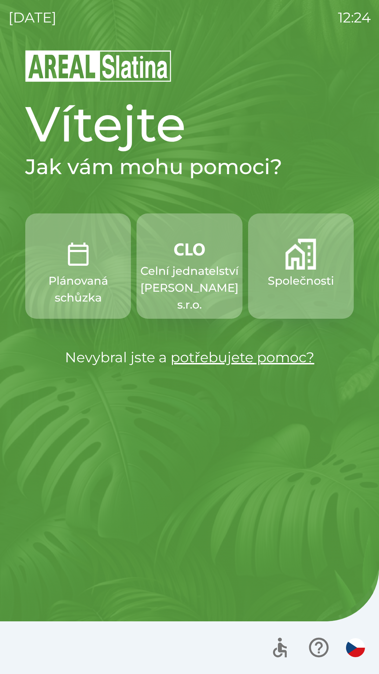
click at [308, 264] on img "button" at bounding box center [300, 254] width 31 height 31
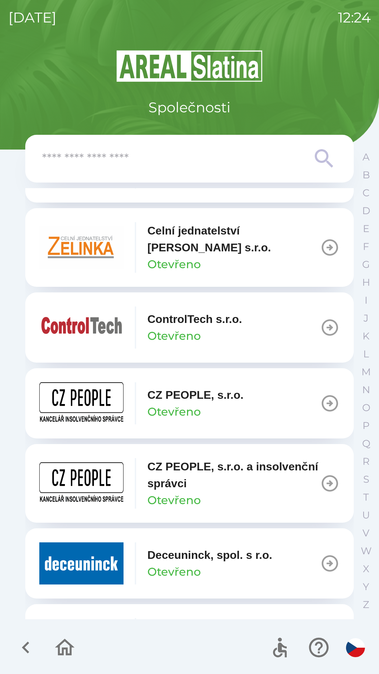
scroll to position [1271, 0]
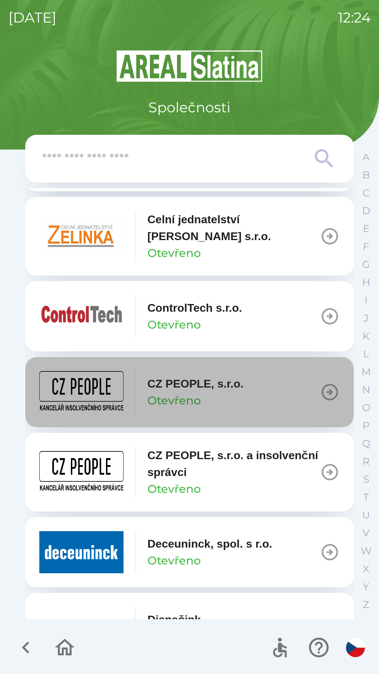
click at [321, 392] on icon "button" at bounding box center [330, 392] width 20 height 20
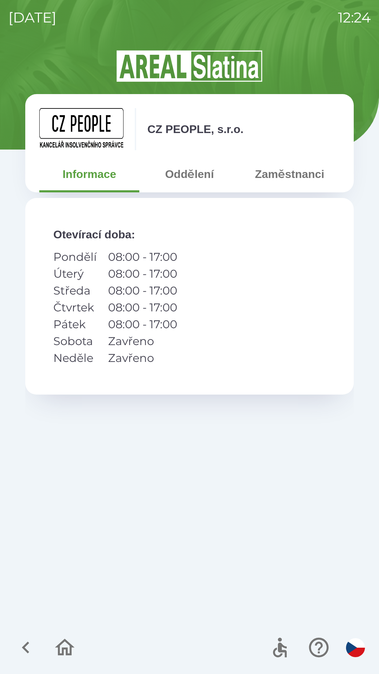
click at [201, 179] on button "Oddělení" at bounding box center [189, 173] width 100 height 25
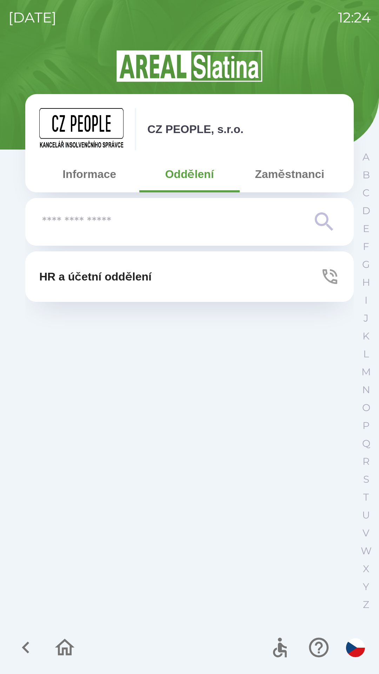
click at [293, 167] on button "Zaměstnanci" at bounding box center [290, 173] width 100 height 25
